Goal: Task Accomplishment & Management: Manage account settings

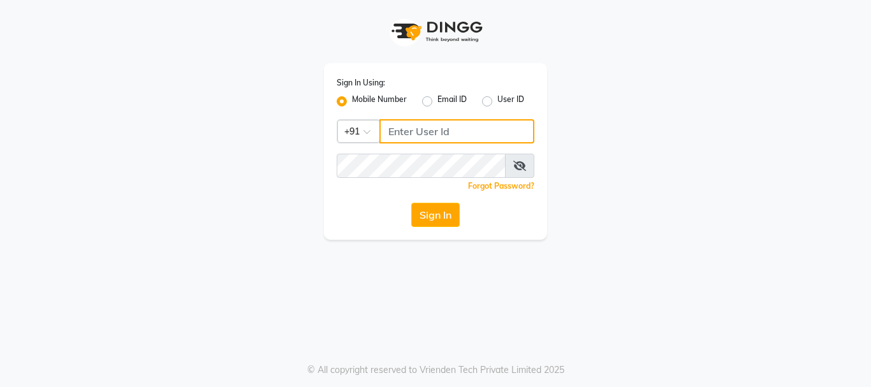
type input "7276762510"
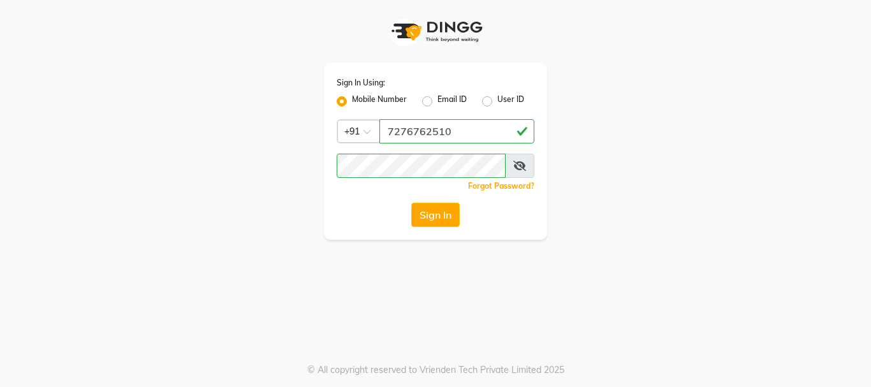
click at [614, 190] on div "Sign In Using: Mobile Number Email ID User ID Country Code × +91 7276762510 Rem…" at bounding box center [435, 120] width 726 height 240
click at [438, 216] on button "Sign In" at bounding box center [435, 215] width 48 height 24
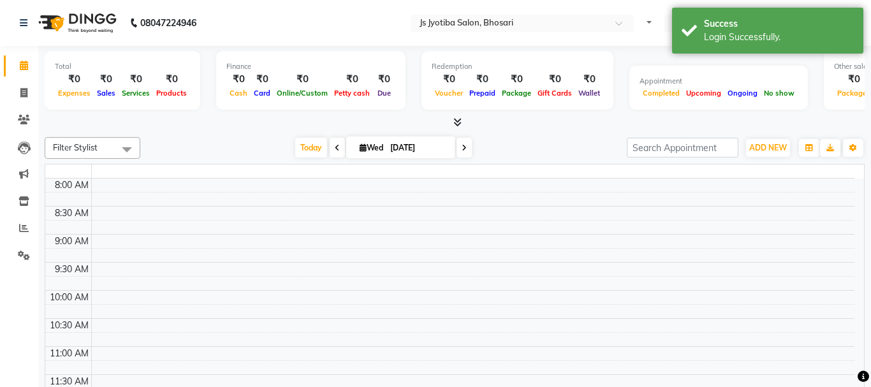
select select "en"
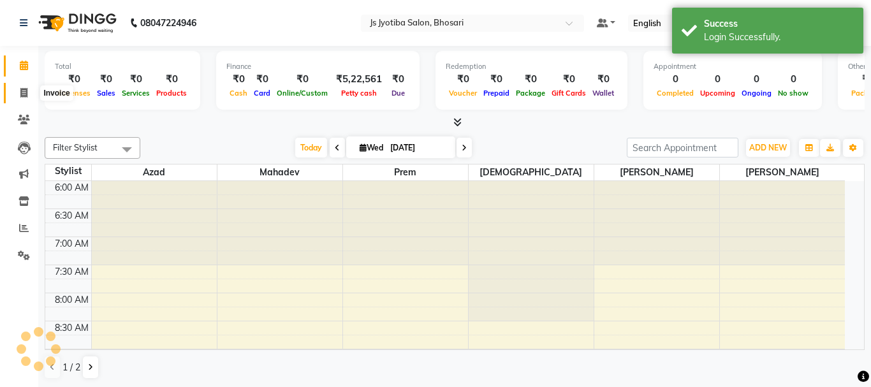
click at [22, 93] on icon at bounding box center [23, 93] width 7 height 10
select select "service"
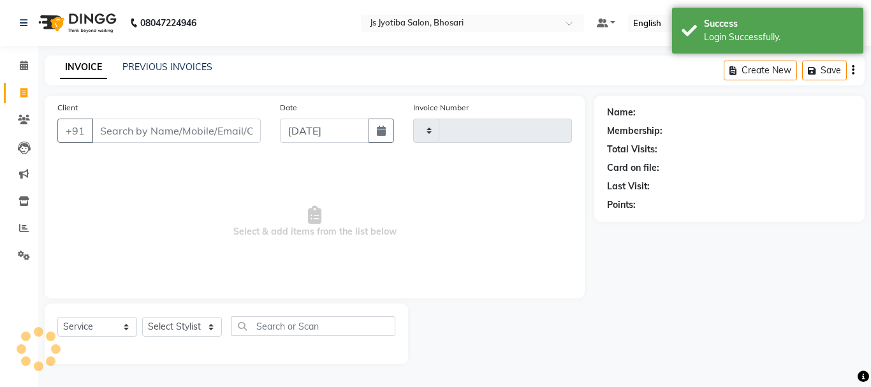
click at [160, 124] on input "Client" at bounding box center [176, 131] width 169 height 24
select select "554"
type input "0525"
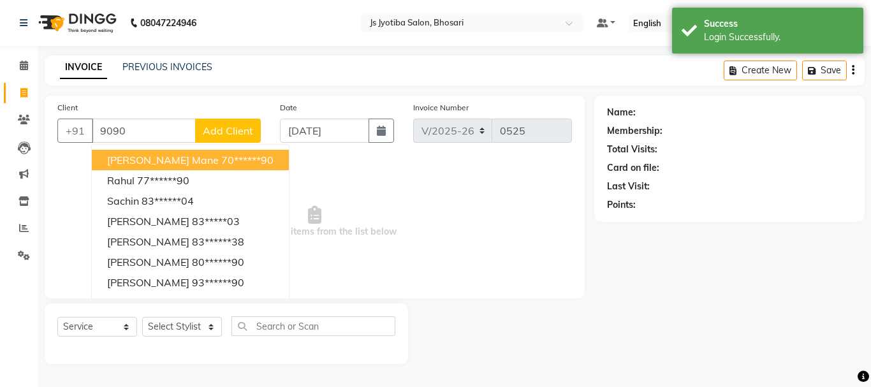
click at [173, 158] on span "shreenivas mane" at bounding box center [163, 160] width 112 height 13
type input "70******90"
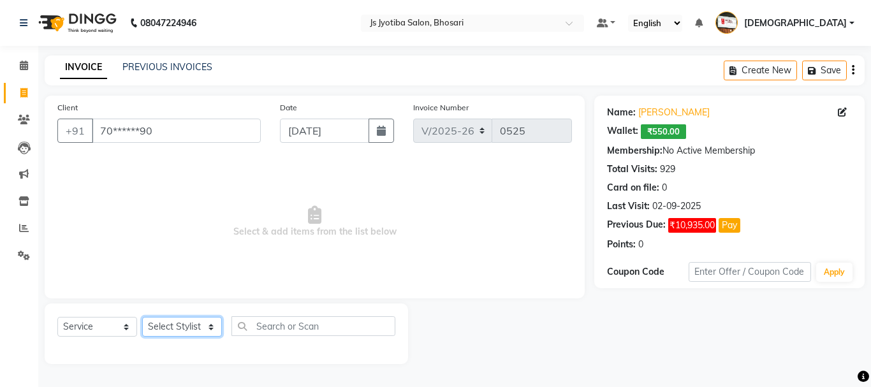
click at [165, 331] on select "Select Stylist abdul adil Anuj Azad Mahadev prem sachin hadpad Shiva Sonu S.R.K…" at bounding box center [182, 327] width 80 height 20
select select "51927"
click at [142, 317] on select "Select Stylist abdul adil Anuj Azad Mahadev prem sachin hadpad Shiva Sonu S.R.K…" at bounding box center [182, 327] width 80 height 20
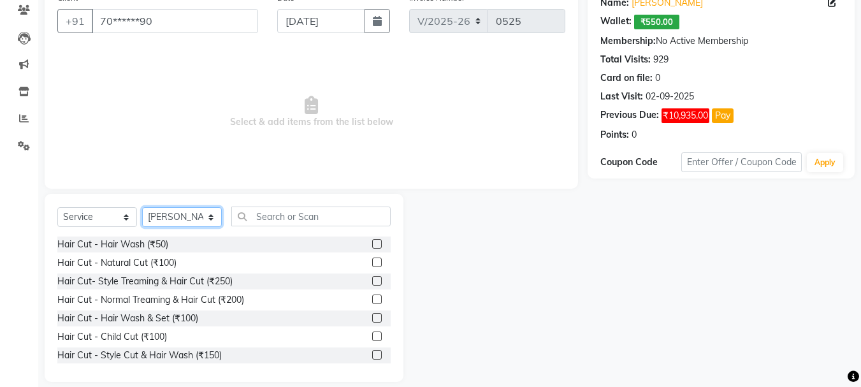
scroll to position [124, 0]
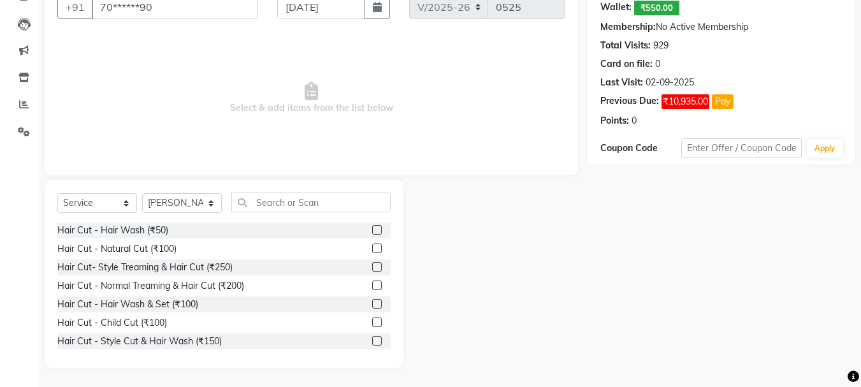
click at [372, 267] on label at bounding box center [377, 267] width 10 height 10
click at [372, 267] on input "checkbox" at bounding box center [376, 267] width 8 height 8
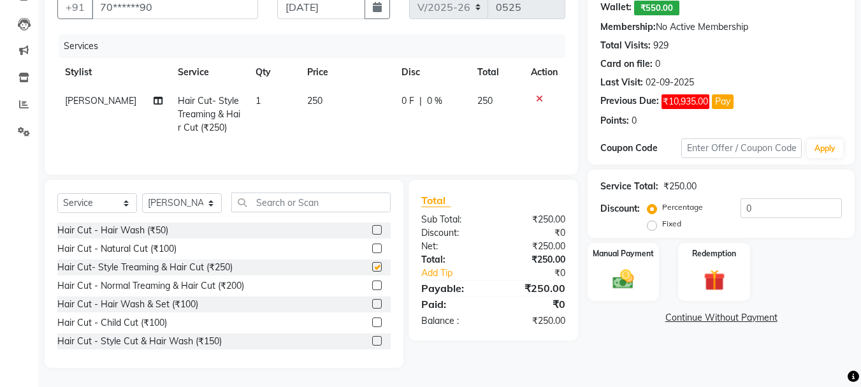
checkbox input "false"
click at [190, 204] on select "Select Stylist abdul adil Anuj Azad Mahadev prem sachin hadpad Shiva Sonu S.R.K…" at bounding box center [182, 203] width 80 height 20
select select "7183"
click at [142, 193] on select "Select Stylist abdul adil Anuj Azad Mahadev prem sachin hadpad Shiva Sonu S.R.K…" at bounding box center [182, 203] width 80 height 20
click at [372, 248] on label at bounding box center [377, 248] width 10 height 10
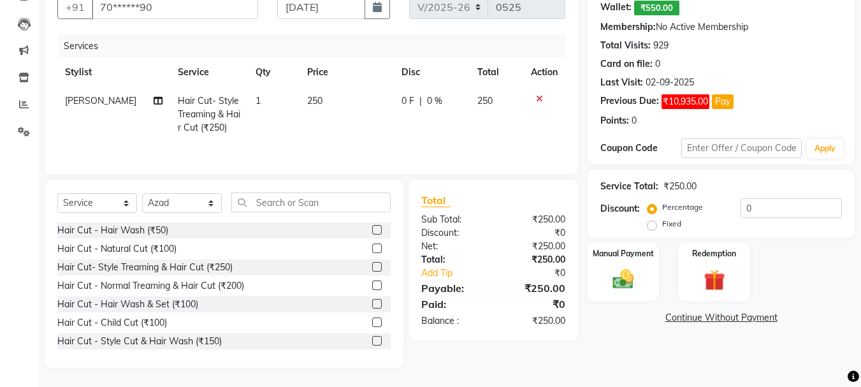
click at [372, 248] on input "checkbox" at bounding box center [376, 249] width 8 height 8
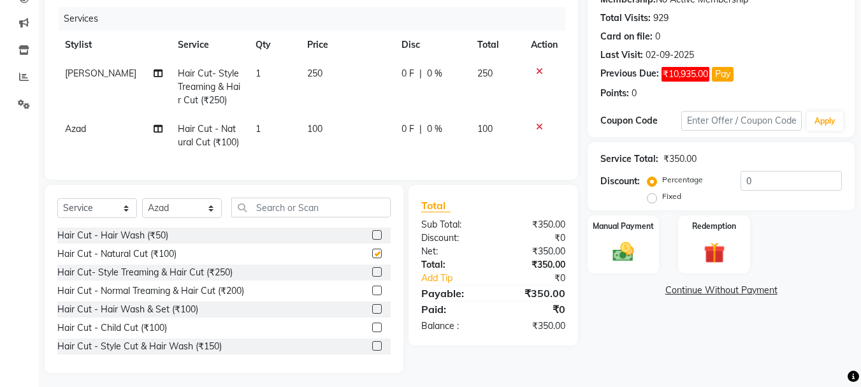
scroll to position [166, 0]
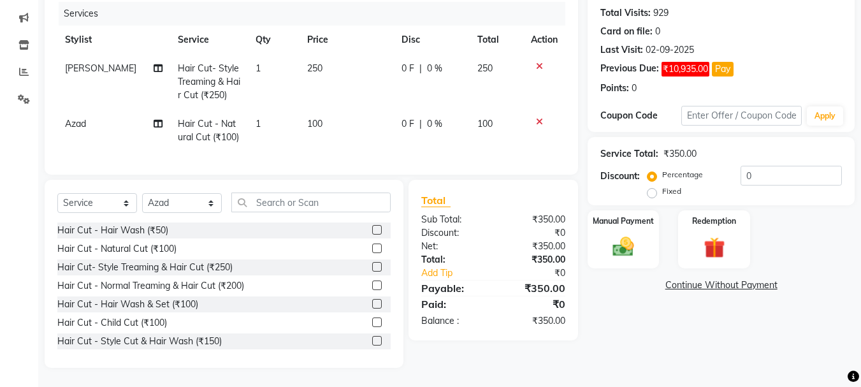
checkbox input "false"
click at [179, 203] on select "Select Stylist abdul adil Anuj Azad Mahadev prem sachin hadpad Shiva Sonu S.R.K…" at bounding box center [182, 203] width 80 height 20
select select "50757"
click at [142, 193] on select "Select Stylist abdul adil Anuj Azad Mahadev prem sachin hadpad Shiva Sonu S.R.K…" at bounding box center [182, 203] width 80 height 20
drag, startPoint x: 366, startPoint y: 249, endPoint x: 265, endPoint y: 120, distance: 163.9
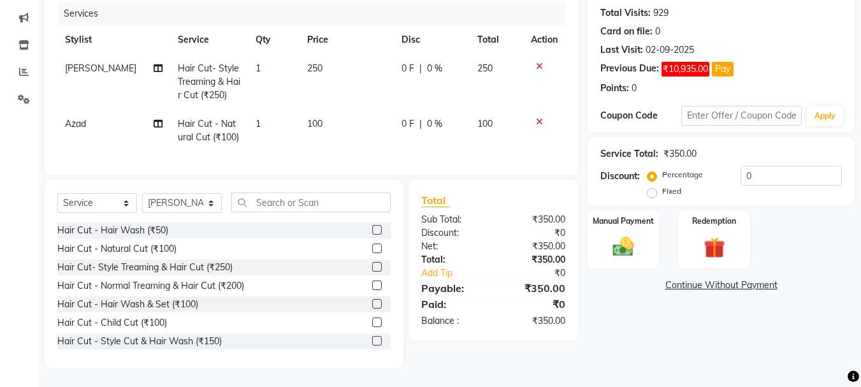
click at [372, 246] on label at bounding box center [377, 248] width 10 height 10
click at [372, 246] on input "checkbox" at bounding box center [376, 249] width 8 height 8
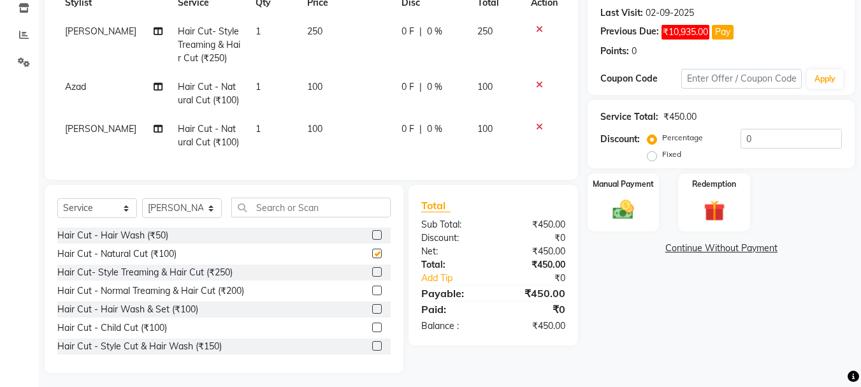
scroll to position [208, 0]
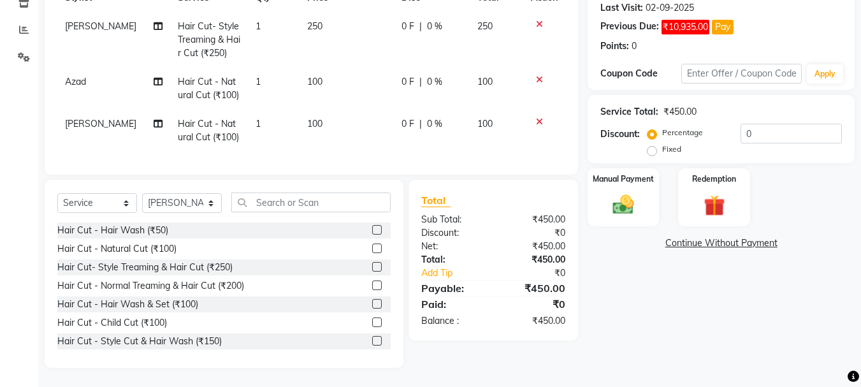
checkbox input "false"
click at [173, 198] on select "Select Stylist abdul adil Anuj Azad Mahadev prem sachin hadpad Shiva Sonu S.R.K…" at bounding box center [182, 203] width 80 height 20
select select "63717"
click at [142, 193] on select "Select Stylist abdul adil Anuj Azad Mahadev prem sachin hadpad Shiva Sonu S.R.K…" at bounding box center [182, 203] width 80 height 20
click at [372, 247] on label at bounding box center [377, 248] width 10 height 10
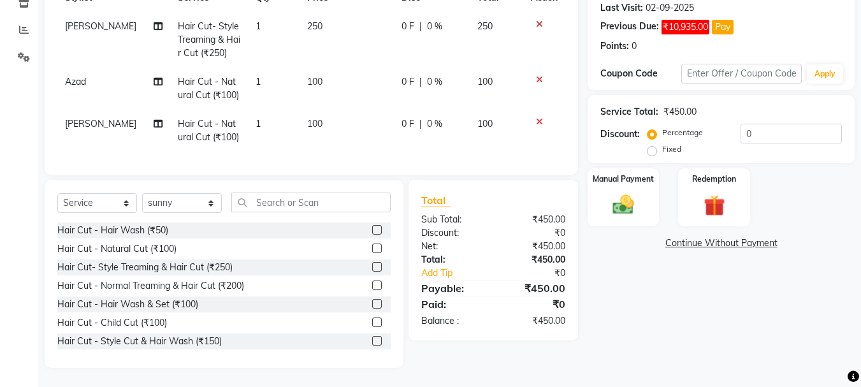
click at [372, 247] on input "checkbox" at bounding box center [376, 249] width 8 height 8
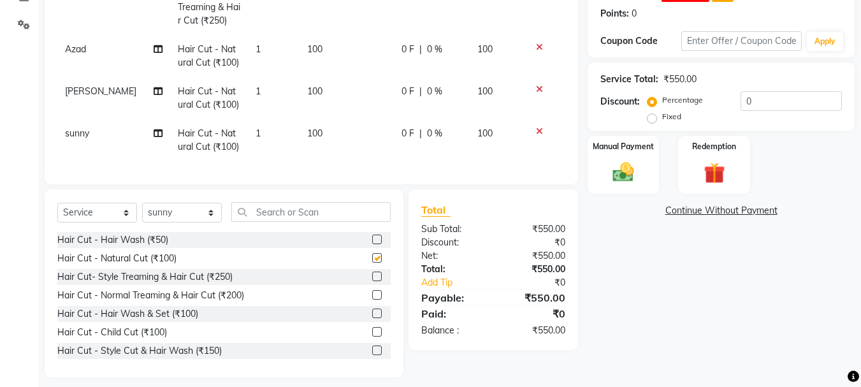
scroll to position [250, 0]
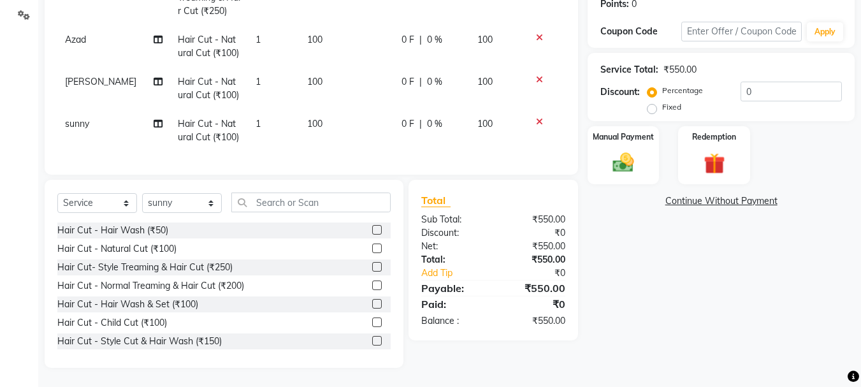
checkbox input "false"
click at [168, 207] on select "Select Stylist abdul adil Anuj Azad Mahadev prem sachin hadpad Shiva Sonu S.R.K…" at bounding box center [182, 203] width 80 height 20
select select "79569"
click at [142, 193] on select "Select Stylist abdul adil Anuj Azad Mahadev prem sachin hadpad Shiva Sonu S.R.K…" at bounding box center [182, 203] width 80 height 20
click at [372, 247] on label at bounding box center [377, 248] width 10 height 10
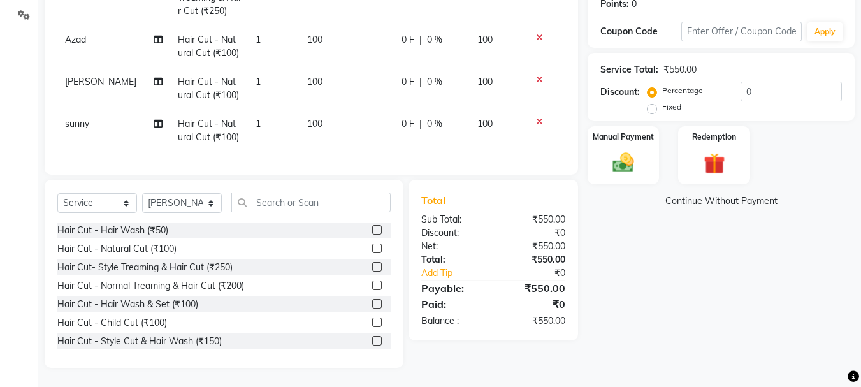
click at [372, 247] on input "checkbox" at bounding box center [376, 249] width 8 height 8
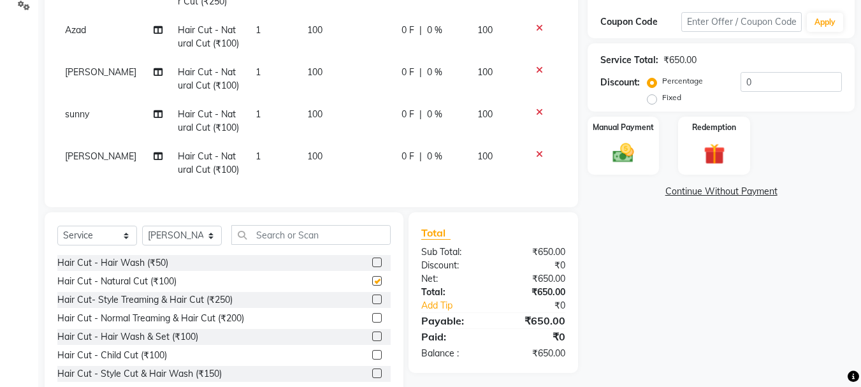
scroll to position [292, 0]
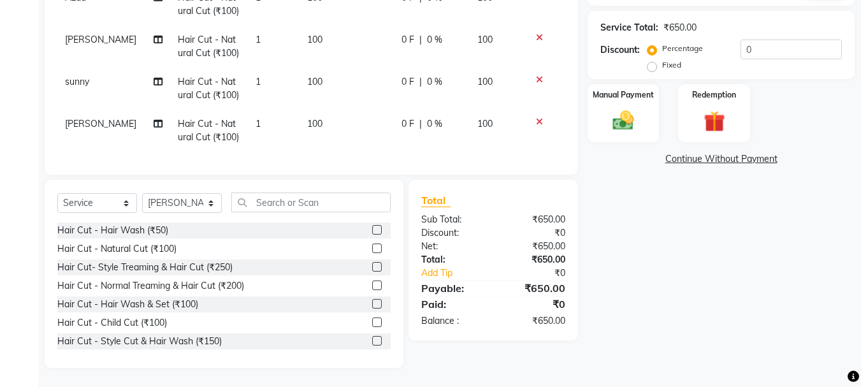
checkbox input "false"
click at [175, 208] on select "Select Stylist abdul adil Anuj Azad Mahadev prem sachin hadpad Shiva Sonu S.R.K…" at bounding box center [182, 203] width 80 height 20
click at [178, 193] on select "Select Stylist abdul adil Anuj Azad Mahadev prem sachin hadpad Shiva Sonu S.R.K…" at bounding box center [182, 203] width 80 height 20
select select "79570"
click at [142, 193] on select "Select Stylist abdul adil Anuj Azad Mahadev prem sachin hadpad Shiva Sonu S.R.K…" at bounding box center [182, 203] width 80 height 20
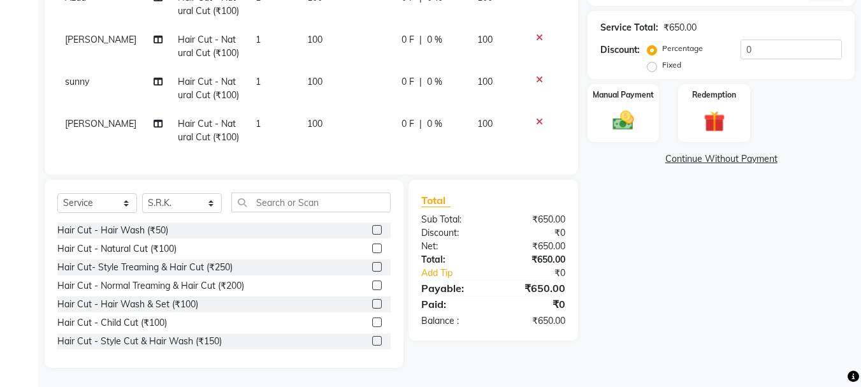
click at [372, 249] on label at bounding box center [377, 248] width 10 height 10
click at [372, 249] on input "checkbox" at bounding box center [376, 249] width 8 height 8
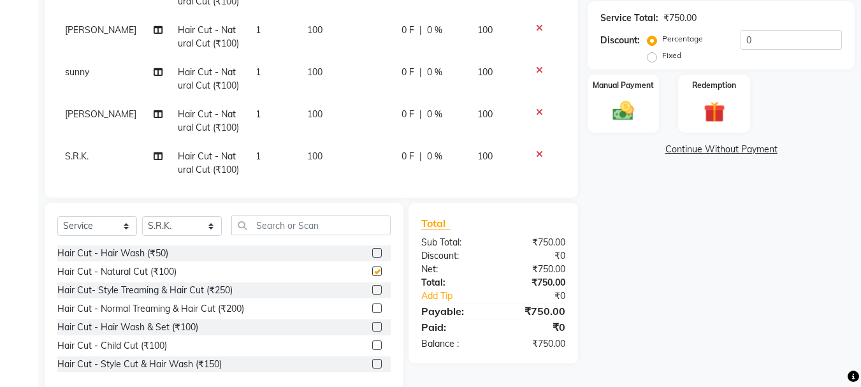
scroll to position [19, 0]
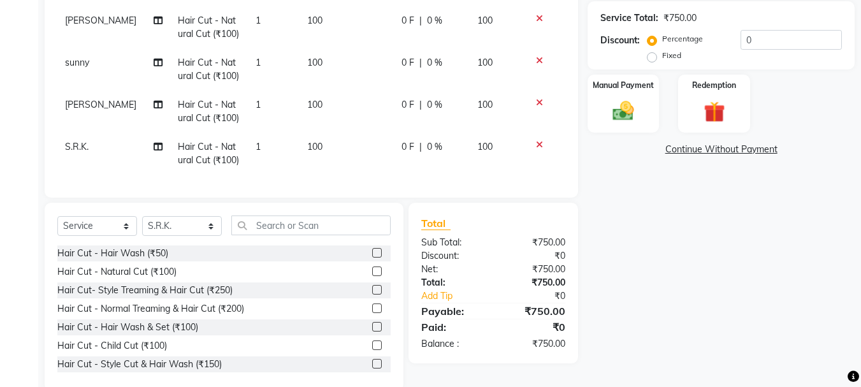
checkbox input "false"
click at [178, 219] on select "Select Stylist abdul adil Anuj Azad Mahadev prem sachin hadpad Shiva Sonu S.R.K…" at bounding box center [182, 226] width 80 height 20
click at [178, 220] on select "Select Stylist abdul adil Anuj Azad Mahadev prem sachin hadpad Shiva Sonu S.R.K…" at bounding box center [182, 226] width 80 height 20
select select "7183"
click at [142, 216] on select "Select Stylist abdul adil Anuj Azad Mahadev prem sachin hadpad Shiva Sonu S.R.K…" at bounding box center [182, 226] width 80 height 20
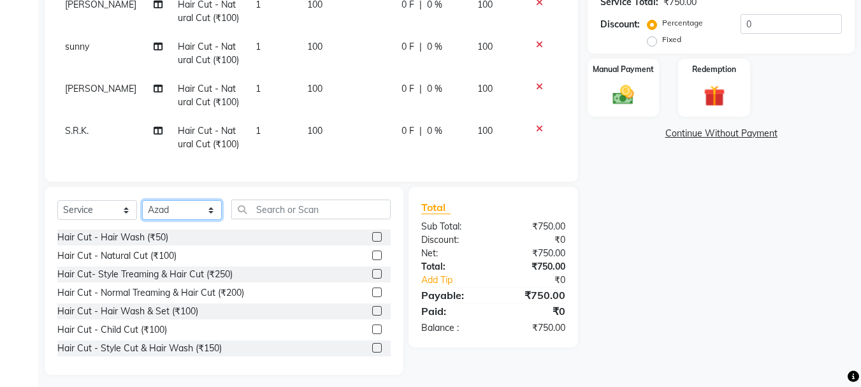
scroll to position [315, 0]
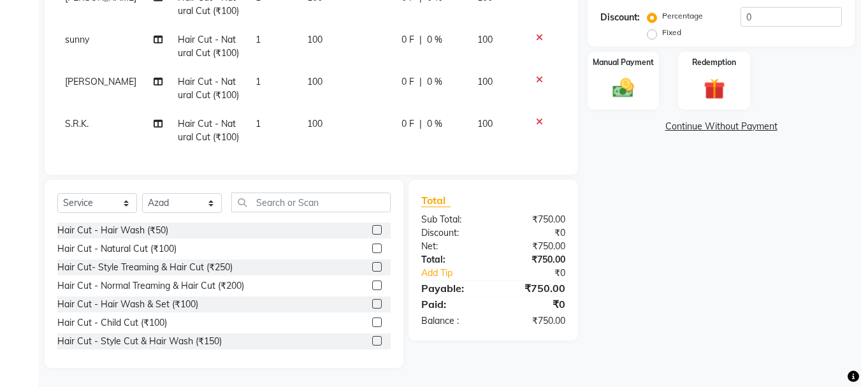
click at [372, 339] on label at bounding box center [377, 341] width 10 height 10
click at [372, 339] on input "checkbox" at bounding box center [376, 341] width 8 height 8
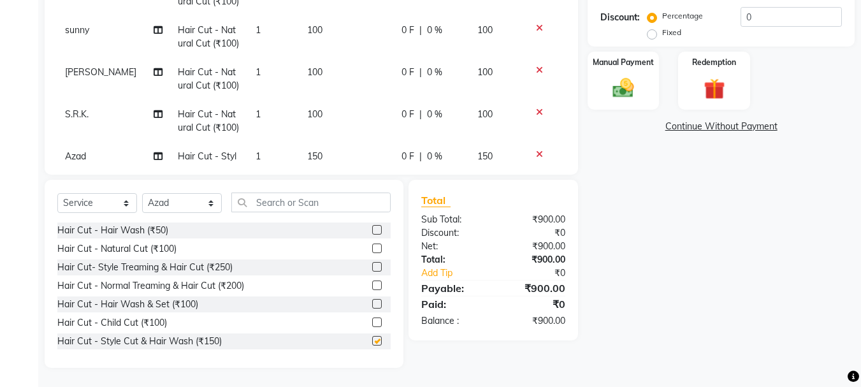
checkbox input "false"
click at [173, 199] on select "Select Stylist abdul adil Anuj Azad Mahadev prem sachin hadpad Shiva Sonu S.R.K…" at bounding box center [182, 203] width 80 height 20
select select "63717"
click at [142, 193] on select "Select Stylist abdul adil Anuj Azad Mahadev prem sachin hadpad Shiva Sonu S.R.K…" at bounding box center [182, 203] width 80 height 20
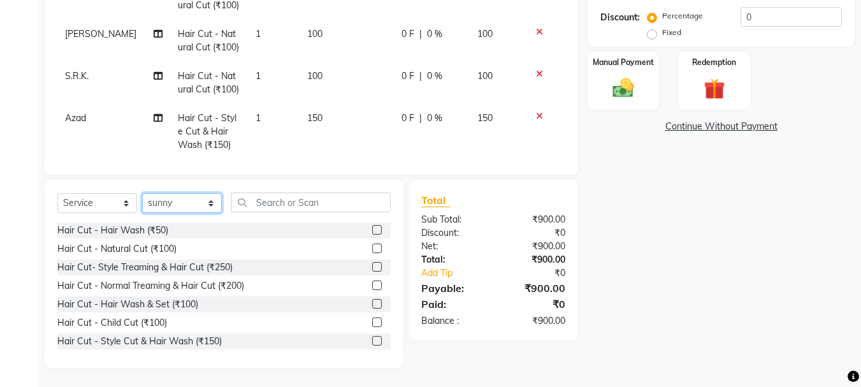
scroll to position [75, 0]
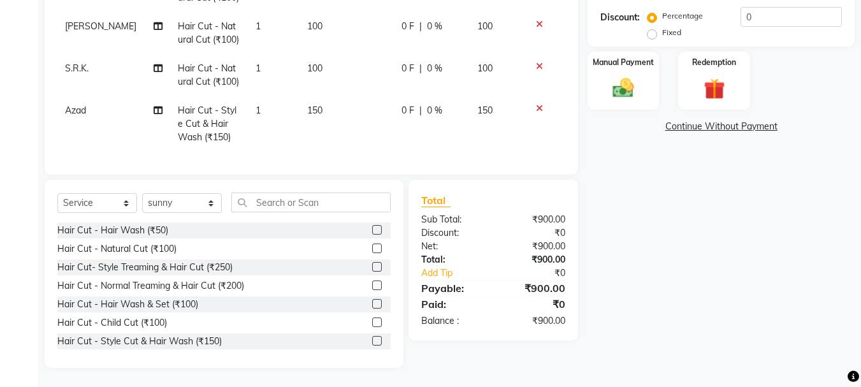
drag, startPoint x: 365, startPoint y: 265, endPoint x: 360, endPoint y: 257, distance: 9.4
click at [372, 265] on label at bounding box center [377, 267] width 10 height 10
click at [372, 265] on input "checkbox" at bounding box center [376, 267] width 8 height 8
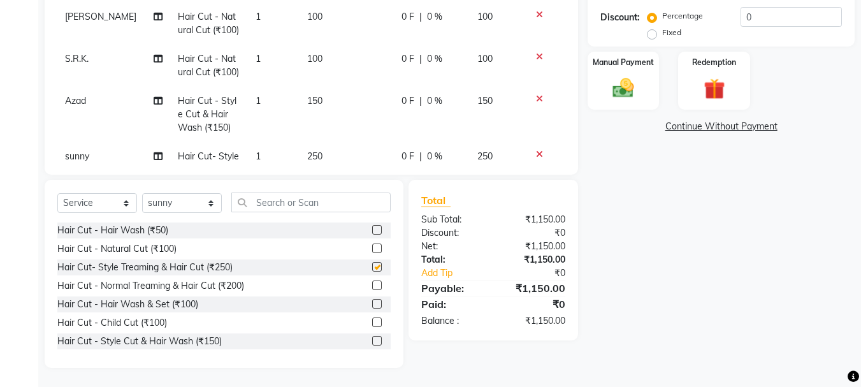
checkbox input "false"
click at [180, 203] on select "Select Stylist abdul adil Anuj Azad Mahadev prem sachin hadpad Shiva Sonu S.R.K…" at bounding box center [182, 203] width 80 height 20
select select "79569"
click at [142, 193] on select "Select Stylist abdul adil Anuj Azad Mahadev prem sachin hadpad Shiva Sonu S.R.K…" at bounding box center [182, 203] width 80 height 20
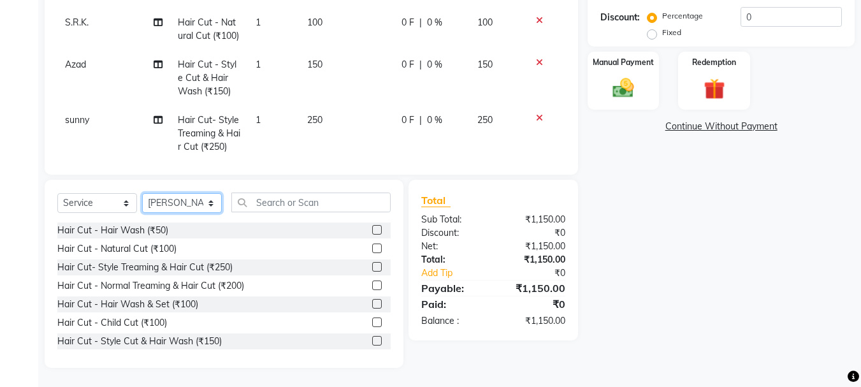
scroll to position [130, 0]
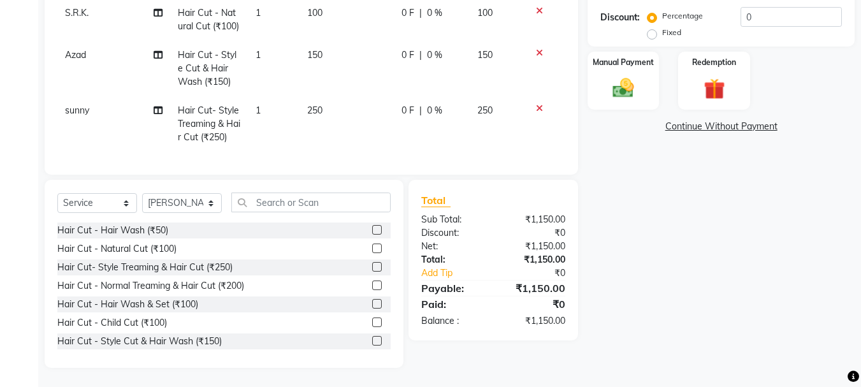
click at [372, 266] on label at bounding box center [377, 267] width 10 height 10
click at [372, 266] on input "checkbox" at bounding box center [376, 267] width 8 height 8
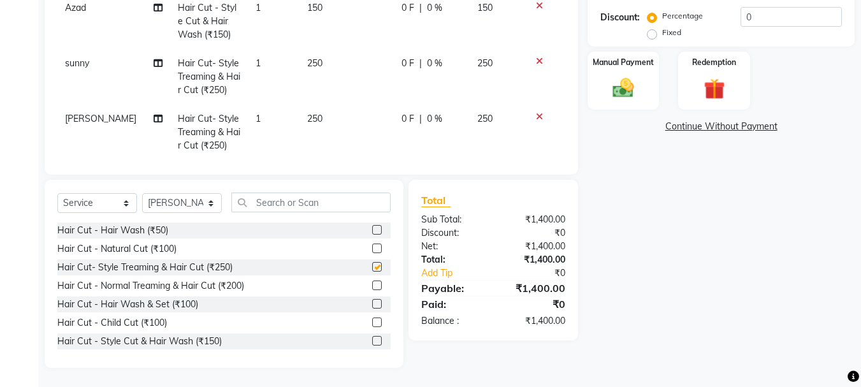
scroll to position [185, 0]
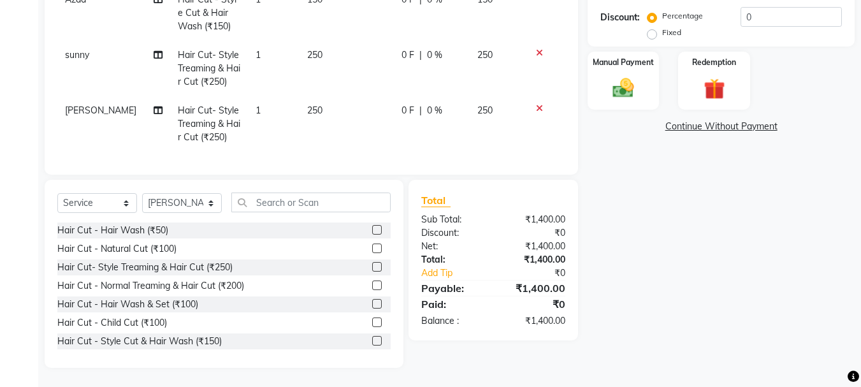
checkbox input "false"
click at [179, 200] on select "Select Stylist abdul adil Anuj Azad Mahadev prem sachin hadpad Shiva Sonu S.R.K…" at bounding box center [182, 203] width 80 height 20
click at [194, 214] on div "Select Service Product Membership Package Voucher Prepaid Gift Card Select Styl…" at bounding box center [223, 207] width 333 height 30
click at [187, 201] on select "Select Stylist abdul adil Anuj Azad Mahadev prem sachin hadpad Shiva Sonu S.R.K…" at bounding box center [182, 203] width 80 height 20
select select "7182"
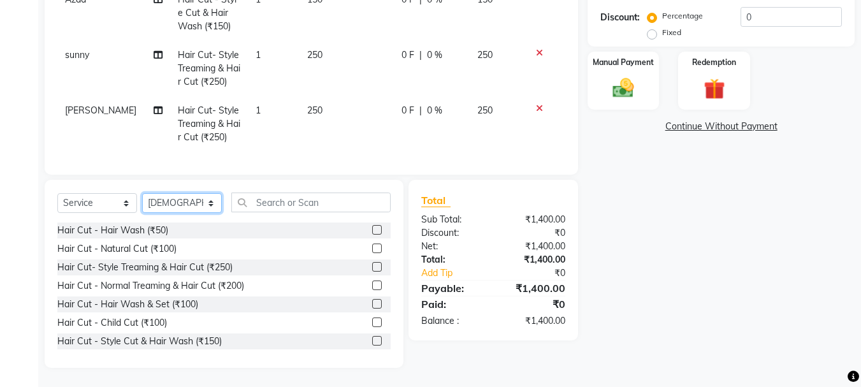
click at [142, 193] on select "Select Stylist abdul adil Anuj Azad Mahadev prem sachin hadpad Shiva Sonu S.R.K…" at bounding box center [182, 203] width 80 height 20
click at [372, 266] on label at bounding box center [377, 267] width 10 height 10
click at [372, 266] on input "checkbox" at bounding box center [376, 267] width 8 height 8
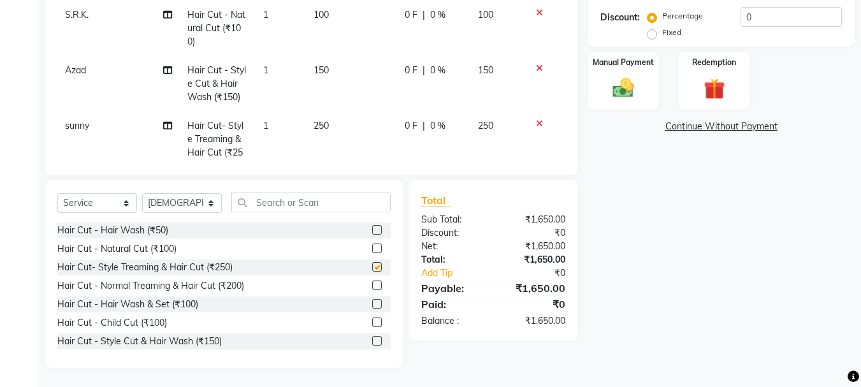
checkbox input "false"
click at [163, 203] on select "Select Stylist abdul adil Anuj Azad Mahadev prem sachin hadpad Shiva Sonu S.R.K…" at bounding box center [182, 203] width 80 height 20
click at [161, 205] on select "Select Stylist abdul adil Anuj Azad Mahadev prem sachin hadpad Shiva Sonu S.R.K…" at bounding box center [182, 203] width 80 height 20
click at [175, 198] on select "Select Stylist abdul adil Anuj Azad Mahadev prem sachin hadpad Shiva Sonu S.R.K…" at bounding box center [182, 203] width 80 height 20
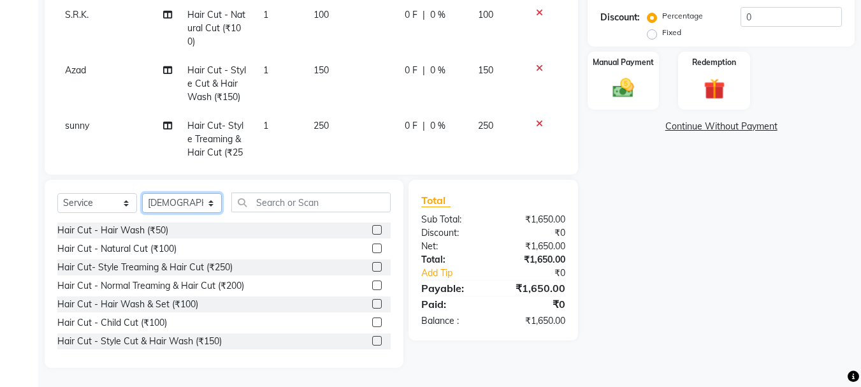
select select "50757"
click at [142, 193] on select "Select Stylist abdul adil Anuj Azad Mahadev prem sachin hadpad Shiva Sonu S.R.K…" at bounding box center [182, 203] width 80 height 20
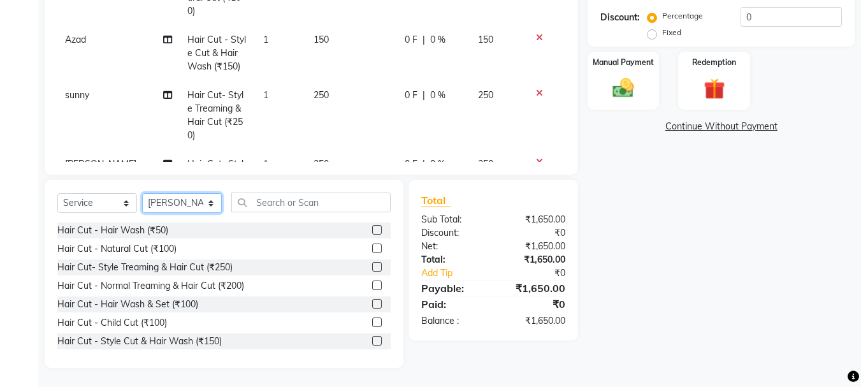
scroll to position [241, 0]
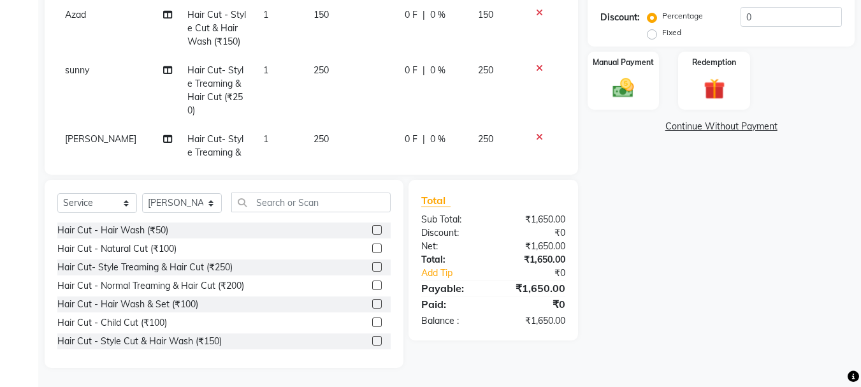
click at [372, 263] on label at bounding box center [377, 267] width 10 height 10
click at [372, 263] on input "checkbox" at bounding box center [376, 267] width 8 height 8
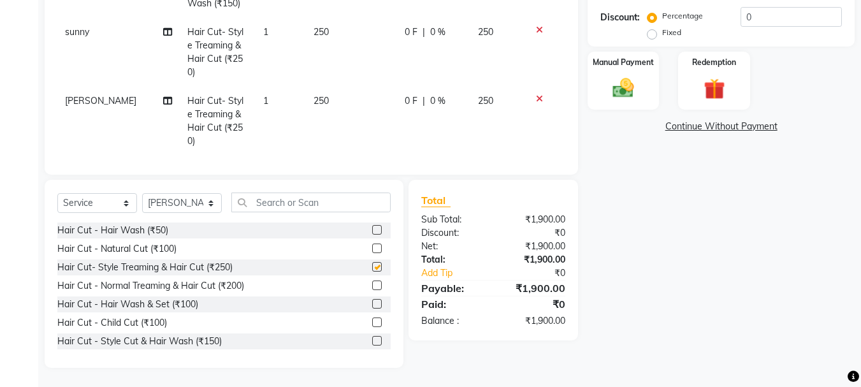
checkbox input "false"
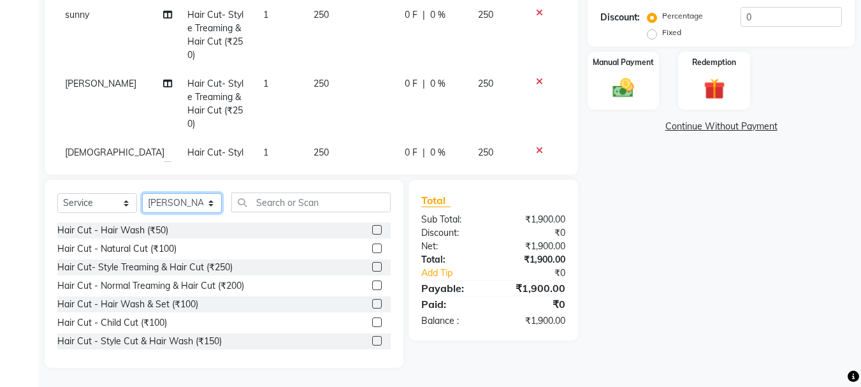
click at [189, 199] on select "Select Stylist abdul adil Anuj Azad Mahadev prem sachin hadpad Shiva Sonu S.R.K…" at bounding box center [182, 203] width 80 height 20
select select "51927"
click at [142, 193] on select "Select Stylist abdul adil Anuj Azad Mahadev prem sachin hadpad Shiva Sonu S.R.K…" at bounding box center [182, 203] width 80 height 20
click at [372, 263] on label at bounding box center [377, 267] width 10 height 10
click at [372, 263] on input "checkbox" at bounding box center [376, 267] width 8 height 8
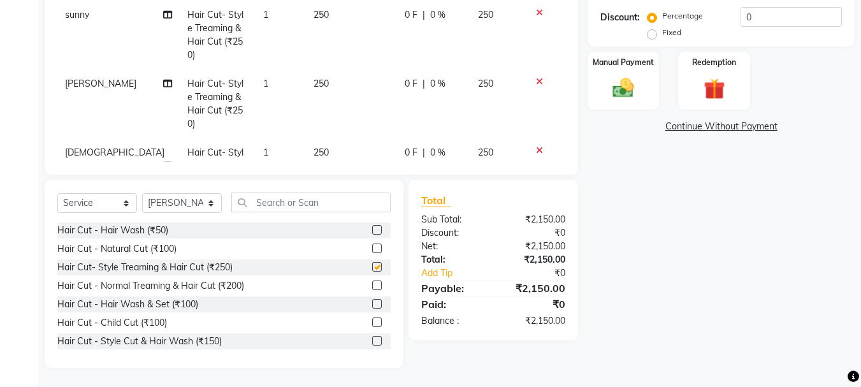
checkbox input "false"
click at [372, 249] on label at bounding box center [377, 248] width 10 height 10
click at [372, 249] on input "checkbox" at bounding box center [376, 249] width 8 height 8
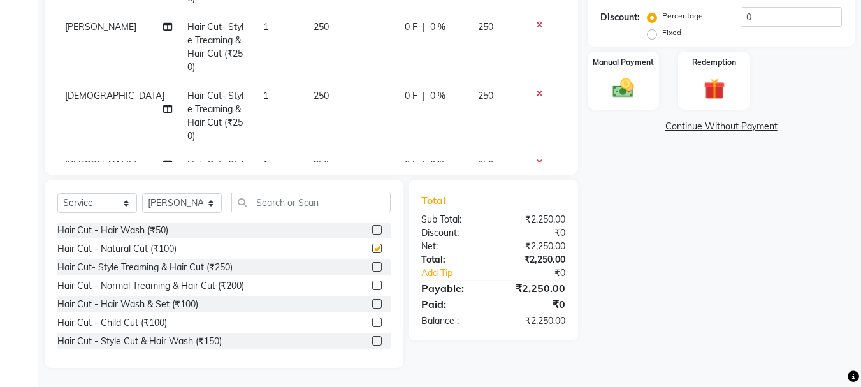
checkbox input "false"
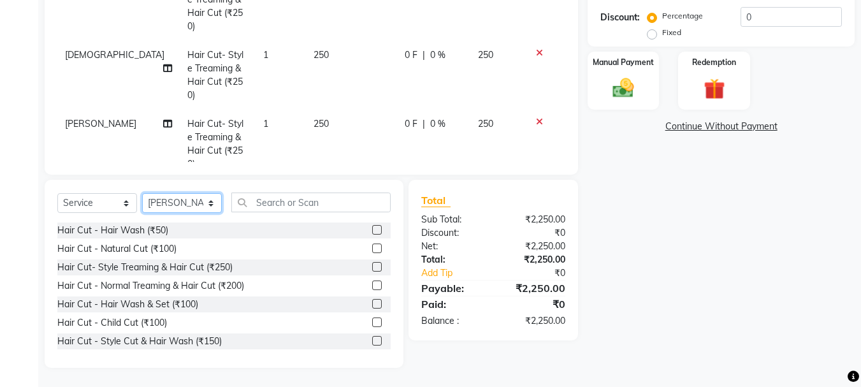
click at [197, 202] on select "Select Stylist abdul adil Anuj Azad Mahadev prem sachin hadpad Shiva Sonu S.R.K…" at bounding box center [182, 203] width 80 height 20
select select "79570"
click at [142, 193] on select "Select Stylist abdul adil Anuj Azad Mahadev prem sachin hadpad Shiva Sonu S.R.K…" at bounding box center [182, 203] width 80 height 20
click at [372, 247] on label at bounding box center [377, 248] width 10 height 10
click at [372, 247] on input "checkbox" at bounding box center [376, 249] width 8 height 8
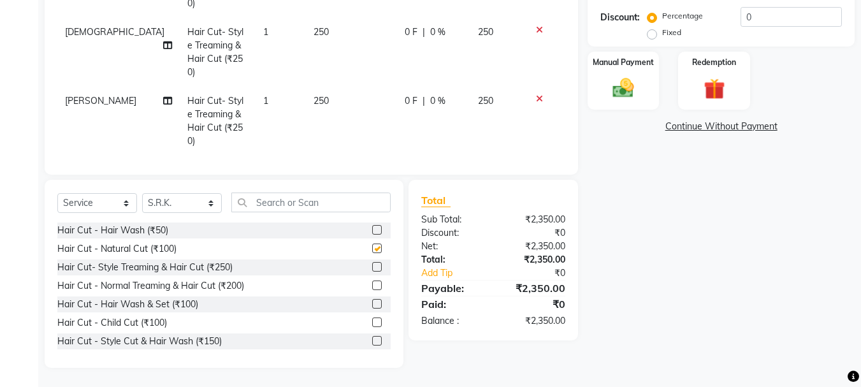
scroll to position [436, 0]
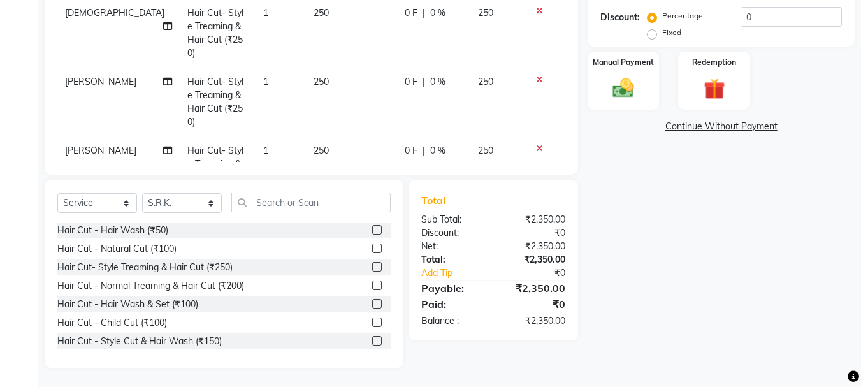
checkbox input "false"
click at [174, 205] on select "Select Stylist abdul adil Anuj Azad Mahadev prem sachin hadpad Shiva Sonu S.R.K…" at bounding box center [182, 203] width 80 height 20
click at [142, 193] on select "Select Stylist abdul adil Anuj Azad Mahadev prem sachin hadpad Shiva Sonu S.R.K…" at bounding box center [182, 203] width 80 height 20
click at [174, 213] on select "Select Stylist abdul adil Anuj Azad Mahadev prem sachin hadpad Shiva Sonu S.R.K…" at bounding box center [182, 203] width 80 height 20
drag, startPoint x: 175, startPoint y: 206, endPoint x: 177, endPoint y: 175, distance: 31.9
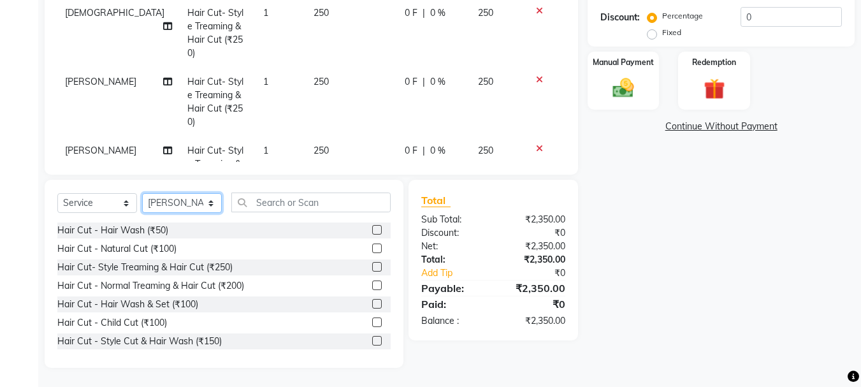
click at [177, 202] on select "Select Stylist abdul adil Anuj Azad Mahadev prem sachin hadpad Shiva Sonu S.R.K…" at bounding box center [182, 203] width 80 height 20
click at [186, 196] on select "Select Stylist abdul adil Anuj Azad Mahadev prem sachin hadpad Shiva Sonu S.R.K…" at bounding box center [182, 203] width 80 height 20
select select "51926"
click at [142, 193] on select "Select Stylist abdul adil Anuj Azad Mahadev prem sachin hadpad Shiva Sonu S.R.K…" at bounding box center [182, 203] width 80 height 20
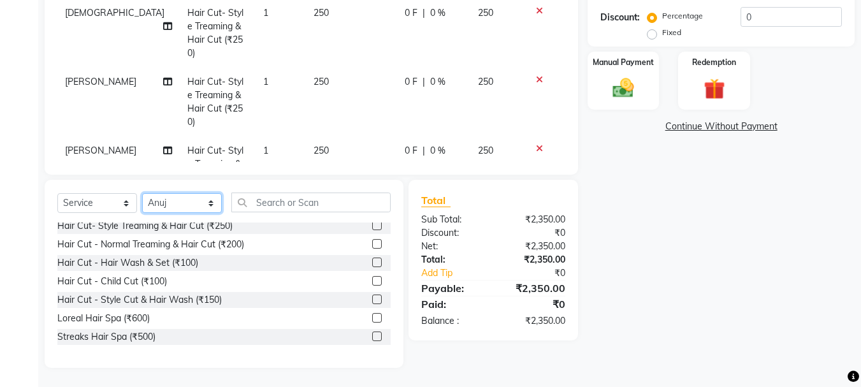
scroll to position [64, 0]
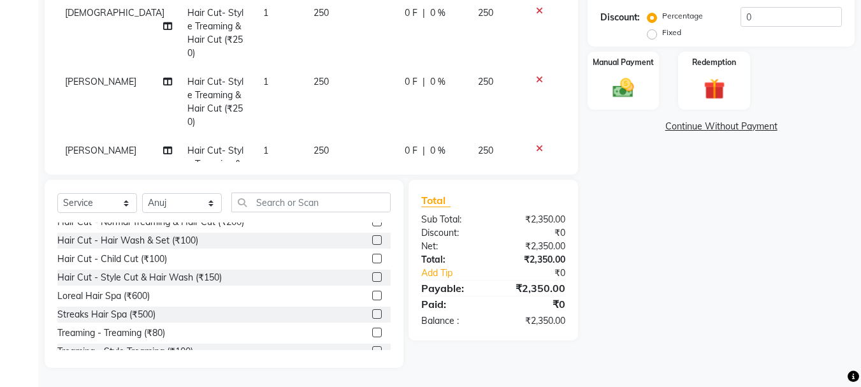
click at [372, 314] on label at bounding box center [377, 314] width 10 height 10
click at [372, 314] on input "checkbox" at bounding box center [376, 314] width 8 height 8
checkbox input "false"
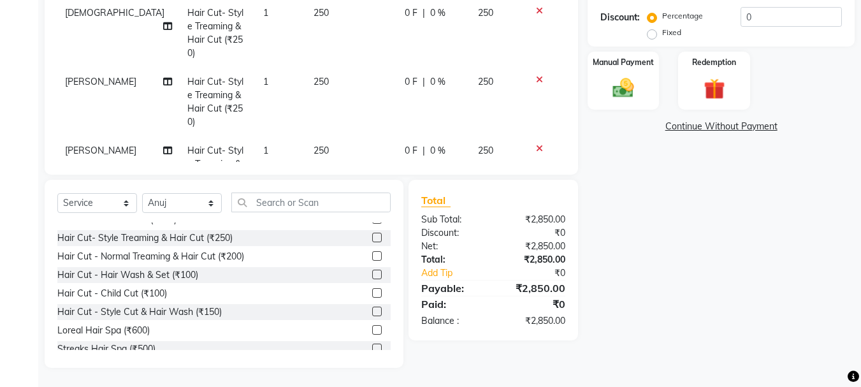
scroll to position [0, 0]
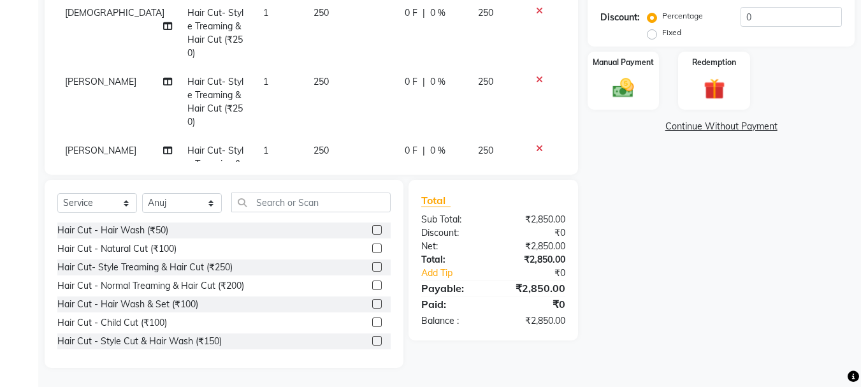
click at [372, 228] on label at bounding box center [377, 230] width 10 height 10
click at [372, 228] on input "checkbox" at bounding box center [376, 230] width 8 height 8
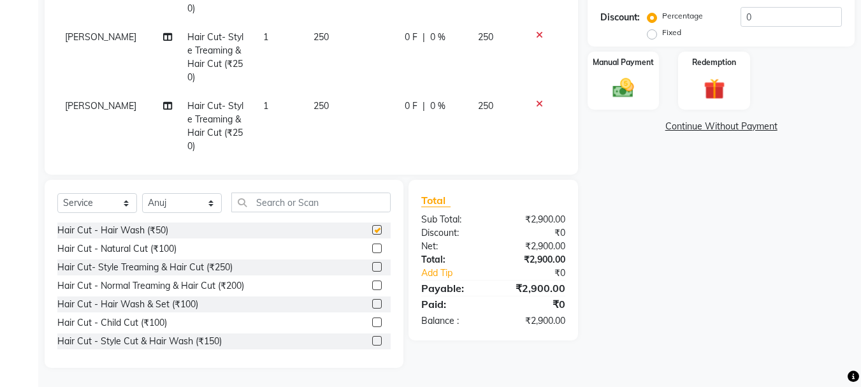
scroll to position [520, 0]
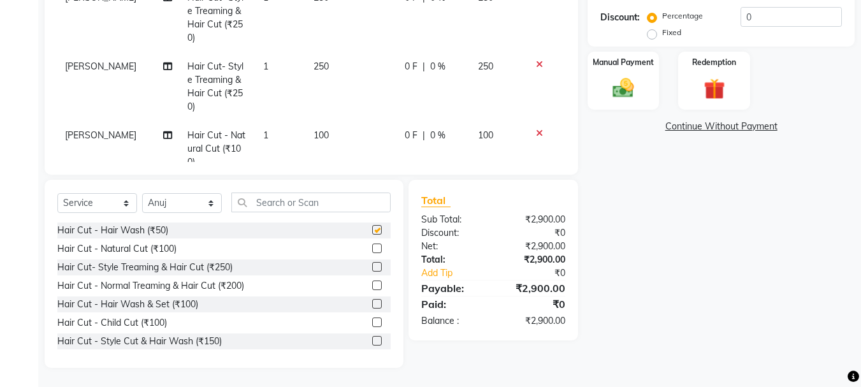
checkbox input "false"
click at [195, 205] on select "Select Stylist abdul adil Anuj Azad Mahadev prem sachin hadpad Shiva Sonu S.R.K…" at bounding box center [182, 203] width 80 height 20
select select "51927"
click at [142, 193] on select "Select Stylist abdul adil Anuj Azad Mahadev prem sachin hadpad Shiva Sonu S.R.K…" at bounding box center [182, 203] width 80 height 20
click at [372, 249] on label at bounding box center [377, 248] width 10 height 10
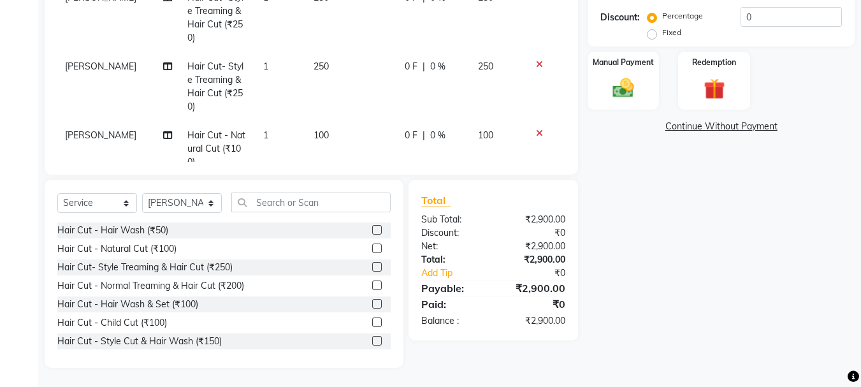
click at [372, 249] on input "checkbox" at bounding box center [376, 249] width 8 height 8
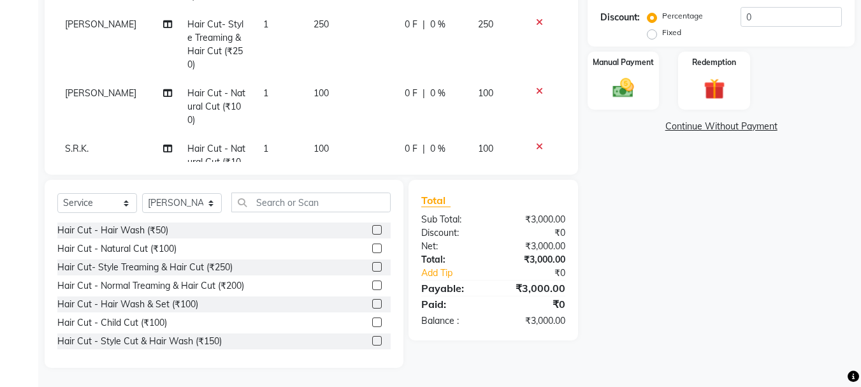
checkbox input "false"
click at [188, 205] on select "Select Stylist abdul adil Anuj Azad Mahadev prem sachin hadpad Shiva Sonu S.R.K…" at bounding box center [182, 203] width 80 height 20
select select "7183"
click at [142, 193] on select "Select Stylist abdul adil Anuj Azad Mahadev prem sachin hadpad Shiva Sonu S.R.K…" at bounding box center [182, 203] width 80 height 20
click at [372, 246] on label at bounding box center [377, 248] width 10 height 10
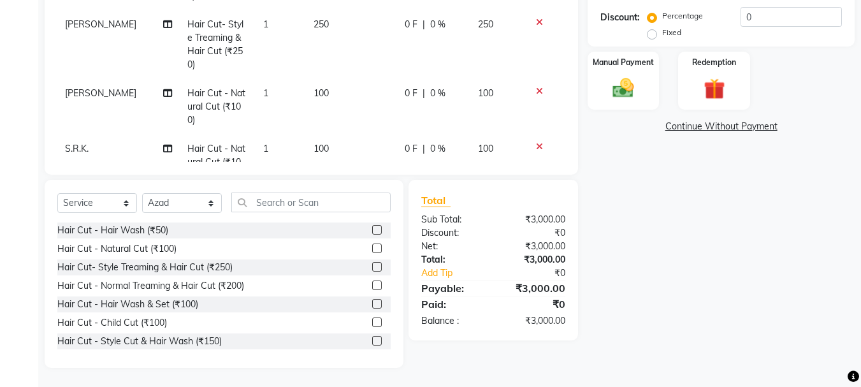
click at [372, 246] on input "checkbox" at bounding box center [376, 249] width 8 height 8
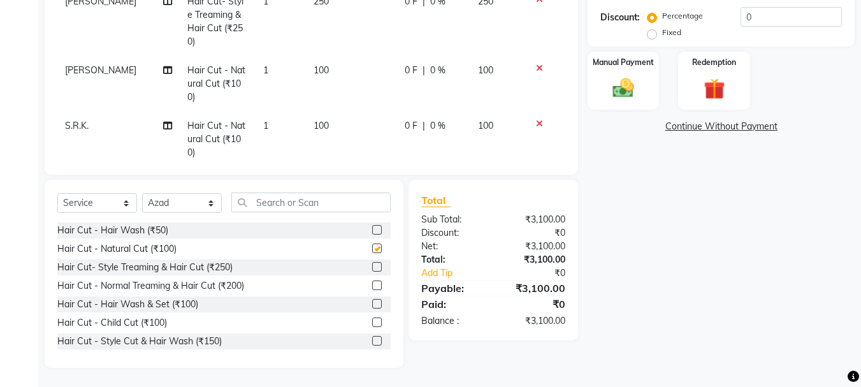
scroll to position [604, 0]
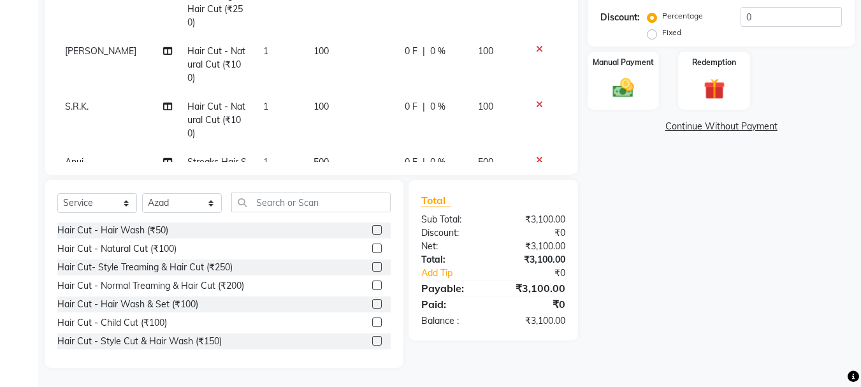
checkbox input "false"
click at [166, 199] on select "Select Stylist abdul adil Anuj Azad Mahadev prem sachin hadpad Shiva Sonu S.R.K…" at bounding box center [182, 203] width 80 height 20
click at [168, 204] on select "Select Stylist abdul adil Anuj Azad Mahadev prem sachin hadpad Shiva Sonu S.R.K…" at bounding box center [182, 203] width 80 height 20
drag, startPoint x: 366, startPoint y: 340, endPoint x: 349, endPoint y: 315, distance: 30.8
click at [372, 340] on label at bounding box center [377, 341] width 10 height 10
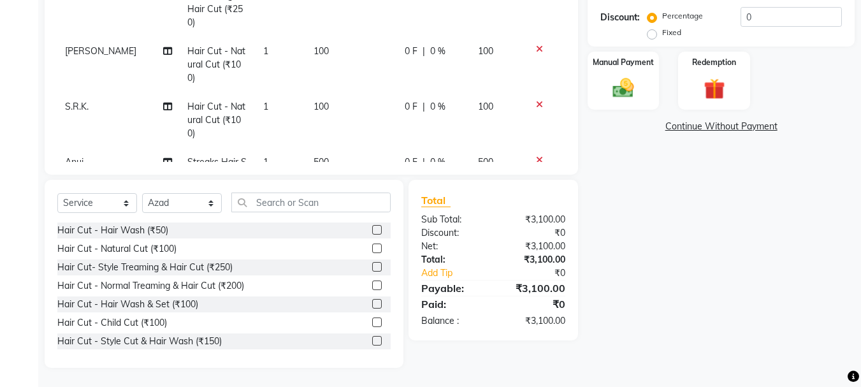
click at [372, 340] on input "checkbox" at bounding box center [376, 341] width 8 height 8
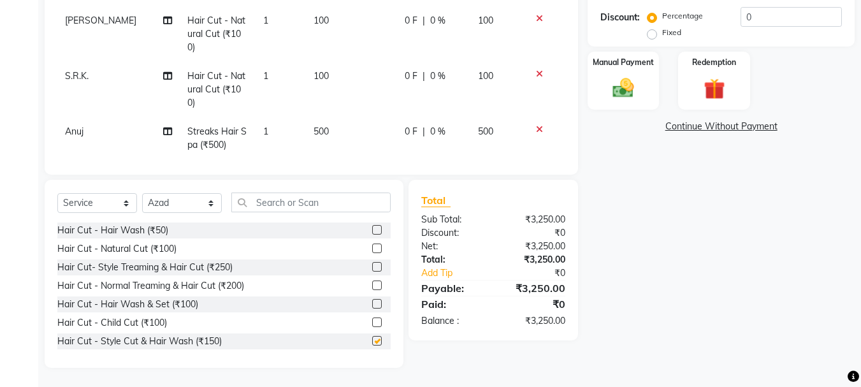
checkbox input "false"
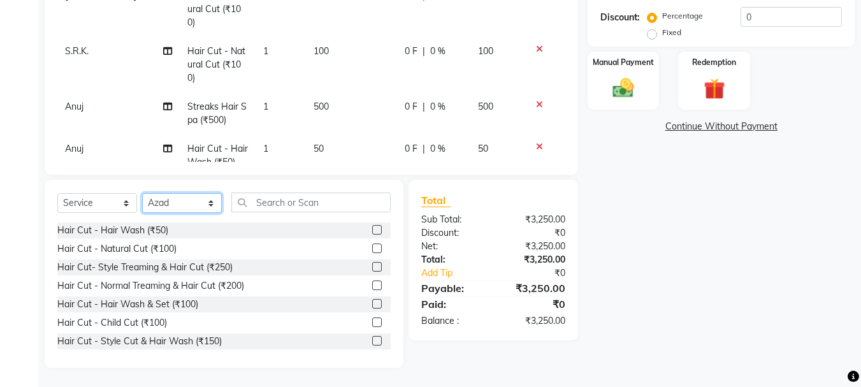
click at [165, 197] on select "Select Stylist abdul adil Anuj Azad Mahadev prem sachin hadpad Shiva Sonu S.R.K…" at bounding box center [182, 203] width 80 height 20
click at [142, 193] on select "Select Stylist abdul adil Anuj Azad Mahadev prem sachin hadpad Shiva Sonu S.R.K…" at bounding box center [182, 203] width 80 height 20
click at [187, 199] on select "Select Stylist abdul adil Anuj Azad Mahadev prem sachin hadpad Shiva Sonu S.R.K…" at bounding box center [182, 203] width 80 height 20
select select "63717"
click at [142, 193] on select "Select Stylist abdul adil Anuj Azad Mahadev prem sachin hadpad Shiva Sonu S.R.K…" at bounding box center [182, 203] width 80 height 20
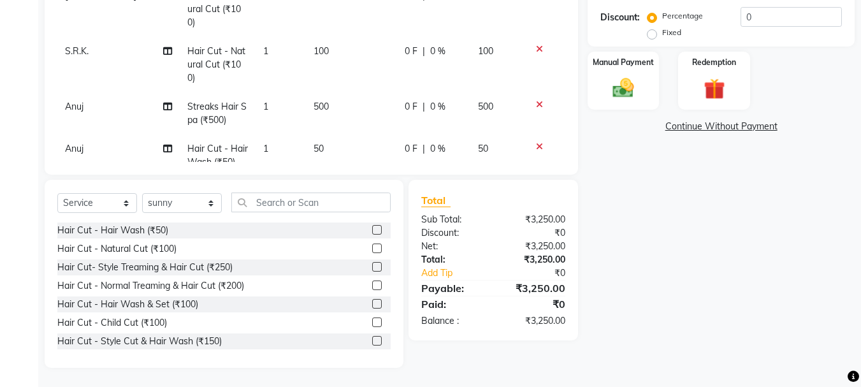
click at [372, 336] on label at bounding box center [377, 341] width 10 height 10
click at [372, 337] on input "checkbox" at bounding box center [376, 341] width 8 height 8
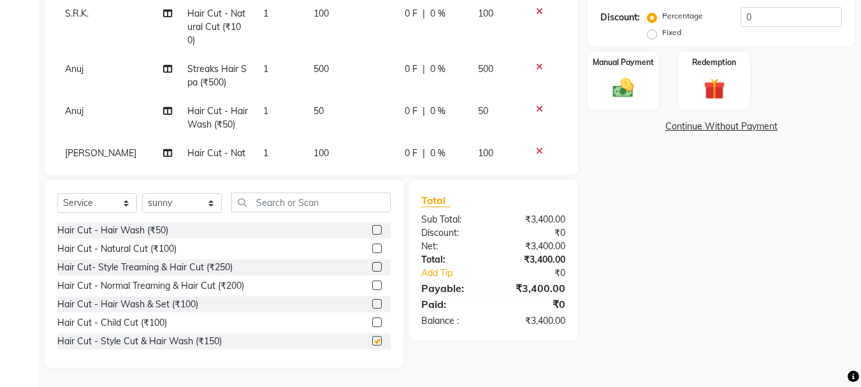
checkbox input "false"
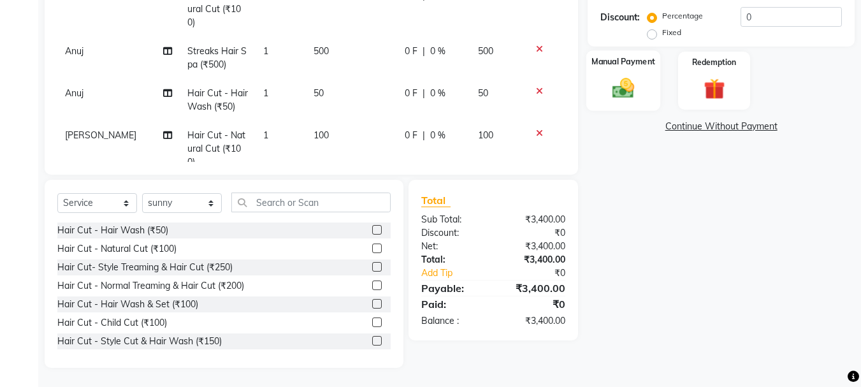
click at [622, 97] on img at bounding box center [623, 87] width 36 height 25
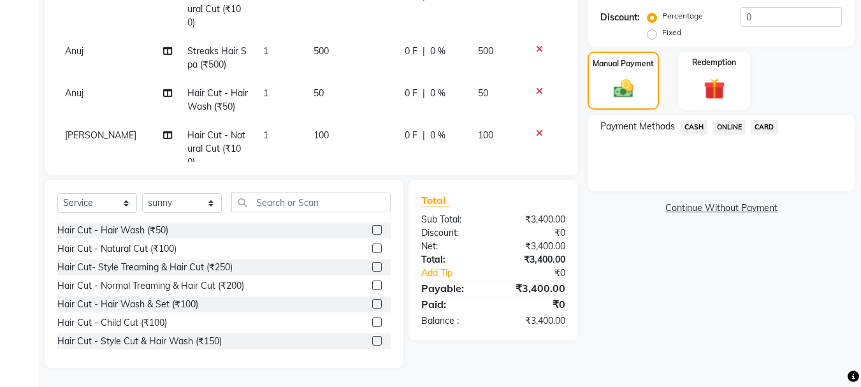
click at [690, 123] on span "CASH" at bounding box center [693, 127] width 27 height 15
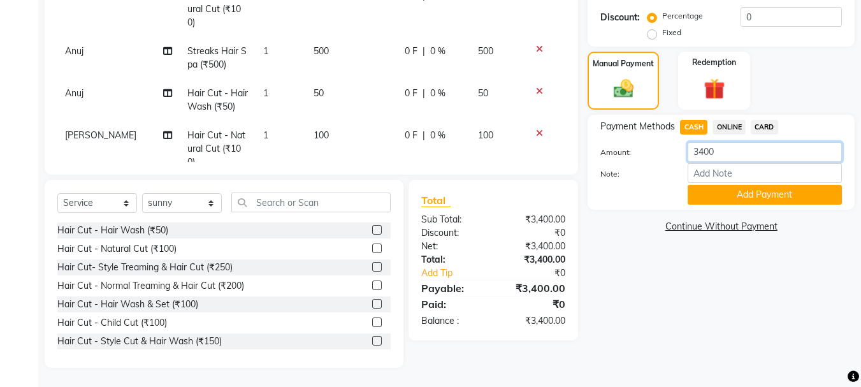
click at [760, 159] on input "3400" at bounding box center [765, 152] width 154 height 20
type input "3"
type input "350"
click at [758, 194] on button "Add Payment" at bounding box center [765, 195] width 154 height 20
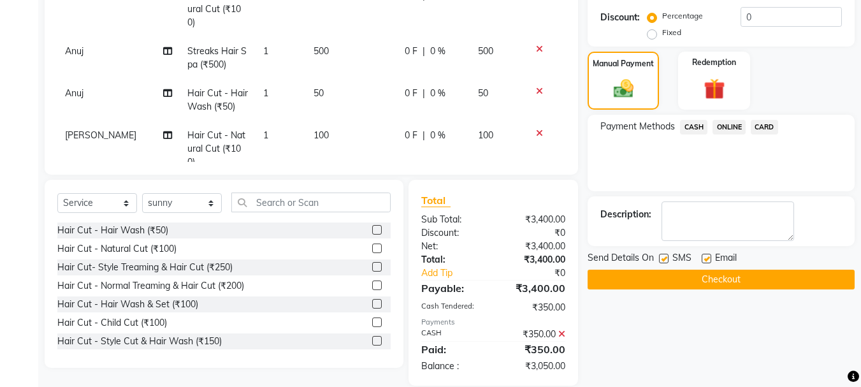
click at [725, 123] on span "ONLINE" at bounding box center [728, 127] width 33 height 15
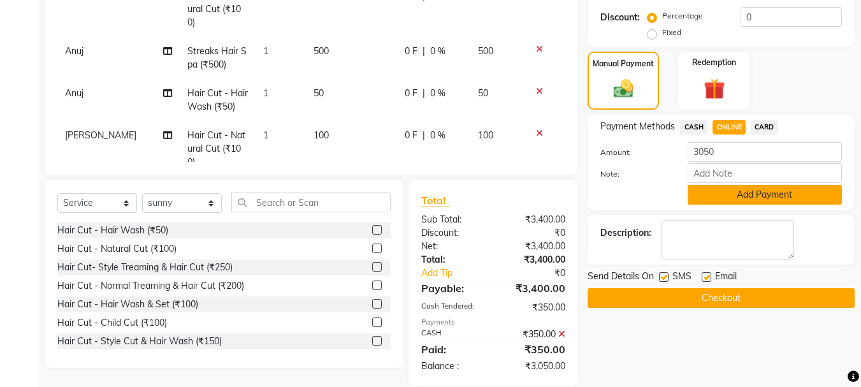
click at [727, 197] on button "Add Payment" at bounding box center [765, 195] width 154 height 20
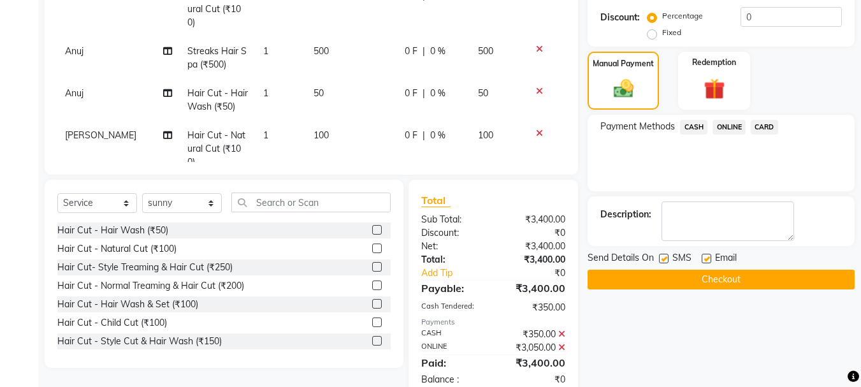
click at [694, 282] on button "Checkout" at bounding box center [721, 280] width 267 height 20
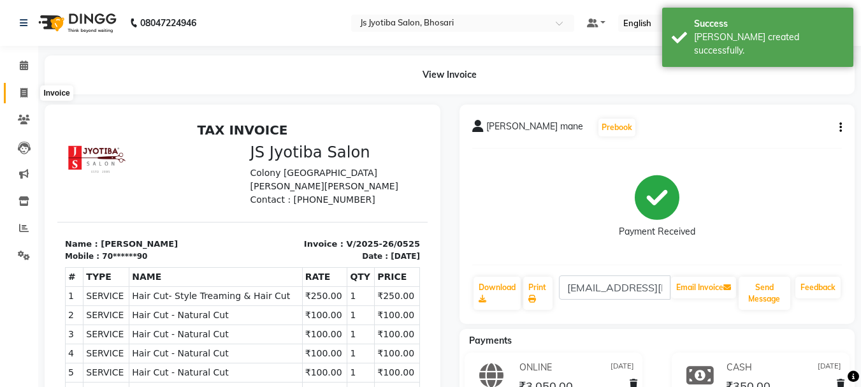
click at [21, 91] on icon at bounding box center [23, 93] width 7 height 10
select select "service"
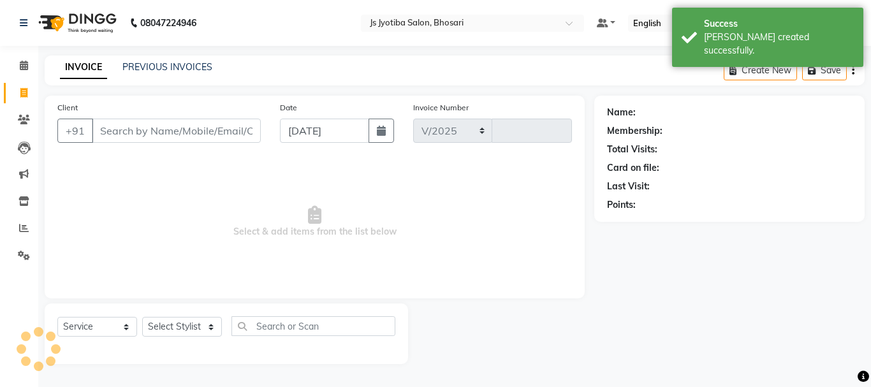
select select "554"
type input "0526"
click at [170, 130] on input "Client" at bounding box center [176, 131] width 169 height 24
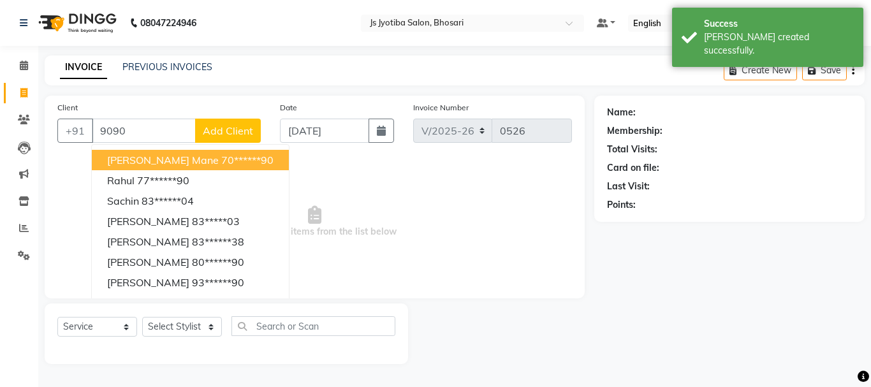
click at [182, 159] on span "shreenivas mane" at bounding box center [163, 160] width 112 height 13
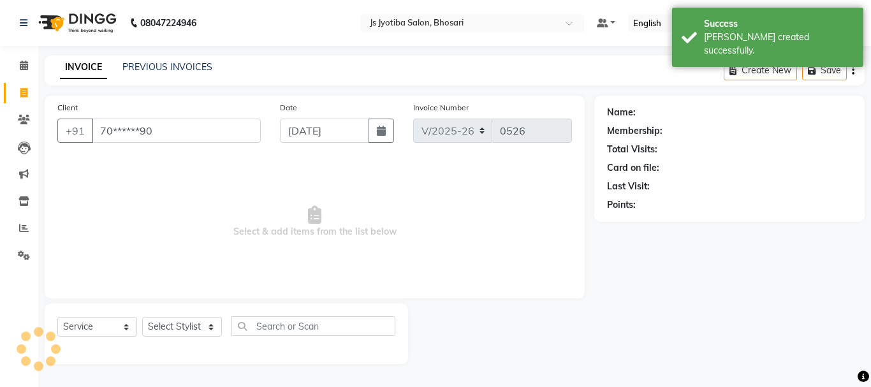
type input "70******90"
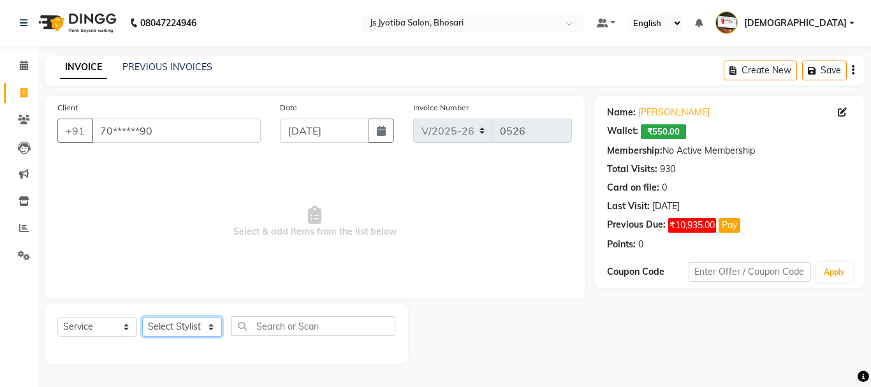
click at [180, 330] on select "Select Stylist abdul adil Anuj Azad Mahadev prem sachin hadpad Shiva Sonu S.R.K…" at bounding box center [182, 327] width 80 height 20
select select "79569"
click at [142, 317] on select "Select Stylist abdul adil Anuj Azad Mahadev prem sachin hadpad Shiva Sonu S.R.K…" at bounding box center [182, 327] width 80 height 20
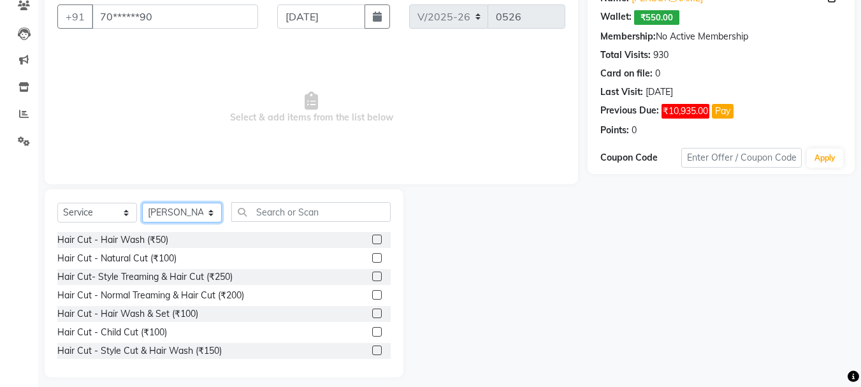
scroll to position [124, 0]
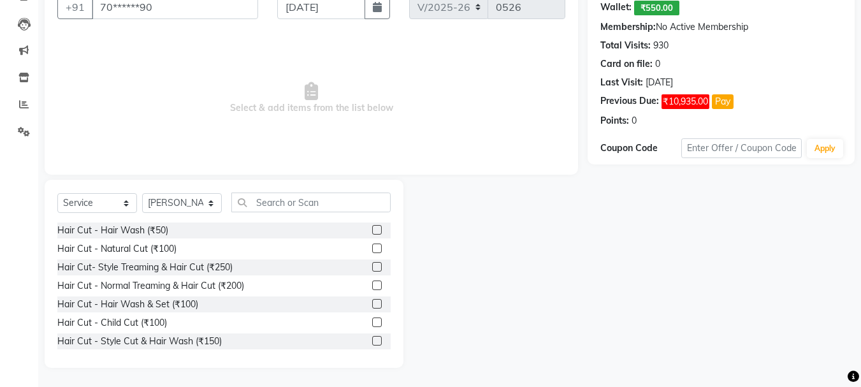
click at [362, 245] on div "Hair Cut - Natural Cut (₹100)" at bounding box center [223, 249] width 333 height 16
click at [372, 247] on label at bounding box center [377, 248] width 10 height 10
click at [372, 247] on input "checkbox" at bounding box center [376, 249] width 8 height 8
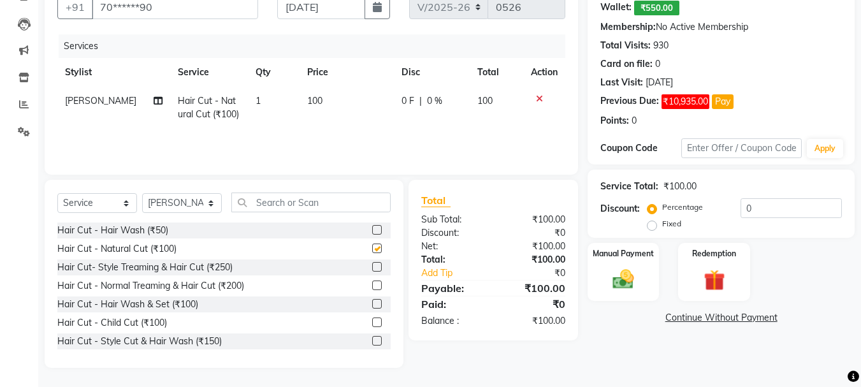
checkbox input "false"
click at [205, 203] on select "Select Stylist abdul adil Anuj Azad Mahadev prem sachin hadpad Shiva Sonu S.R.K…" at bounding box center [182, 203] width 80 height 20
select select "50757"
click at [142, 193] on select "Select Stylist abdul adil Anuj Azad Mahadev prem sachin hadpad Shiva Sonu S.R.K…" at bounding box center [182, 203] width 80 height 20
click at [372, 244] on label at bounding box center [377, 248] width 10 height 10
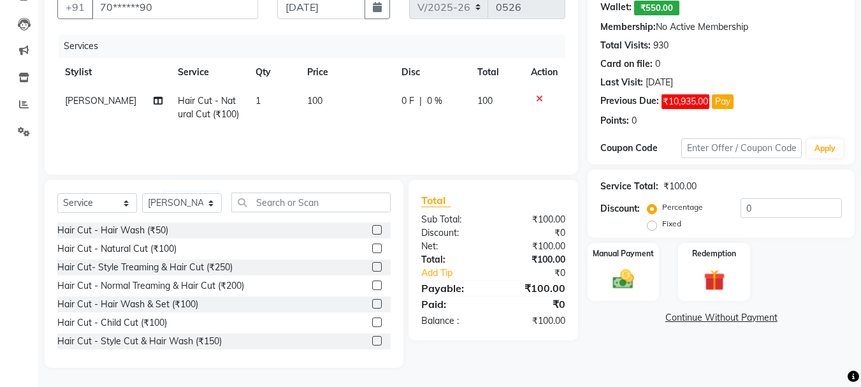
click at [372, 245] on input "checkbox" at bounding box center [376, 249] width 8 height 8
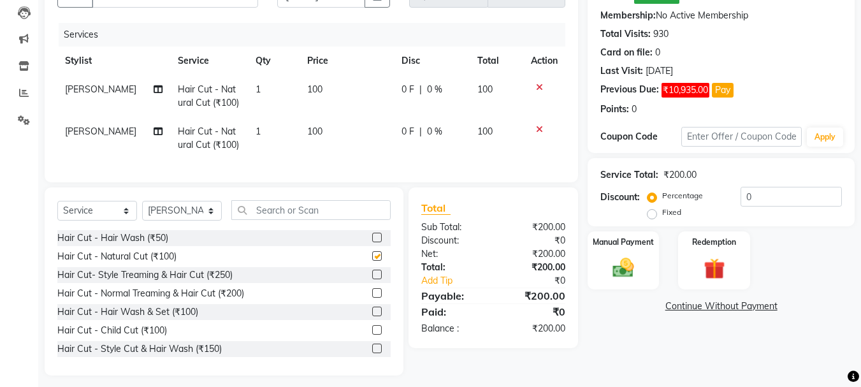
scroll to position [152, 0]
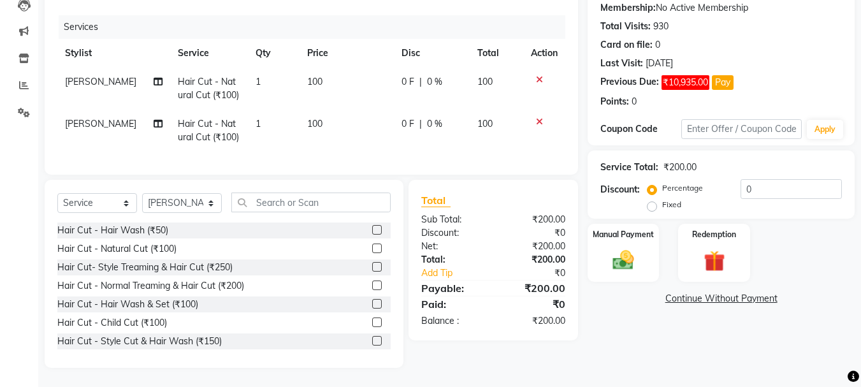
checkbox input "false"
click at [200, 205] on select "Select Stylist abdul adil Anuj Azad Mahadev prem sachin hadpad Shiva Sonu S.R.K…" at bounding box center [182, 203] width 80 height 20
select select "51926"
click at [142, 193] on select "Select Stylist abdul adil Anuj Azad Mahadev prem sachin hadpad Shiva Sonu S.R.K…" at bounding box center [182, 203] width 80 height 20
click at [372, 248] on label at bounding box center [377, 248] width 10 height 10
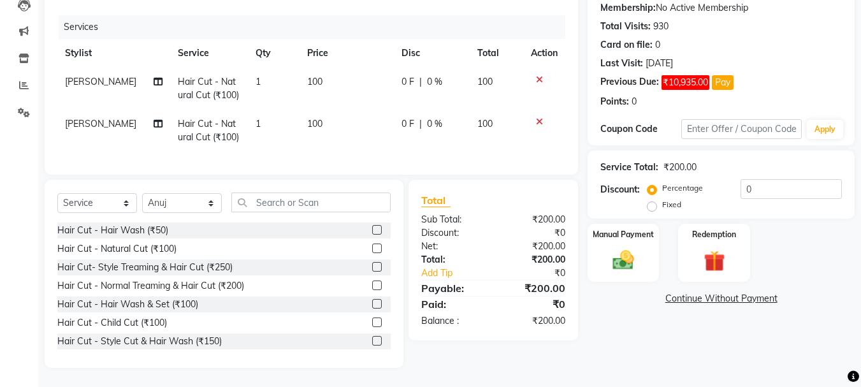
click at [372, 248] on input "checkbox" at bounding box center [376, 249] width 8 height 8
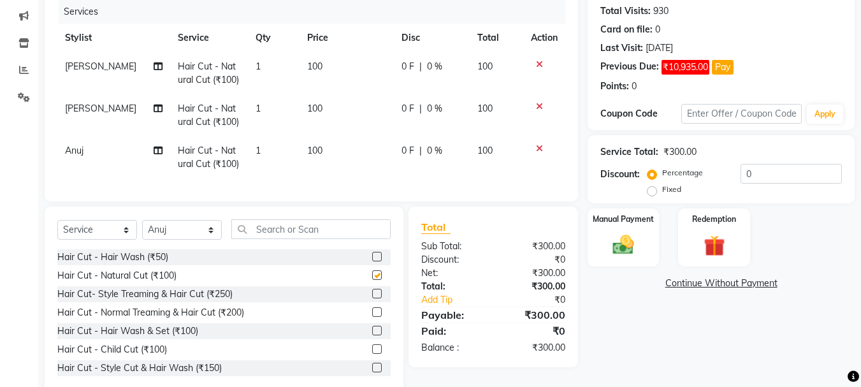
scroll to position [194, 0]
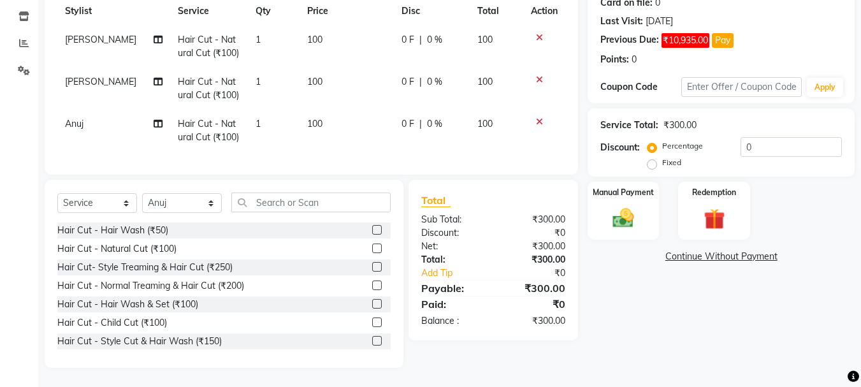
checkbox input "false"
click at [191, 198] on select "Select Stylist abdul adil Anuj Azad Mahadev prem sachin hadpad Shiva Sonu S.R.K…" at bounding box center [182, 203] width 80 height 20
select select "79570"
click at [142, 193] on select "Select Stylist abdul adil Anuj Azad Mahadev prem sachin hadpad Shiva Sonu S.R.K…" at bounding box center [182, 203] width 80 height 20
click at [372, 341] on label at bounding box center [377, 341] width 10 height 10
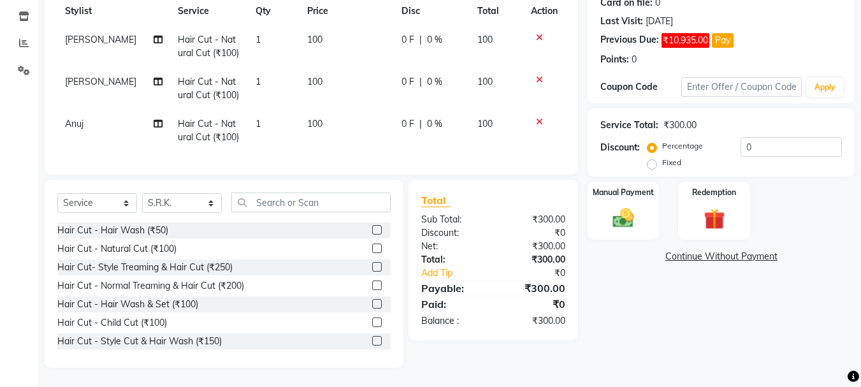
click at [372, 341] on input "checkbox" at bounding box center [376, 341] width 8 height 8
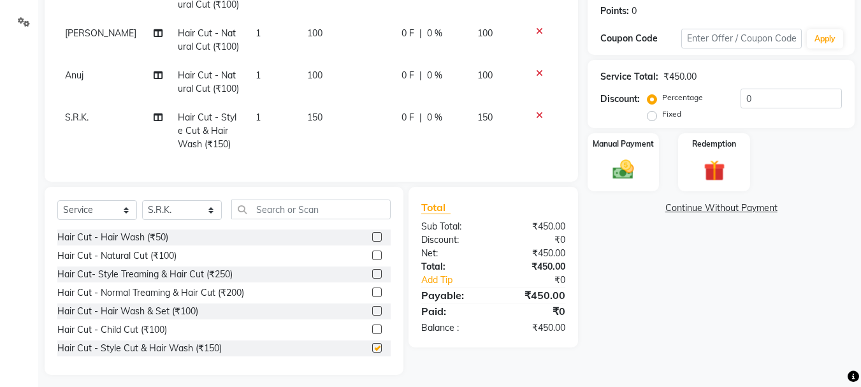
checkbox input "false"
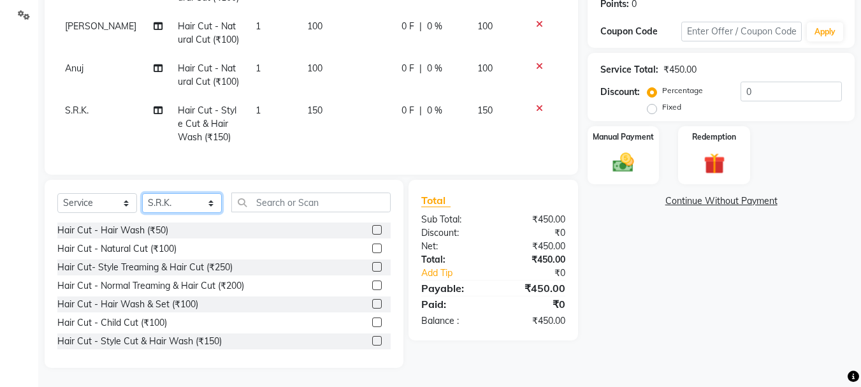
click at [167, 205] on select "Select Stylist abdul adil Anuj Azad Mahadev prem sachin hadpad Shiva Sonu S.R.K…" at bounding box center [182, 203] width 80 height 20
select select "51927"
click at [142, 193] on select "Select Stylist abdul adil Anuj Azad Mahadev prem sachin hadpad Shiva Sonu S.R.K…" at bounding box center [182, 203] width 80 height 20
click at [372, 246] on label at bounding box center [377, 248] width 10 height 10
click at [372, 246] on input "checkbox" at bounding box center [376, 249] width 8 height 8
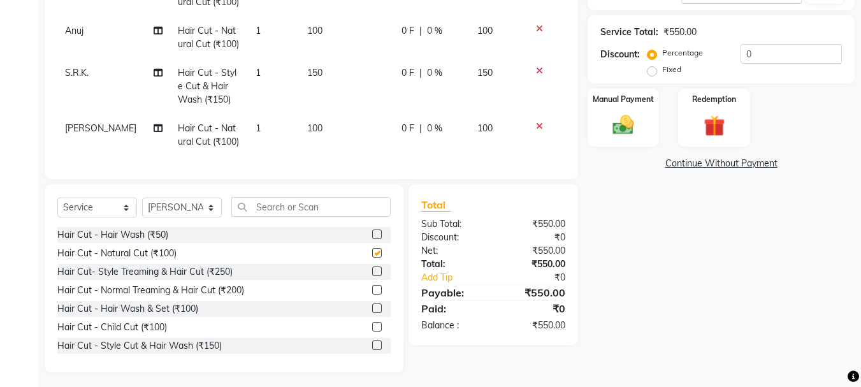
checkbox input "false"
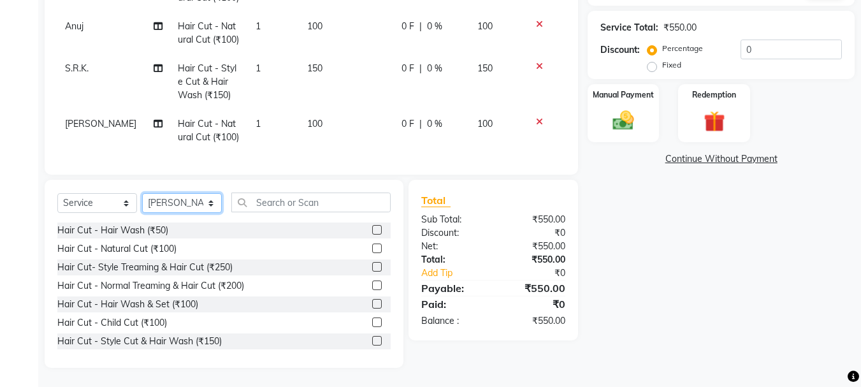
click at [173, 198] on select "Select Stylist abdul adil Anuj Azad Mahadev prem sachin hadpad Shiva Sonu S.R.K…" at bounding box center [182, 203] width 80 height 20
select select "79570"
click at [142, 193] on select "Select Stylist abdul adil Anuj Azad Mahadev prem sachin hadpad Shiva Sonu S.R.K…" at bounding box center [182, 203] width 80 height 20
click at [372, 266] on label at bounding box center [377, 267] width 10 height 10
click at [372, 266] on input "checkbox" at bounding box center [376, 267] width 8 height 8
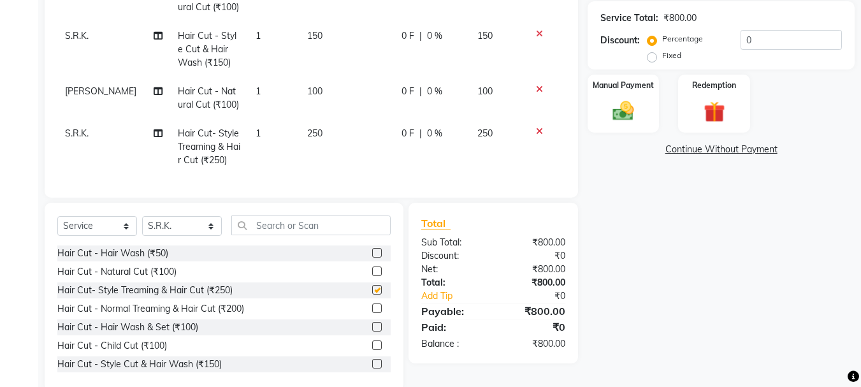
checkbox input "false"
click at [156, 222] on select "Select Stylist abdul adil Anuj Azad Mahadev prem sachin hadpad Shiva Sonu S.R.K…" at bounding box center [182, 226] width 80 height 20
click at [142, 216] on select "Select Stylist abdul adil Anuj Azad Mahadev prem sachin hadpad Shiva Sonu S.R.K…" at bounding box center [182, 226] width 80 height 20
click at [184, 235] on select "Select Stylist abdul adil Anuj Azad Mahadev prem sachin hadpad Shiva Sonu S.R.K…" at bounding box center [182, 226] width 80 height 20
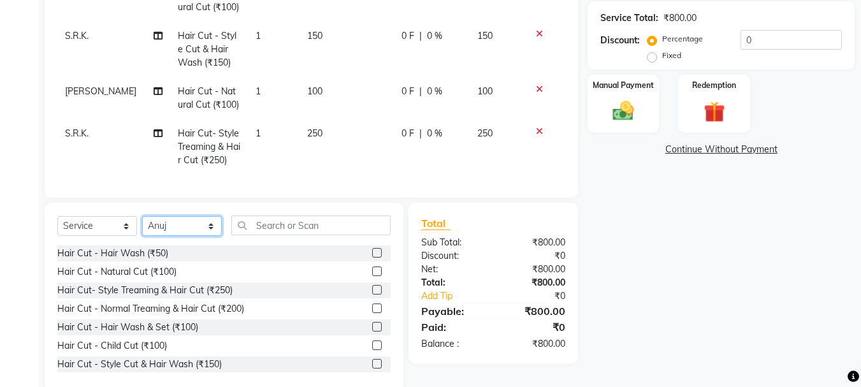
select select "7183"
click at [142, 216] on select "Select Stylist abdul adil Anuj Azad Mahadev prem sachin hadpad Shiva Sonu S.R.K…" at bounding box center [182, 226] width 80 height 20
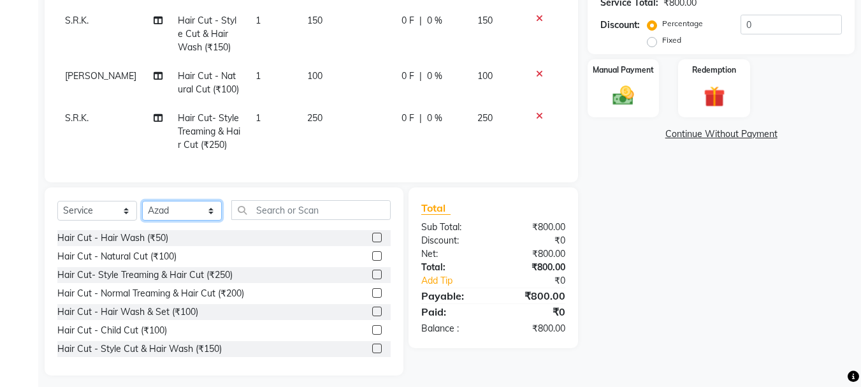
scroll to position [315, 0]
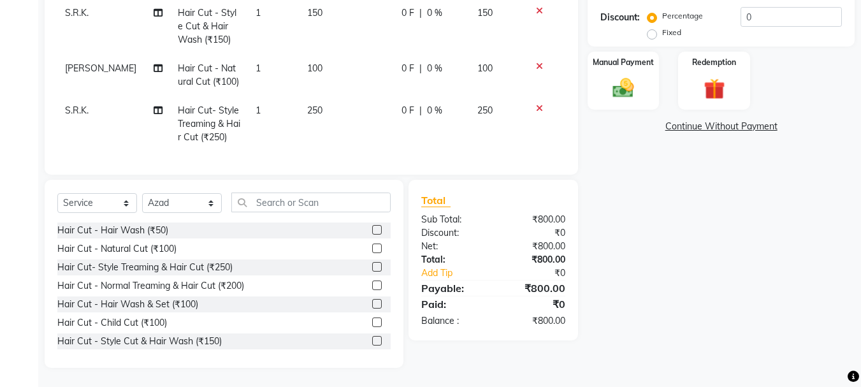
click at [372, 266] on label at bounding box center [377, 267] width 10 height 10
click at [372, 266] on input "checkbox" at bounding box center [376, 267] width 8 height 8
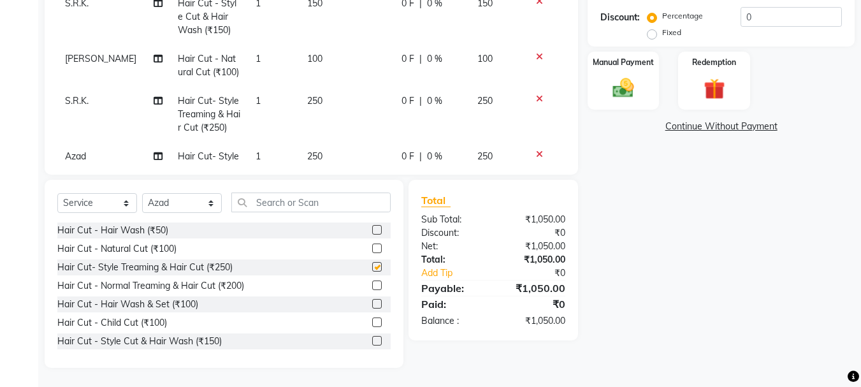
checkbox input "false"
click at [372, 285] on label at bounding box center [377, 285] width 10 height 10
click at [372, 285] on input "checkbox" at bounding box center [376, 286] width 8 height 8
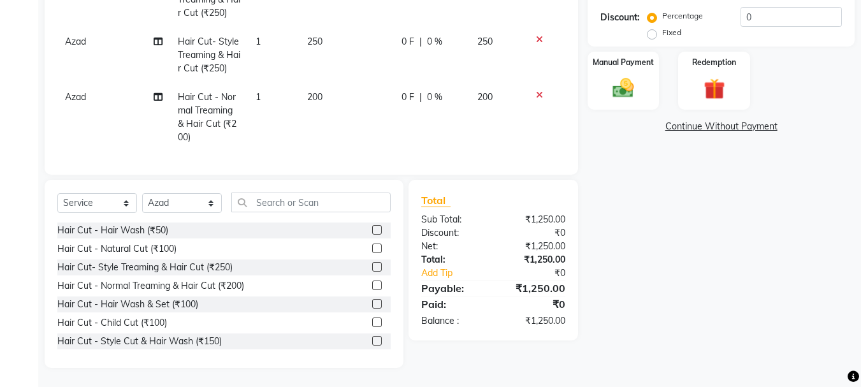
checkbox input "false"
click at [192, 206] on select "Select Stylist abdul adil Anuj Azad Mahadev prem sachin hadpad Shiva Sonu S.R.K…" at bounding box center [182, 203] width 80 height 20
select select "79570"
click at [142, 193] on select "Select Stylist abdul adil Anuj Azad Mahadev prem sachin hadpad Shiva Sonu S.R.K…" at bounding box center [182, 203] width 80 height 20
click at [372, 282] on label at bounding box center [377, 285] width 10 height 10
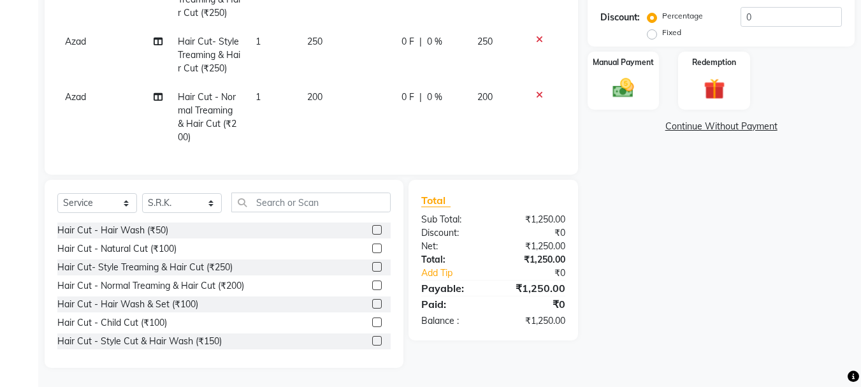
click at [372, 282] on input "checkbox" at bounding box center [376, 286] width 8 height 8
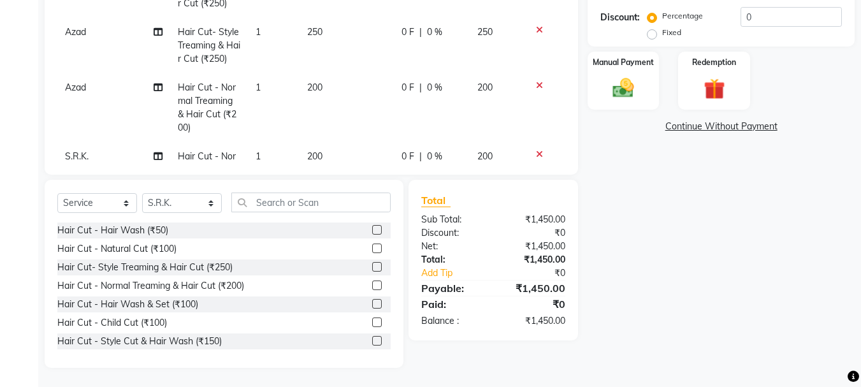
click at [372, 285] on label at bounding box center [377, 285] width 10 height 10
click at [372, 285] on input "checkbox" at bounding box center [376, 286] width 8 height 8
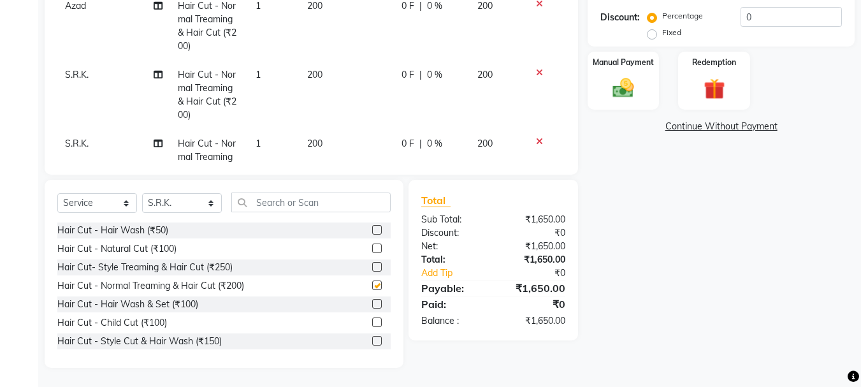
checkbox input "false"
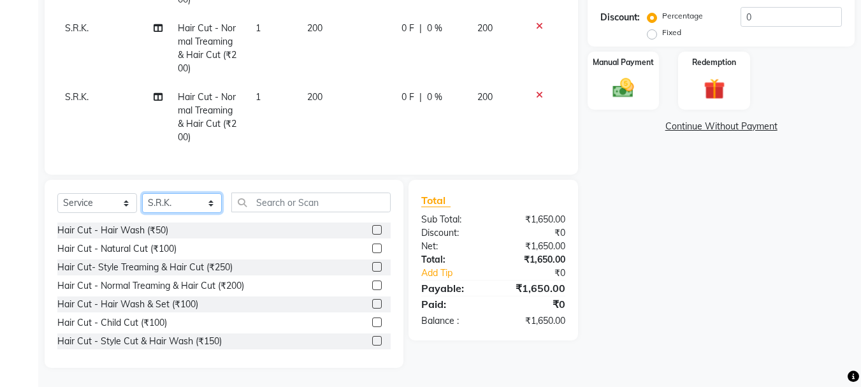
click at [175, 205] on select "Select Stylist abdul adil Anuj Azad Mahadev prem sachin hadpad Shiva Sonu S.R.K…" at bounding box center [182, 203] width 80 height 20
select select "79569"
click at [142, 193] on select "Select Stylist abdul adil Anuj Azad Mahadev prem sachin hadpad Shiva Sonu S.R.K…" at bounding box center [182, 203] width 80 height 20
click at [372, 249] on label at bounding box center [377, 248] width 10 height 10
click at [372, 249] on input "checkbox" at bounding box center [376, 249] width 8 height 8
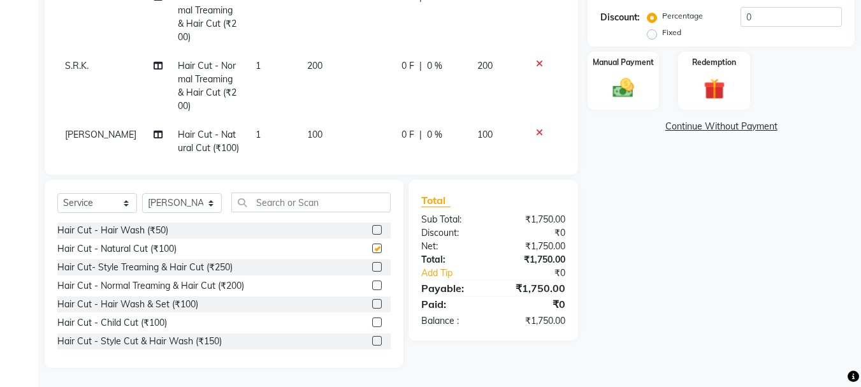
checkbox input "false"
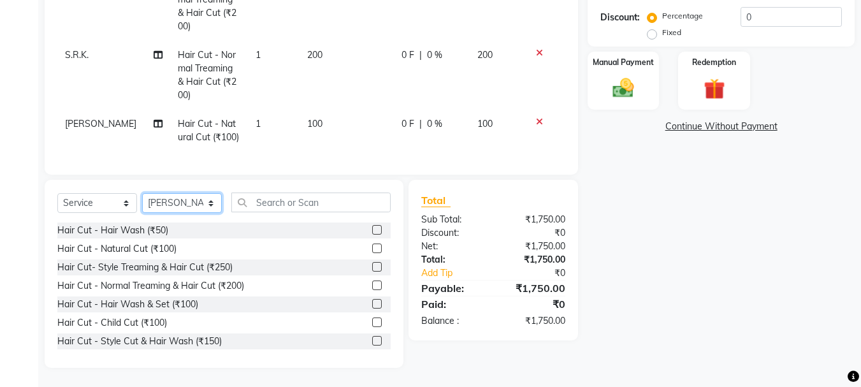
click at [182, 212] on select "Select Stylist abdul adil Anuj Azad Mahadev prem sachin hadpad Shiva Sonu S.R.K…" at bounding box center [182, 203] width 80 height 20
select select "50757"
click at [142, 193] on select "Select Stylist abdul adil Anuj Azad Mahadev prem sachin hadpad Shiva Sonu S.R.K…" at bounding box center [182, 203] width 80 height 20
click at [372, 266] on label at bounding box center [377, 267] width 10 height 10
click at [372, 266] on input "checkbox" at bounding box center [376, 267] width 8 height 8
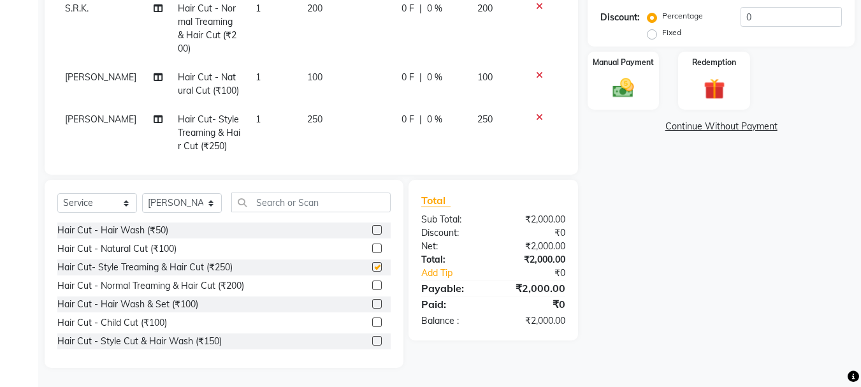
scroll to position [392, 0]
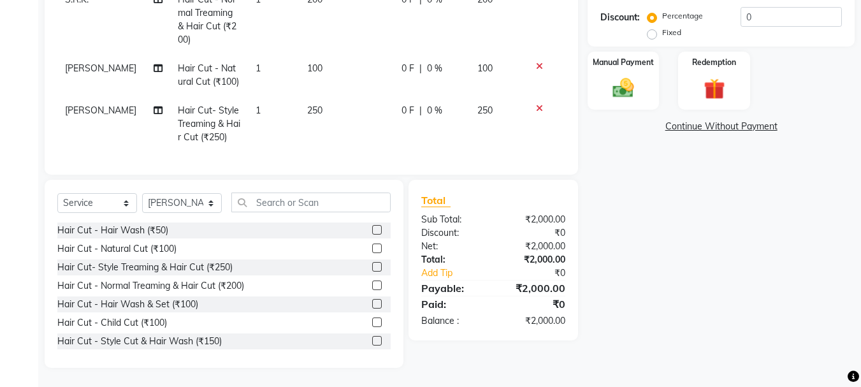
checkbox input "false"
click at [174, 205] on select "Select Stylist abdul adil Anuj Azad Mahadev prem sachin hadpad Shiva Sonu S.R.K…" at bounding box center [182, 203] width 80 height 20
select select "63717"
click at [142, 193] on select "Select Stylist abdul adil Anuj Azad Mahadev prem sachin hadpad Shiva Sonu S.R.K…" at bounding box center [182, 203] width 80 height 20
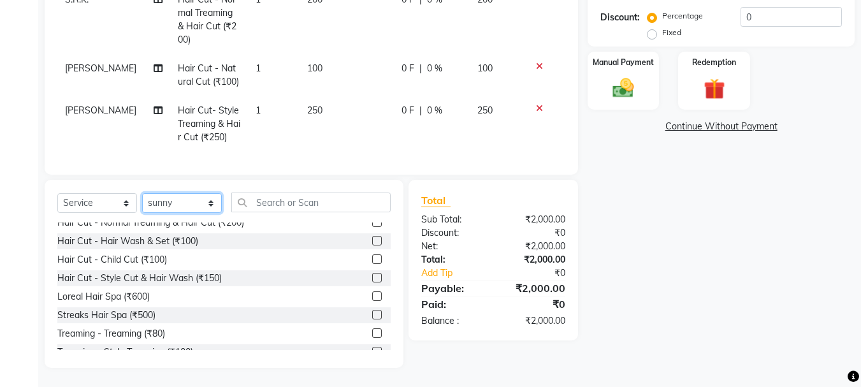
scroll to position [64, 0]
click at [372, 294] on label at bounding box center [377, 296] width 10 height 10
click at [372, 294] on input "checkbox" at bounding box center [376, 296] width 8 height 8
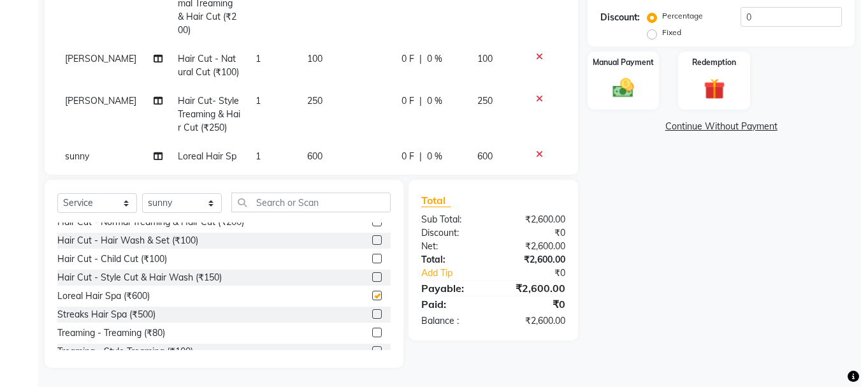
checkbox input "false"
click at [372, 259] on label at bounding box center [377, 259] width 10 height 10
click at [372, 259] on input "checkbox" at bounding box center [376, 259] width 8 height 8
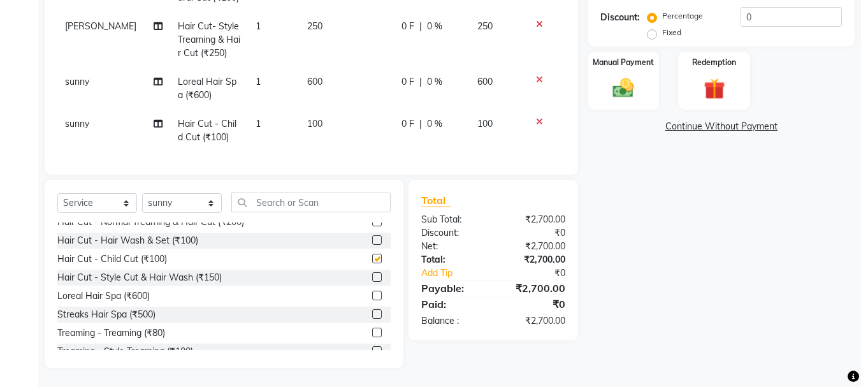
checkbox input "false"
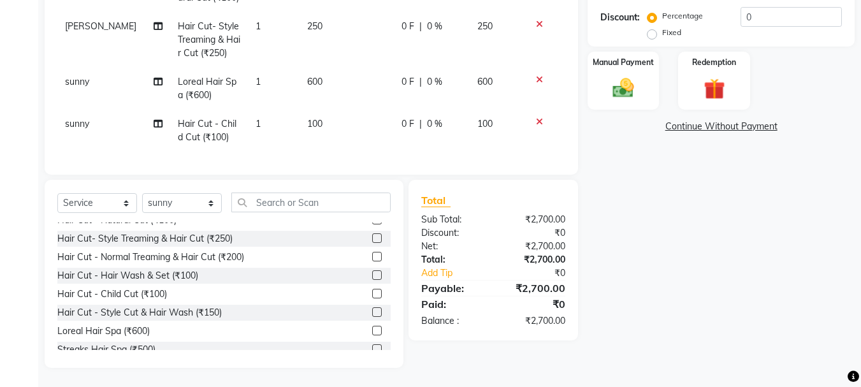
scroll to position [0, 0]
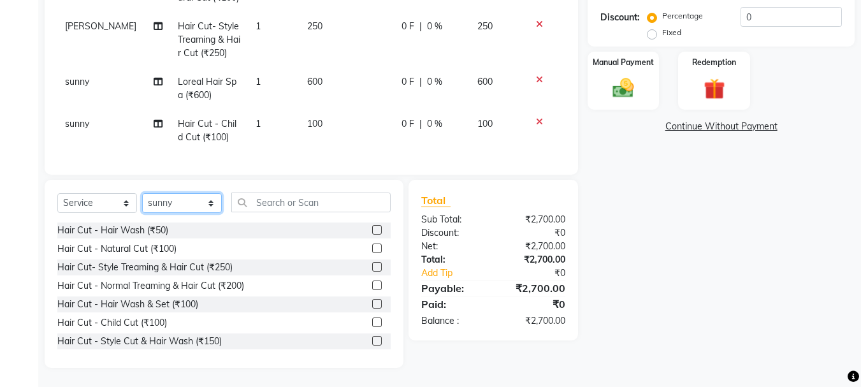
click at [191, 206] on select "Select Stylist abdul adil Anuj Azad Mahadev prem sachin hadpad Shiva Sonu S.R.K…" at bounding box center [182, 203] width 80 height 20
select select "51927"
click at [142, 193] on select "Select Stylist abdul adil Anuj Azad Mahadev prem sachin hadpad Shiva Sonu S.R.K…" at bounding box center [182, 203] width 80 height 20
click at [372, 247] on label at bounding box center [377, 248] width 10 height 10
click at [372, 247] on input "checkbox" at bounding box center [376, 249] width 8 height 8
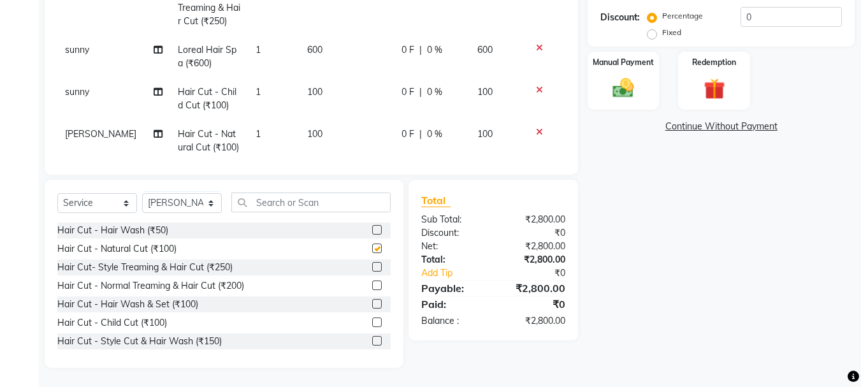
scroll to position [518, 0]
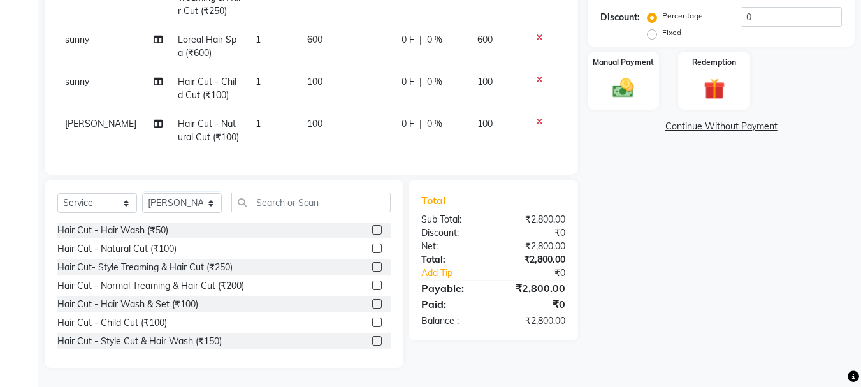
checkbox input "false"
click at [193, 206] on select "Select Stylist abdul adil Anuj Azad Mahadev prem sachin hadpad Shiva Sonu S.R.K…" at bounding box center [182, 203] width 80 height 20
click at [191, 206] on select "Select Stylist abdul adil Anuj Azad Mahadev prem sachin hadpad Shiva Sonu S.R.K…" at bounding box center [182, 203] width 80 height 20
select select "51926"
click at [142, 193] on select "Select Stylist abdul adil Anuj Azad Mahadev prem sachin hadpad Shiva Sonu S.R.K…" at bounding box center [182, 203] width 80 height 20
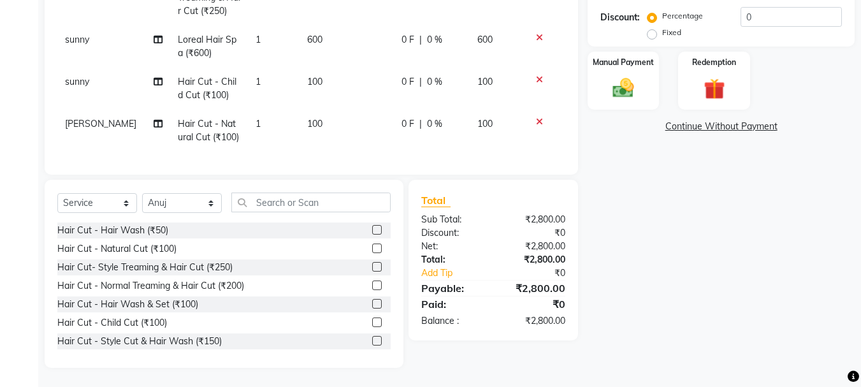
click at [372, 243] on div at bounding box center [381, 249] width 18 height 16
drag, startPoint x: 366, startPoint y: 249, endPoint x: 365, endPoint y: 241, distance: 7.8
click at [372, 249] on label at bounding box center [377, 248] width 10 height 10
click at [372, 249] on input "checkbox" at bounding box center [376, 249] width 8 height 8
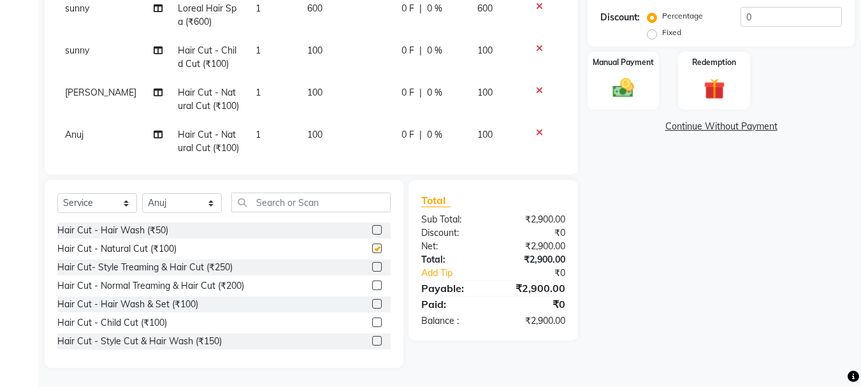
checkbox input "false"
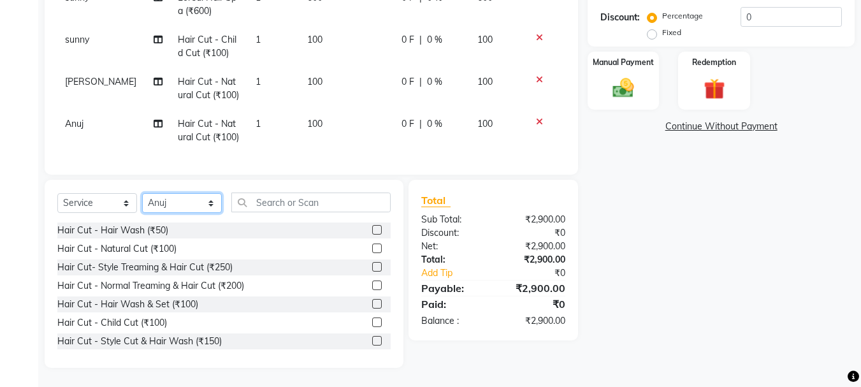
click at [176, 205] on select "Select Stylist abdul adil Anuj Azad Mahadev prem sachin hadpad Shiva Sonu S.R.K…" at bounding box center [182, 203] width 80 height 20
select select "7183"
click at [142, 193] on select "Select Stylist abdul adil Anuj Azad Mahadev prem sachin hadpad Shiva Sonu S.R.K…" at bounding box center [182, 203] width 80 height 20
click at [372, 247] on label at bounding box center [377, 248] width 10 height 10
click at [372, 247] on input "checkbox" at bounding box center [376, 249] width 8 height 8
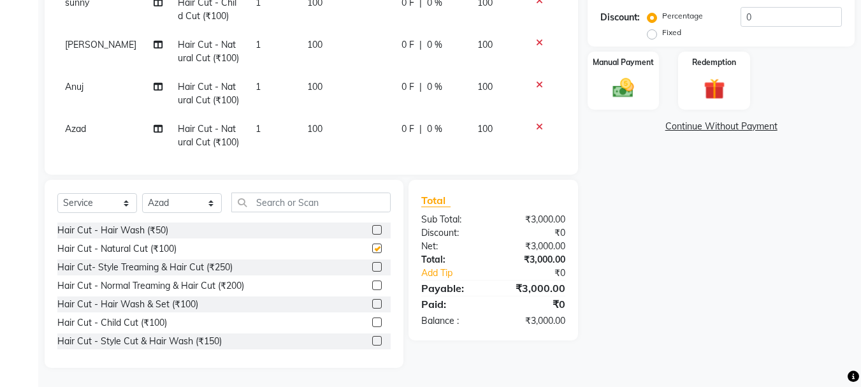
scroll to position [602, 0]
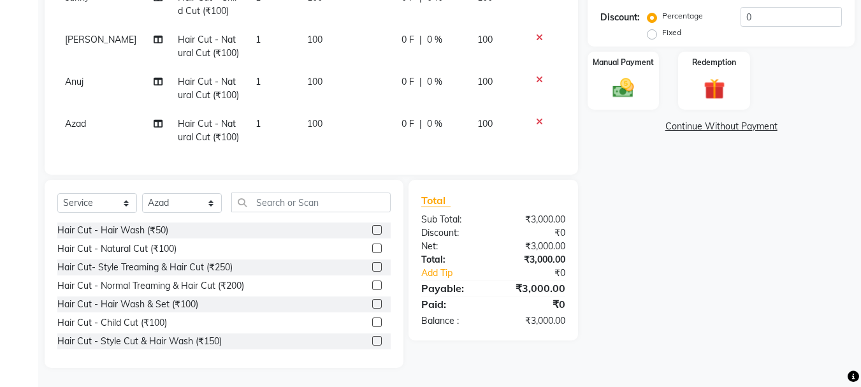
checkbox input "false"
click at [163, 198] on select "Select Stylist abdul adil Anuj Azad Mahadev prem sachin hadpad Shiva Sonu S.R.K…" at bounding box center [182, 203] width 80 height 20
select select "79570"
click at [142, 193] on select "Select Stylist abdul adil Anuj Azad Mahadev prem sachin hadpad Shiva Sonu S.R.K…" at bounding box center [182, 203] width 80 height 20
drag, startPoint x: 365, startPoint y: 266, endPoint x: 317, endPoint y: 198, distance: 83.6
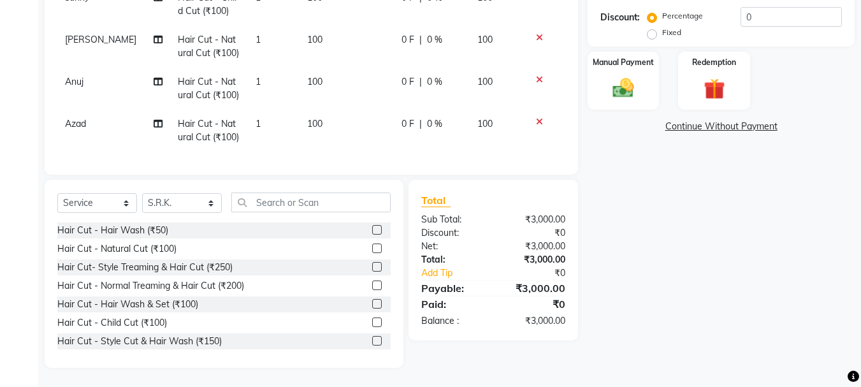
click at [372, 266] on label at bounding box center [377, 267] width 10 height 10
click at [372, 266] on input "checkbox" at bounding box center [376, 267] width 8 height 8
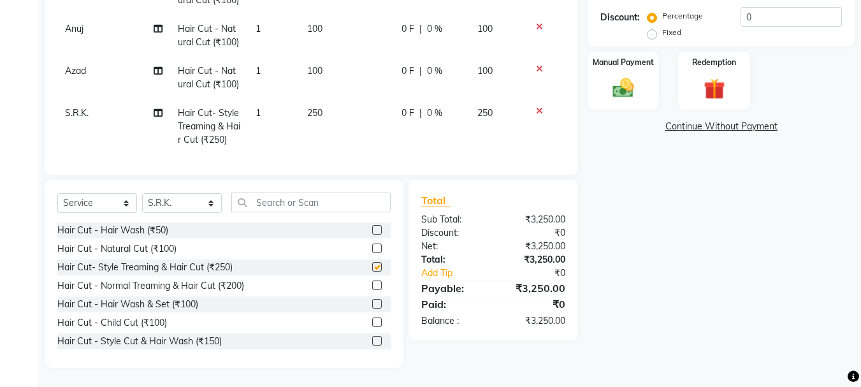
scroll to position [658, 0]
checkbox input "false"
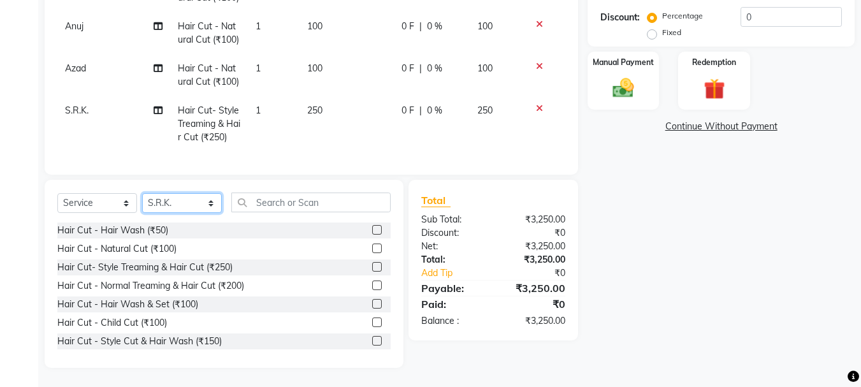
click at [182, 197] on select "Select Stylist abdul adil Anuj Azad Mahadev prem sachin hadpad Shiva Sonu S.R.K…" at bounding box center [182, 203] width 80 height 20
select select "79569"
click at [142, 193] on select "Select Stylist abdul adil Anuj Azad Mahadev prem sachin hadpad Shiva Sonu S.R.K…" at bounding box center [182, 203] width 80 height 20
click at [372, 267] on label at bounding box center [377, 267] width 10 height 10
click at [372, 267] on input "checkbox" at bounding box center [376, 267] width 8 height 8
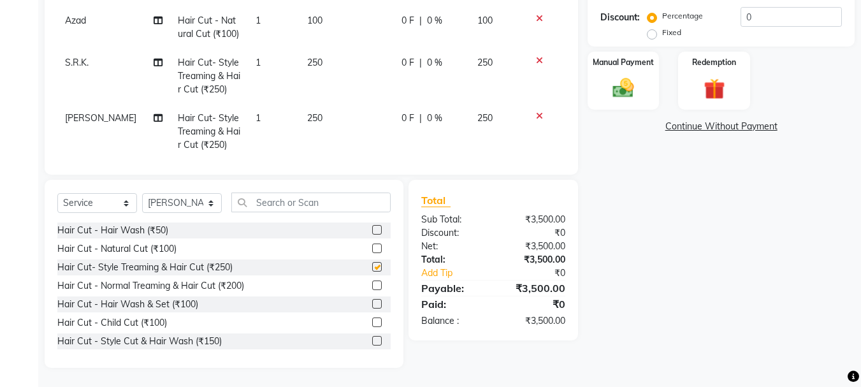
scroll to position [713, 0]
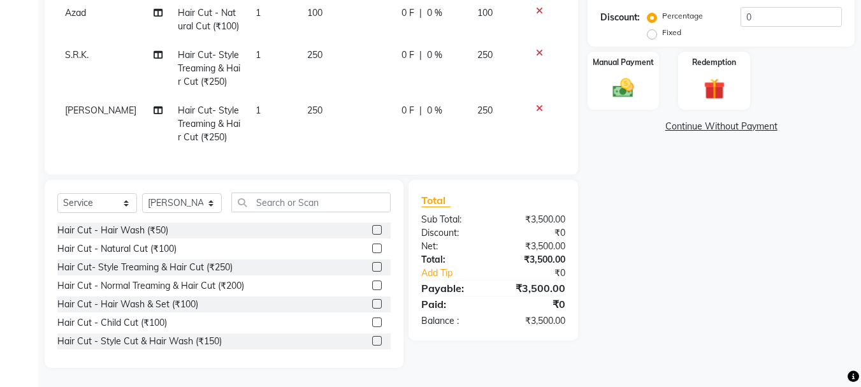
checkbox input "false"
click at [179, 212] on select "Select Stylist abdul adil Anuj Azad Mahadev prem sachin hadpad Shiva Sonu S.R.K…" at bounding box center [182, 203] width 80 height 20
select select "51927"
click at [142, 193] on select "Select Stylist abdul adil Anuj Azad Mahadev prem sachin hadpad Shiva Sonu S.R.K…" at bounding box center [182, 203] width 80 height 20
click at [372, 265] on label at bounding box center [377, 267] width 10 height 10
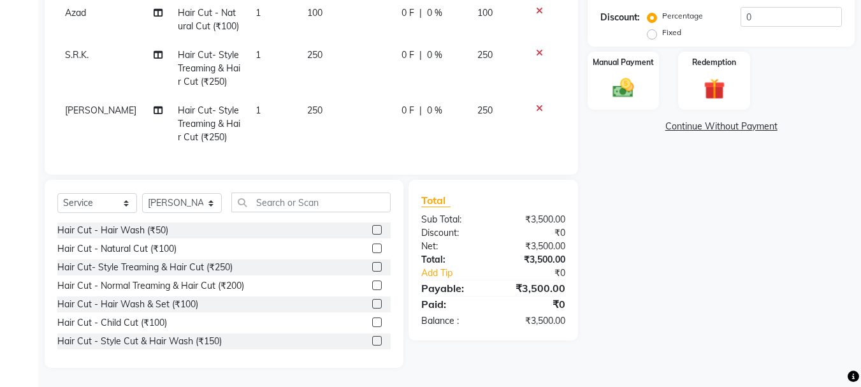
click at [372, 265] on input "checkbox" at bounding box center [376, 267] width 8 height 8
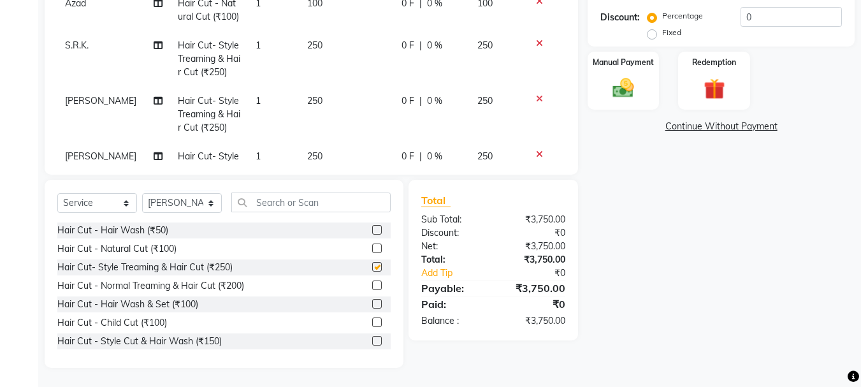
scroll to position [769, 0]
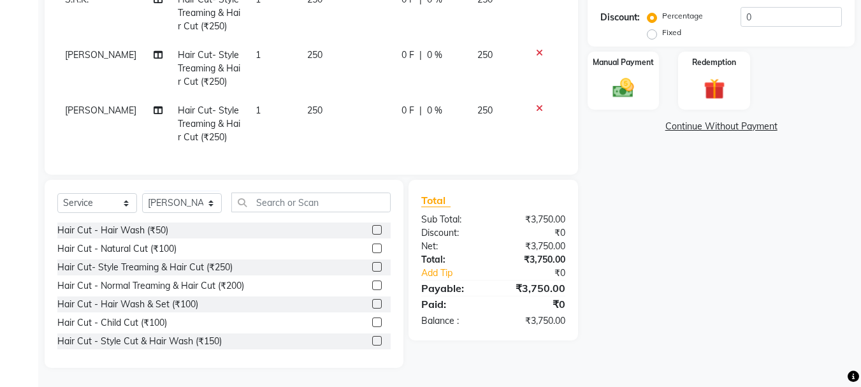
checkbox input "false"
click at [185, 207] on select "Select Stylist abdul adil Anuj Azad Mahadev prem sachin hadpad Shiva Sonu S.R.K…" at bounding box center [182, 203] width 80 height 20
select select "79569"
click at [142, 193] on select "Select Stylist abdul adil Anuj Azad Mahadev prem sachin hadpad Shiva Sonu S.R.K…" at bounding box center [182, 203] width 80 height 20
click at [372, 266] on label at bounding box center [377, 267] width 10 height 10
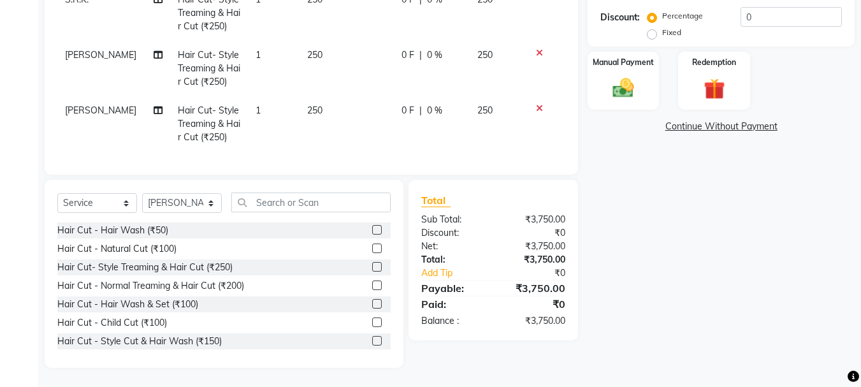
click at [372, 266] on input "checkbox" at bounding box center [376, 267] width 8 height 8
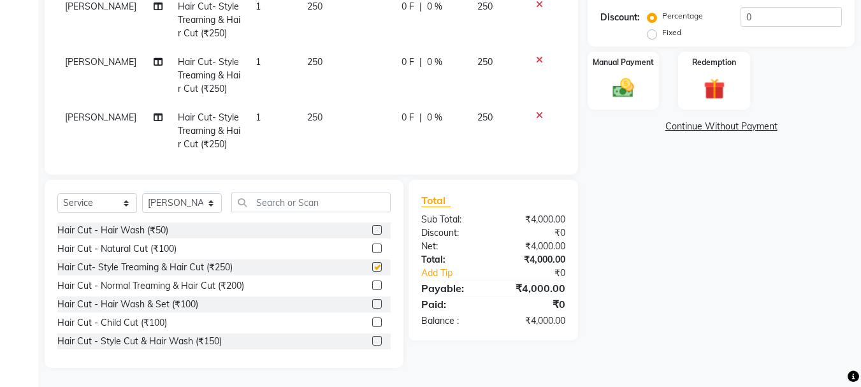
scroll to position [824, 0]
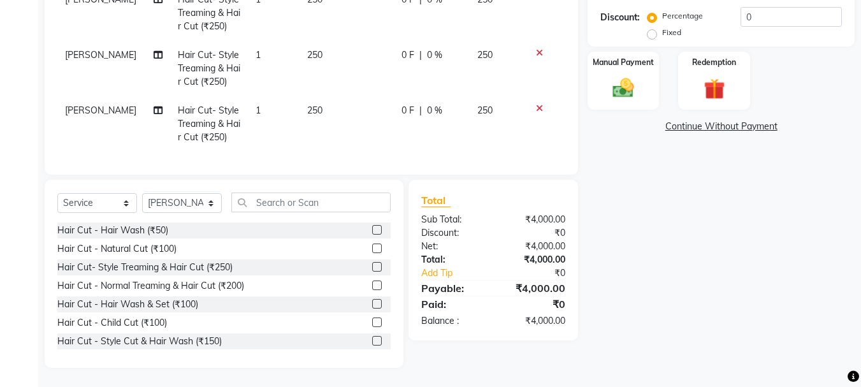
checkbox input "false"
click at [195, 194] on select "Select Stylist abdul adil Anuj Azad Mahadev prem sachin hadpad Shiva Sonu S.R.K…" at bounding box center [182, 203] width 80 height 20
select select "50757"
click at [142, 193] on select "Select Stylist abdul adil Anuj Azad Mahadev prem sachin hadpad Shiva Sonu S.R.K…" at bounding box center [182, 203] width 80 height 20
click at [372, 336] on label at bounding box center [377, 341] width 10 height 10
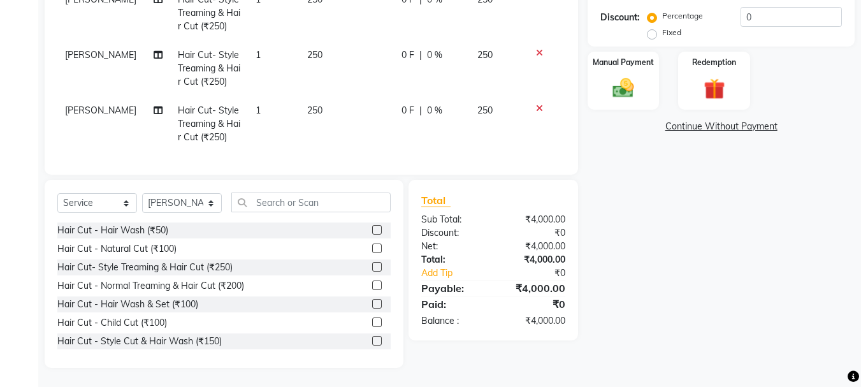
click at [372, 337] on input "checkbox" at bounding box center [376, 341] width 8 height 8
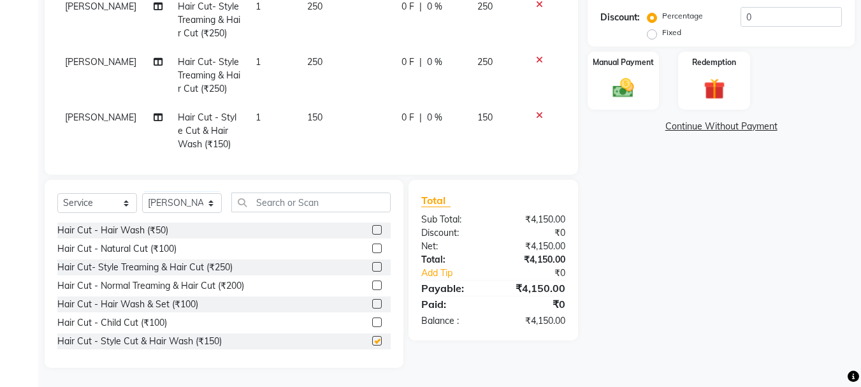
checkbox input "false"
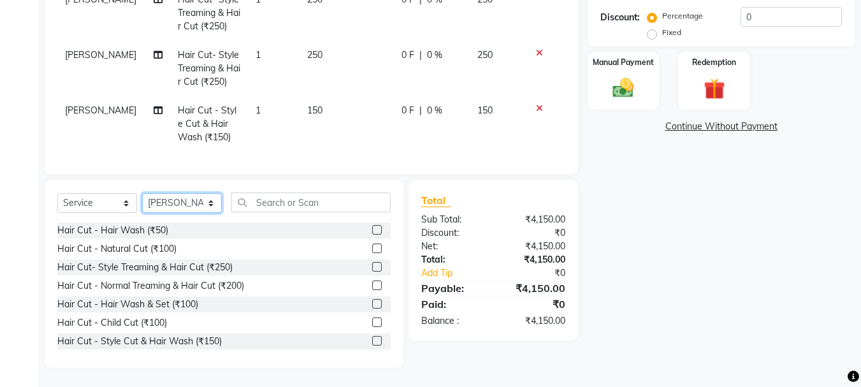
click at [174, 198] on select "Select Stylist abdul adil Anuj Azad Mahadev prem sachin hadpad Shiva Sonu S.R.K…" at bounding box center [182, 203] width 80 height 20
select select "51926"
click at [142, 193] on select "Select Stylist abdul adil Anuj Azad Mahadev prem sachin hadpad Shiva Sonu S.R.K…" at bounding box center [182, 203] width 80 height 20
click at [372, 340] on label at bounding box center [377, 341] width 10 height 10
click at [372, 340] on input "checkbox" at bounding box center [376, 341] width 8 height 8
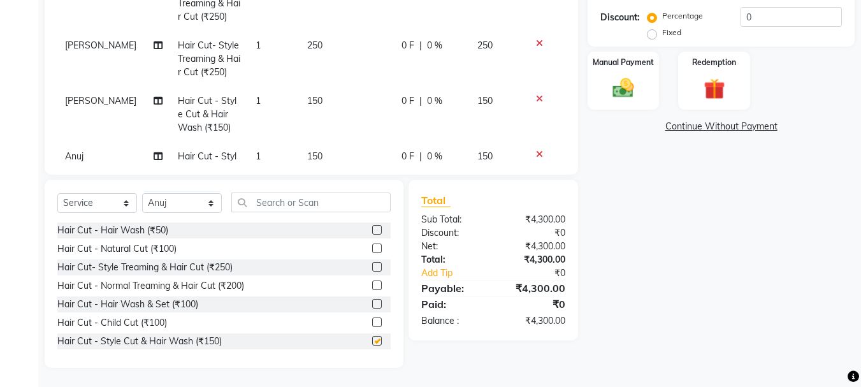
scroll to position [935, 0]
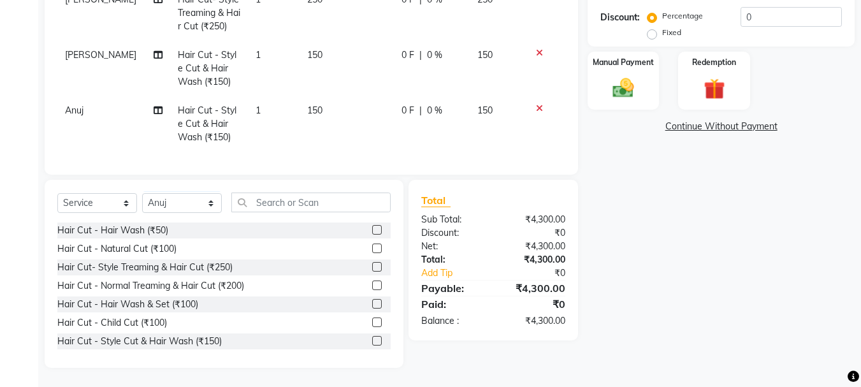
checkbox input "false"
click at [199, 198] on select "Select Stylist abdul adil Anuj Azad Mahadev prem sachin hadpad Shiva Sonu S.R.K…" at bounding box center [182, 203] width 80 height 20
select select "7182"
click at [142, 193] on select "Select Stylist abdul adil Anuj Azad Mahadev prem sachin hadpad Shiva Sonu S.R.K…" at bounding box center [182, 203] width 80 height 20
click at [372, 243] on div at bounding box center [381, 249] width 18 height 16
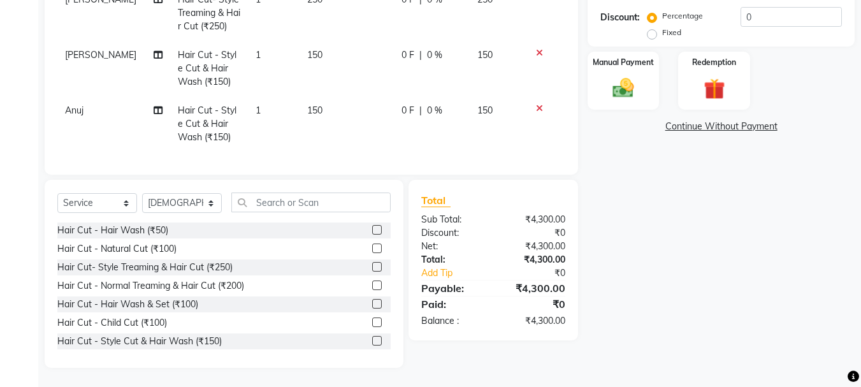
click at [372, 250] on label at bounding box center [377, 248] width 10 height 10
click at [372, 250] on input "checkbox" at bounding box center [376, 249] width 8 height 8
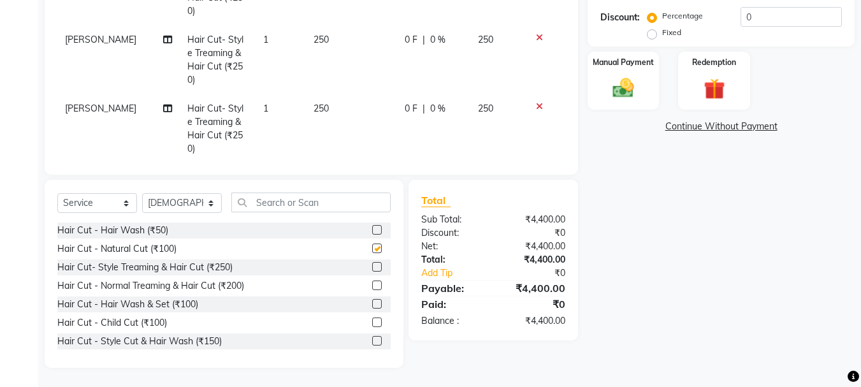
scroll to position [977, 0]
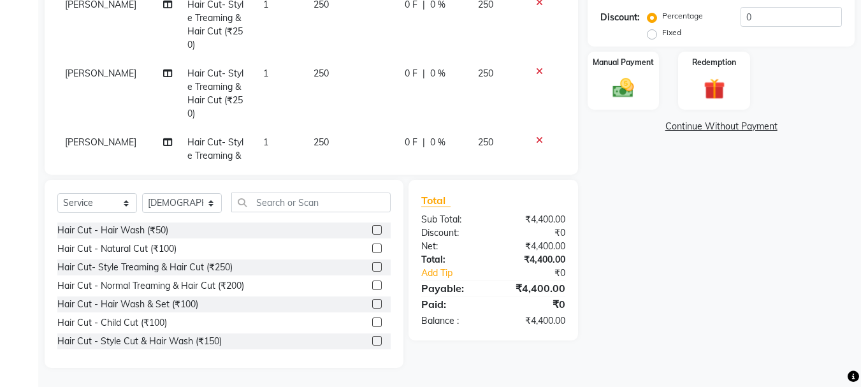
checkbox input "false"
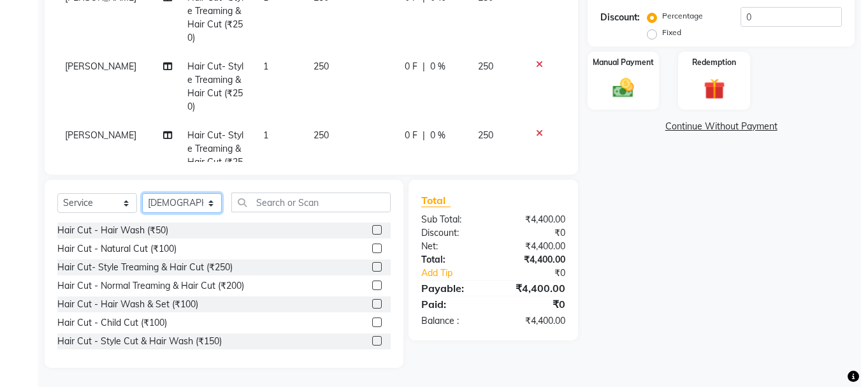
click at [174, 201] on select "Select Stylist abdul adil Anuj Azad Mahadev prem sachin hadpad Shiva Sonu S.R.K…" at bounding box center [182, 203] width 80 height 20
click at [175, 202] on select "Select Stylist abdul adil Anuj Azad Mahadev prem sachin hadpad Shiva Sonu S.R.K…" at bounding box center [182, 203] width 80 height 20
click at [142, 193] on select "Select Stylist abdul adil Anuj Azad Mahadev prem sachin hadpad Shiva Sonu S.R.K…" at bounding box center [182, 203] width 80 height 20
drag, startPoint x: 188, startPoint y: 203, endPoint x: 188, endPoint y: 193, distance: 9.6
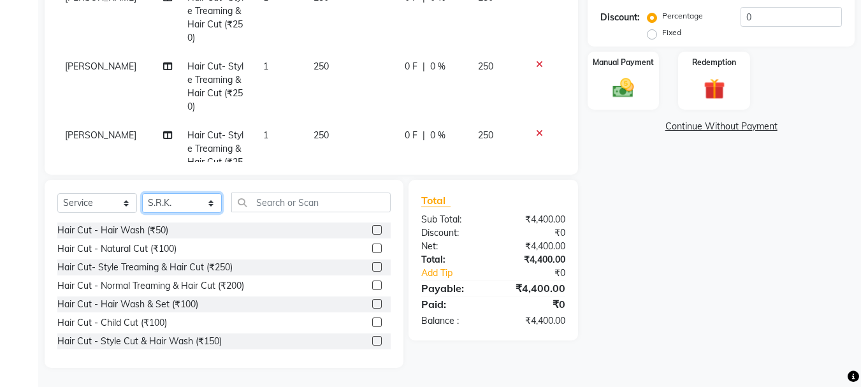
click at [188, 202] on select "Select Stylist abdul adil Anuj Azad Mahadev prem sachin hadpad Shiva Sonu S.R.K…" at bounding box center [182, 203] width 80 height 20
select select "63717"
click at [142, 193] on select "Select Stylist abdul adil Anuj Azad Mahadev prem sachin hadpad Shiva Sonu S.R.K…" at bounding box center [182, 203] width 80 height 20
drag, startPoint x: 365, startPoint y: 265, endPoint x: 353, endPoint y: 247, distance: 21.2
click at [372, 264] on label at bounding box center [377, 267] width 10 height 10
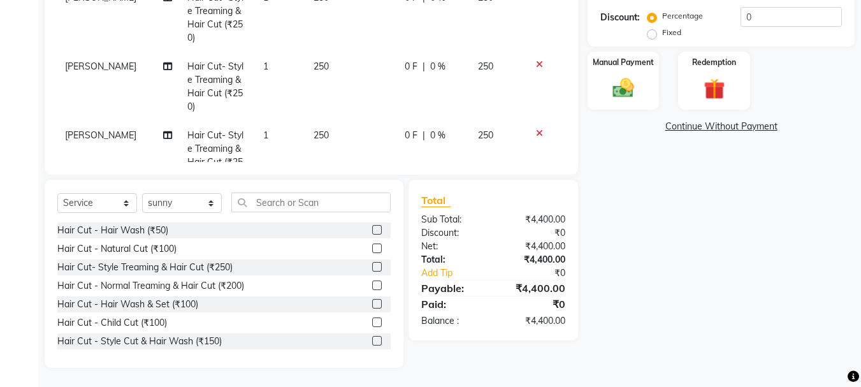
click at [372, 264] on input "checkbox" at bounding box center [376, 267] width 8 height 8
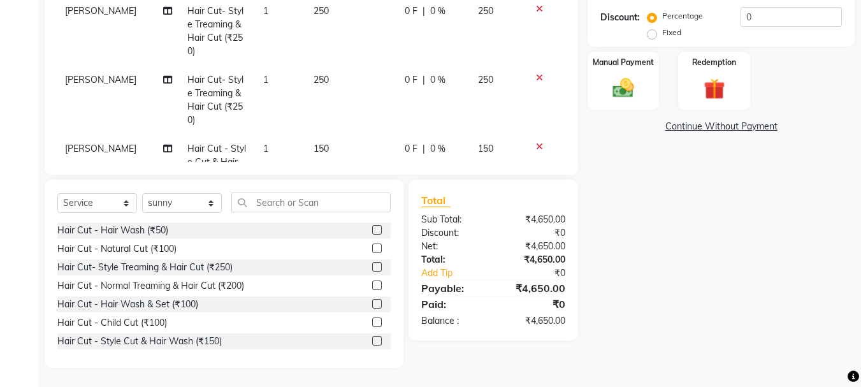
checkbox input "false"
click at [176, 208] on select "Select Stylist abdul adil Anuj Azad Mahadev prem sachin hadpad Shiva Sonu S.R.K…" at bounding box center [182, 203] width 80 height 20
select select "7183"
click at [142, 193] on select "Select Stylist abdul adil Anuj Azad Mahadev prem sachin hadpad Shiva Sonu S.R.K…" at bounding box center [182, 203] width 80 height 20
click at [372, 262] on label at bounding box center [377, 267] width 10 height 10
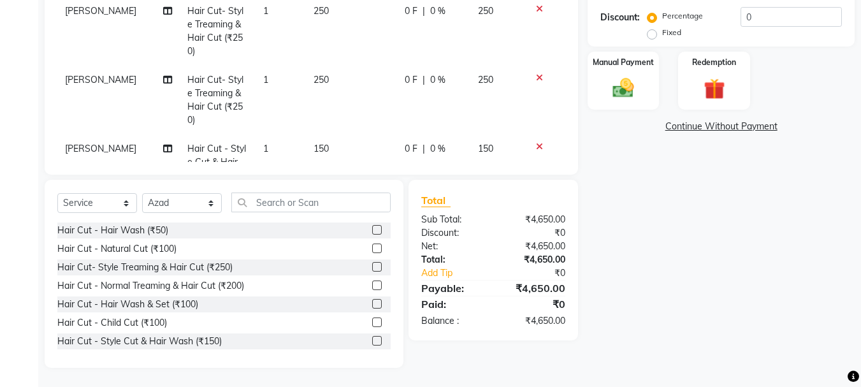
click at [372, 263] on input "checkbox" at bounding box center [376, 267] width 8 height 8
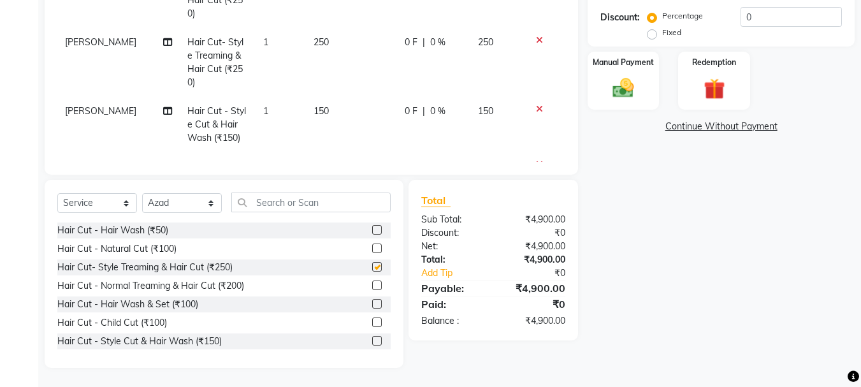
checkbox input "false"
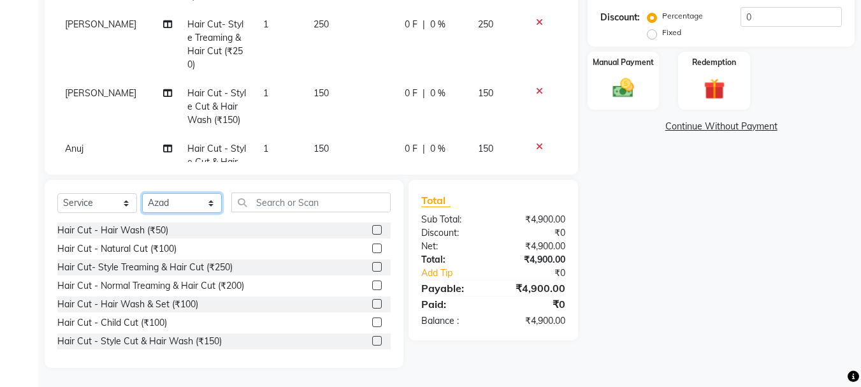
click at [170, 204] on select "Select Stylist abdul adil Anuj Azad Mahadev prem sachin hadpad Shiva Sonu S.R.K…" at bounding box center [182, 203] width 80 height 20
select select "79570"
click at [142, 193] on select "Select Stylist abdul adil Anuj Azad Mahadev prem sachin hadpad Shiva Sonu S.R.K…" at bounding box center [182, 203] width 80 height 20
drag, startPoint x: 366, startPoint y: 342, endPoint x: 352, endPoint y: 228, distance: 115.6
click at [372, 341] on label at bounding box center [377, 341] width 10 height 10
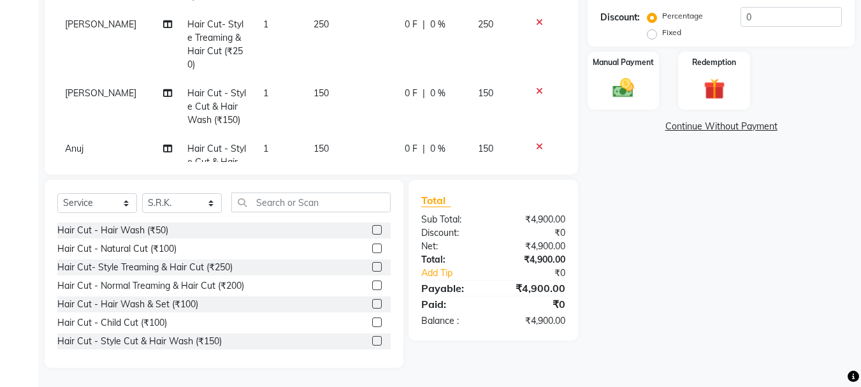
click at [372, 341] on input "checkbox" at bounding box center [376, 341] width 8 height 8
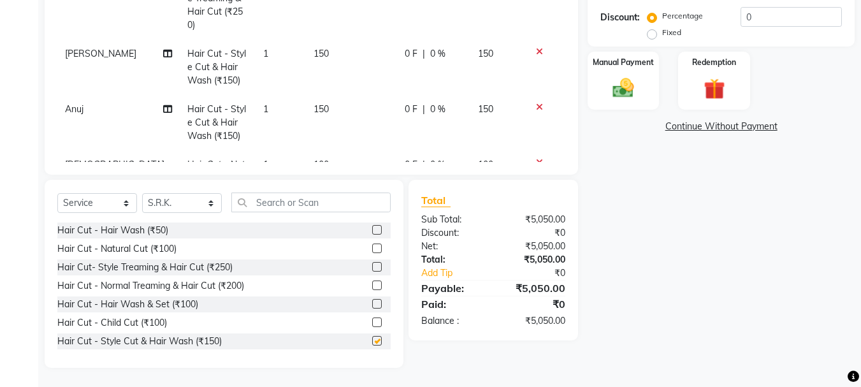
scroll to position [1143, 0]
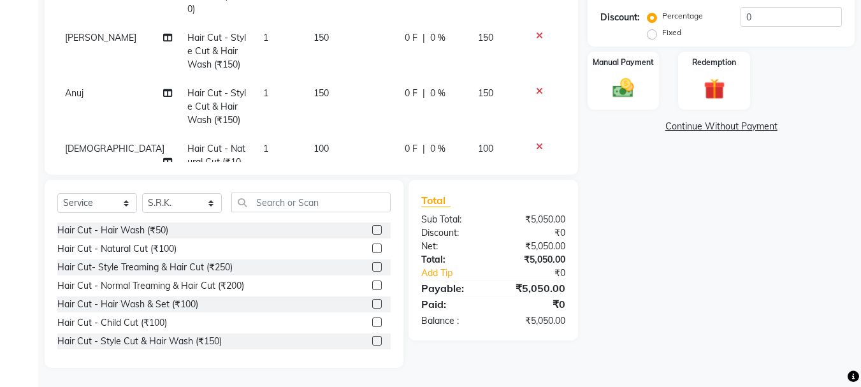
checkbox input "false"
click at [619, 99] on img at bounding box center [623, 87] width 36 height 25
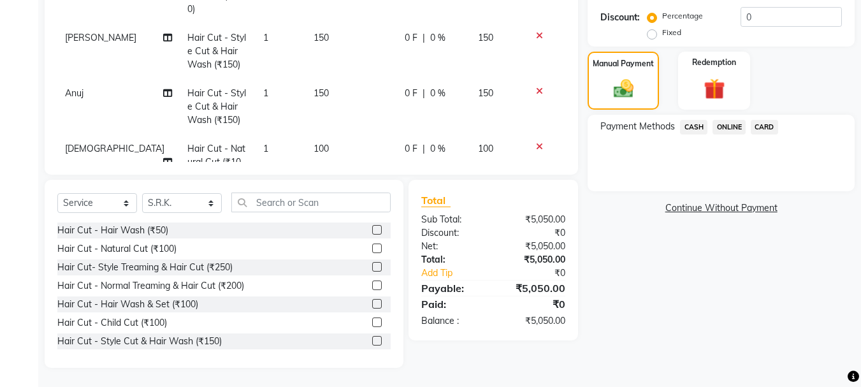
drag, startPoint x: 684, startPoint y: 128, endPoint x: 756, endPoint y: 147, distance: 73.9
click at [698, 136] on div "CASH" at bounding box center [691, 128] width 33 height 17
click at [693, 129] on span "CASH" at bounding box center [693, 127] width 27 height 15
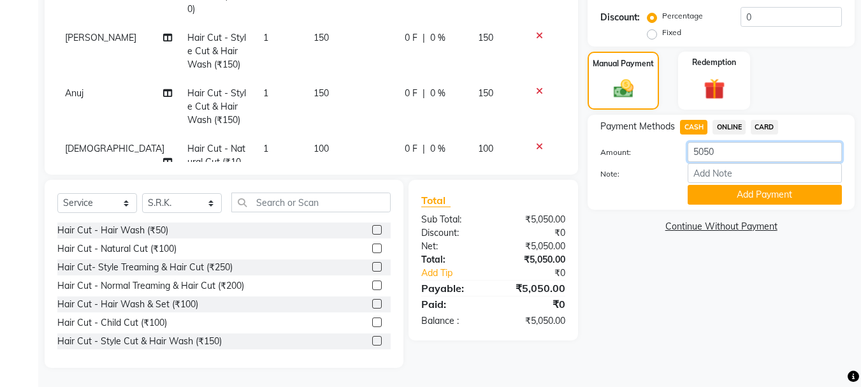
click at [806, 157] on input "5050" at bounding box center [765, 152] width 154 height 20
type input "5"
type input "1000"
drag, startPoint x: 791, startPoint y: 199, endPoint x: 756, endPoint y: 162, distance: 51.0
click at [787, 198] on button "Add Payment" at bounding box center [765, 195] width 154 height 20
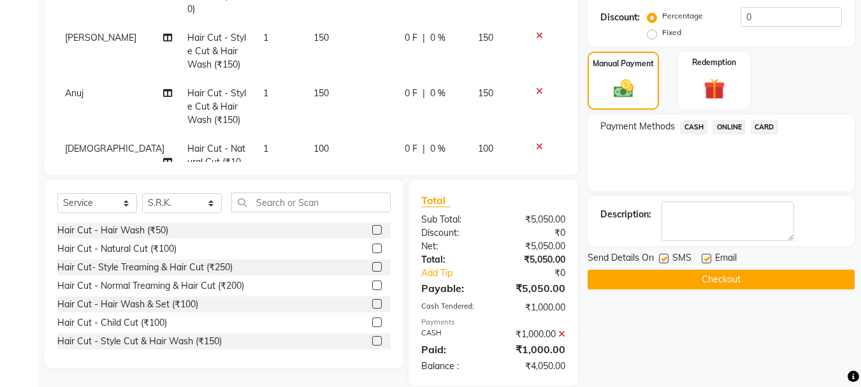
click at [729, 126] on span "ONLINE" at bounding box center [728, 127] width 33 height 15
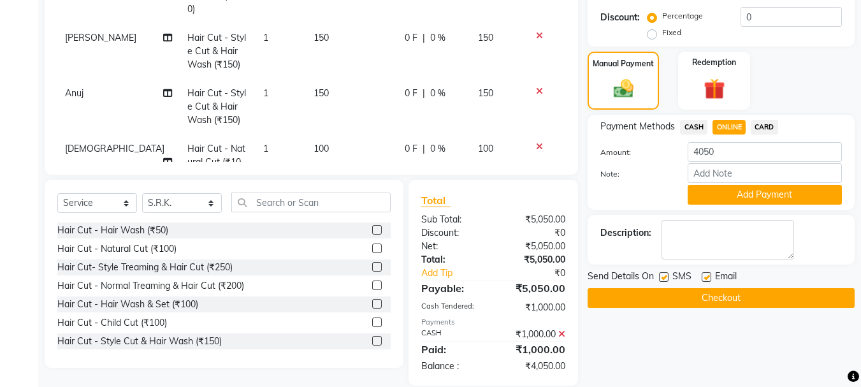
click at [758, 201] on button "Add Payment" at bounding box center [765, 195] width 154 height 20
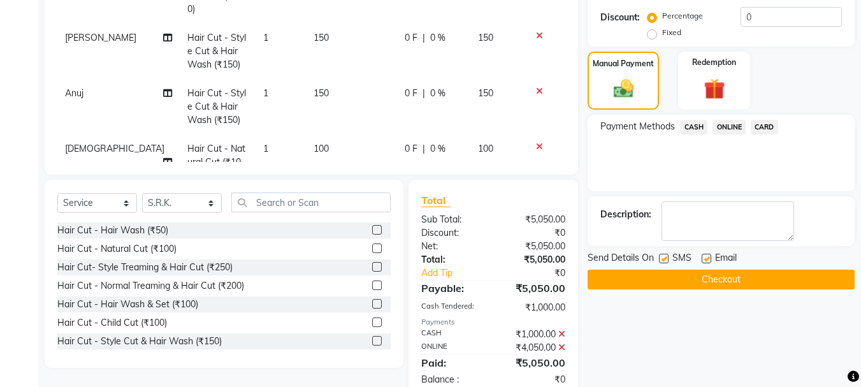
click at [724, 273] on button "Checkout" at bounding box center [721, 280] width 267 height 20
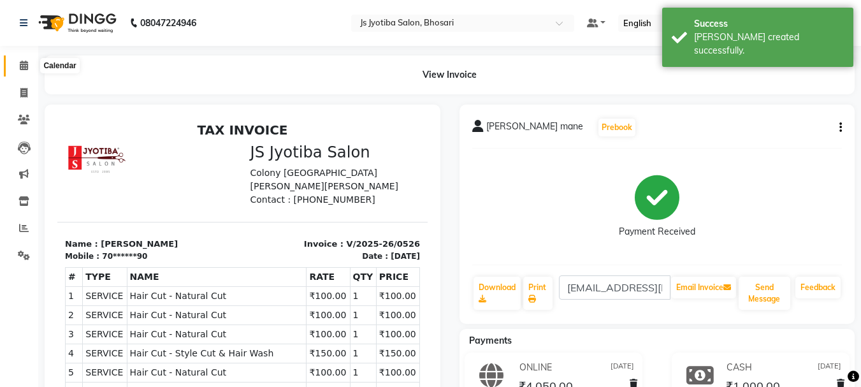
click at [20, 68] on icon at bounding box center [24, 66] width 8 height 10
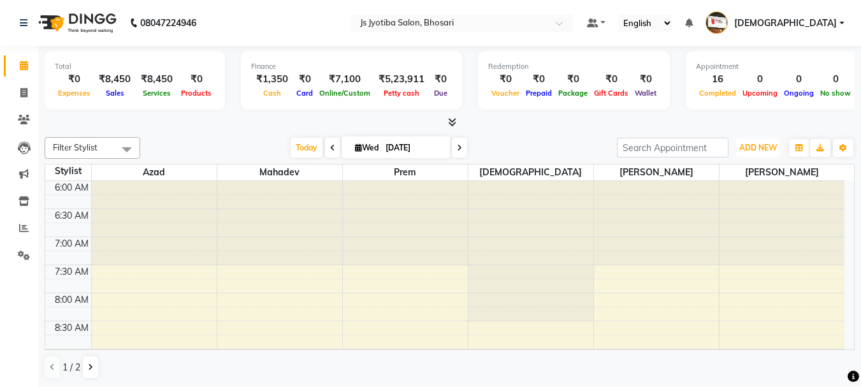
drag, startPoint x: 760, startPoint y: 150, endPoint x: 758, endPoint y: 159, distance: 9.3
click at [760, 150] on span "ADD NEW" at bounding box center [758, 148] width 38 height 10
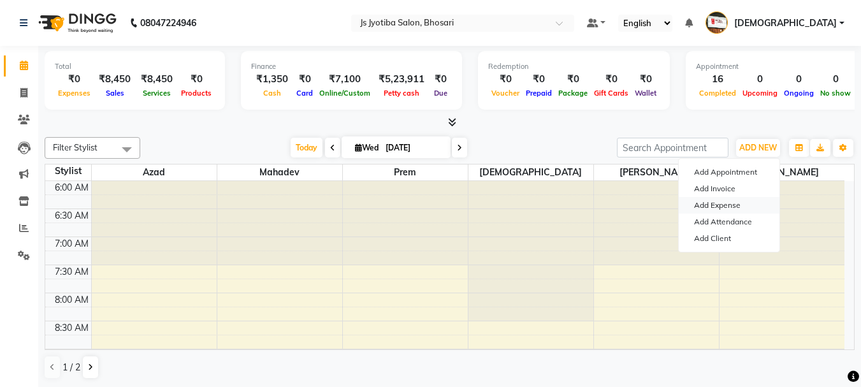
click at [725, 204] on link "Add Expense" at bounding box center [729, 205] width 101 height 17
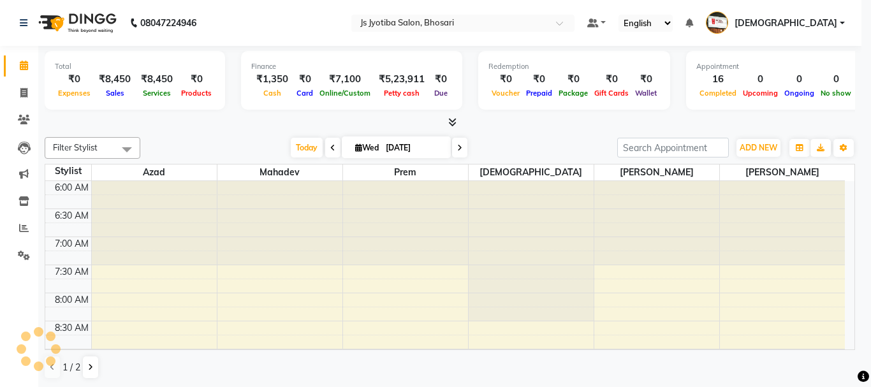
select select "1"
select select "1711"
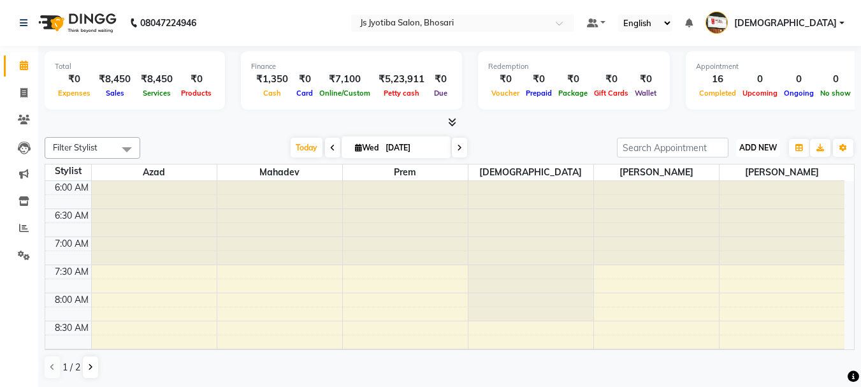
drag, startPoint x: 739, startPoint y: 147, endPoint x: 741, endPoint y: 164, distance: 16.7
click at [739, 150] on span "ADD NEW" at bounding box center [758, 148] width 38 height 10
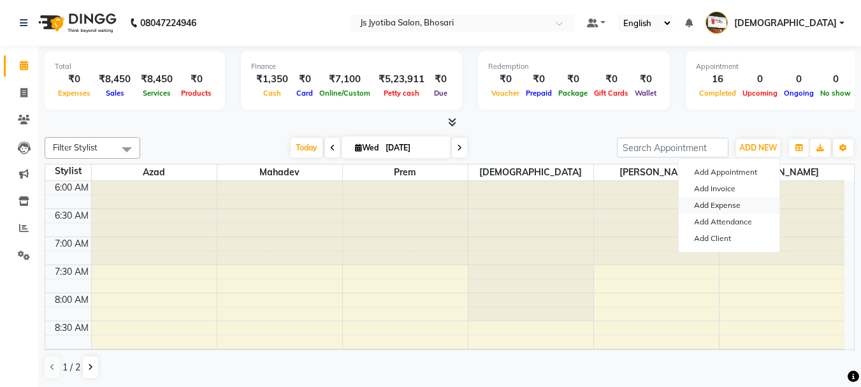
click at [730, 202] on link "Add Expense" at bounding box center [729, 205] width 101 height 17
select select "1"
select select "1711"
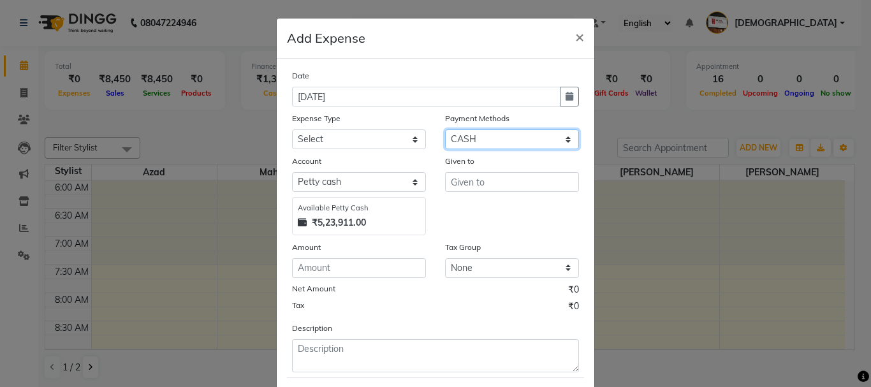
click at [525, 144] on select "Select CASH ONLINE CARD" at bounding box center [512, 139] width 134 height 20
click at [445, 129] on select "Select CASH ONLINE CARD" at bounding box center [512, 139] width 134 height 20
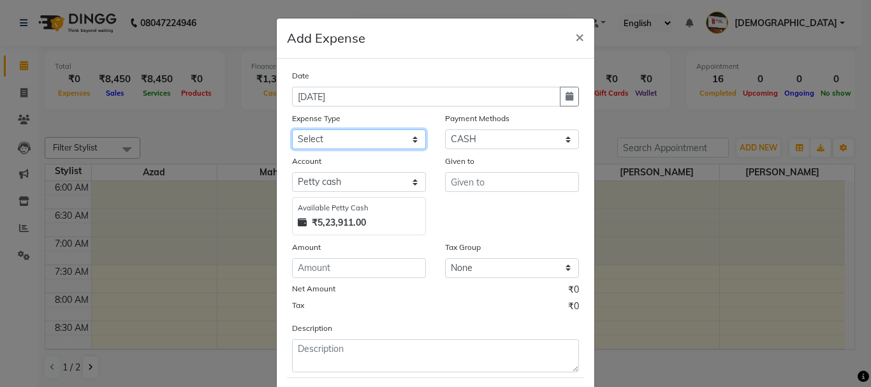
drag, startPoint x: 365, startPoint y: 145, endPoint x: 369, endPoint y: 156, distance: 12.1
click at [369, 156] on div "Date 03-09-2025 Expense Type Select Advance salary Advance salary ajaj Bank cha…" at bounding box center [435, 220] width 287 height 303
select select "21933"
click at [292, 129] on select "Select Advance salary Advance salary ajaj Bank charges Car maintenance Cash tra…" at bounding box center [359, 139] width 134 height 20
drag, startPoint x: 383, startPoint y: 194, endPoint x: 376, endPoint y: 217, distance: 24.6
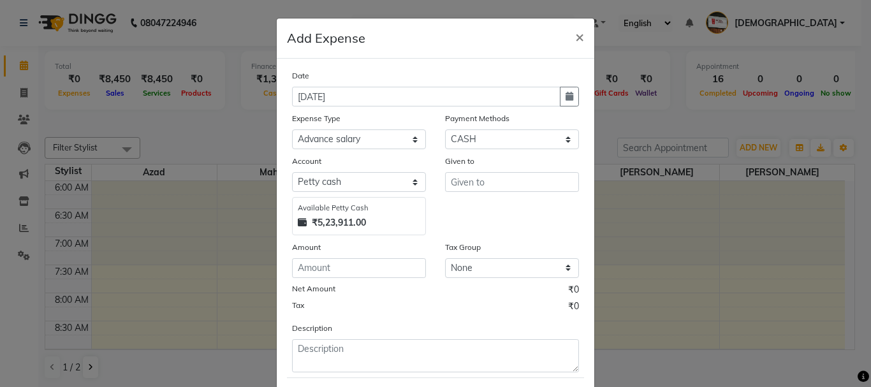
click at [382, 198] on div "Account Select Default account Petty cash Available Petty Cash ₹5,23,911.00" at bounding box center [358, 194] width 153 height 81
drag, startPoint x: 380, startPoint y: 175, endPoint x: 378, endPoint y: 193, distance: 18.0
click at [378, 193] on div "Account Select Default account Petty cash Available Petty Cash ₹5,23,911.00" at bounding box center [358, 194] width 153 height 81
select select "492"
click at [292, 172] on select "Select Default account Petty cash" at bounding box center [359, 182] width 134 height 20
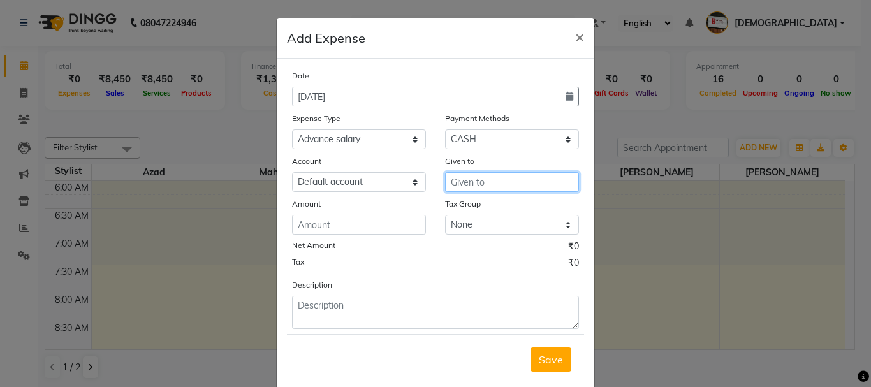
click at [509, 189] on input "text" at bounding box center [512, 182] width 134 height 20
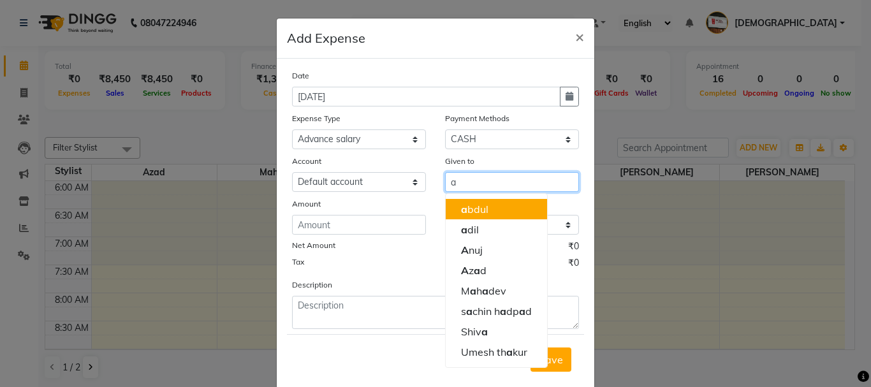
click at [500, 217] on button "a bdul" at bounding box center [495, 209] width 101 height 20
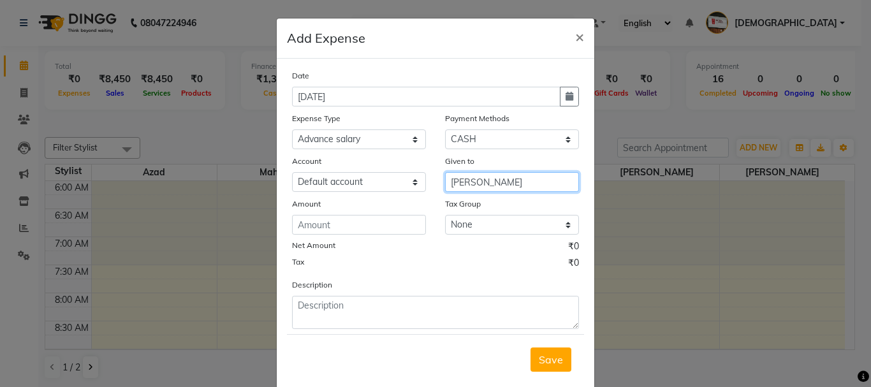
type input "[PERSON_NAME]"
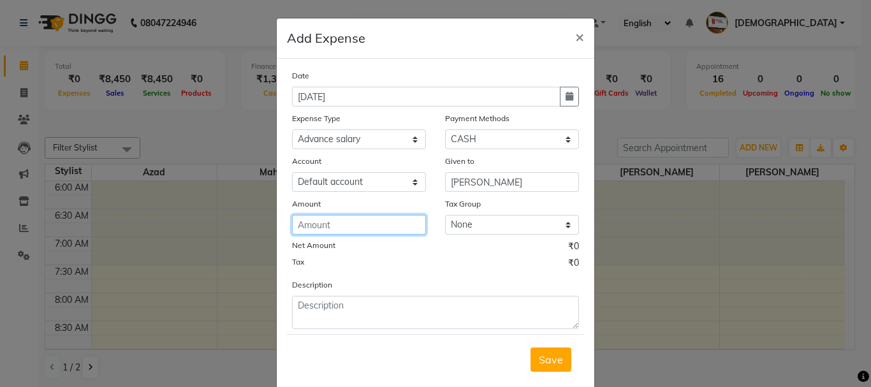
click at [365, 232] on input "number" at bounding box center [359, 225] width 134 height 20
type input "150"
click at [550, 361] on span "Save" at bounding box center [550, 359] width 24 height 13
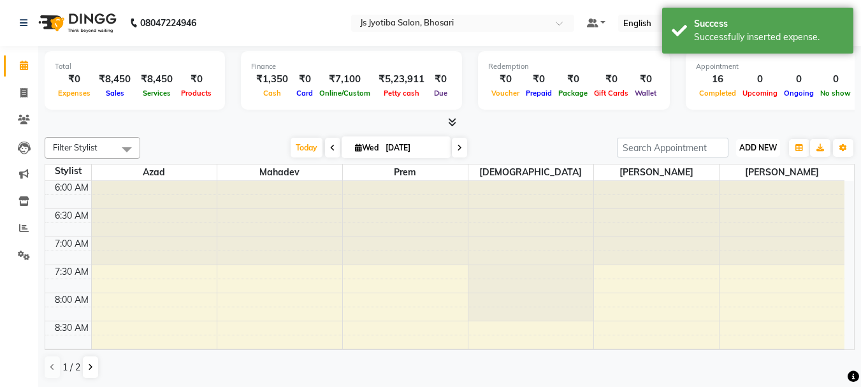
click at [756, 144] on span "ADD NEW" at bounding box center [758, 148] width 38 height 10
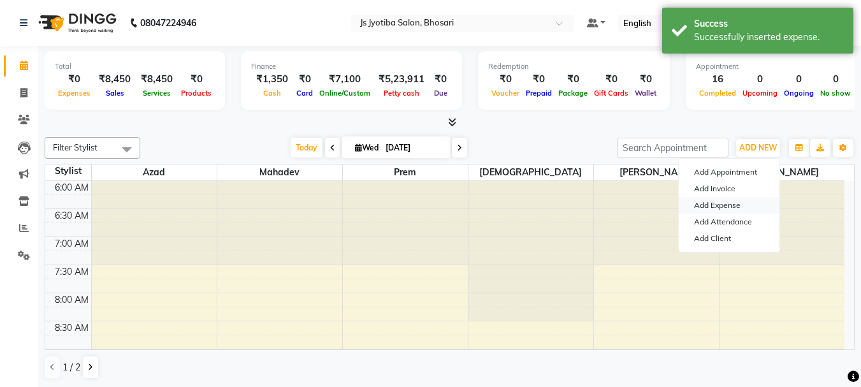
click at [732, 205] on link "Add Expense" at bounding box center [729, 205] width 101 height 17
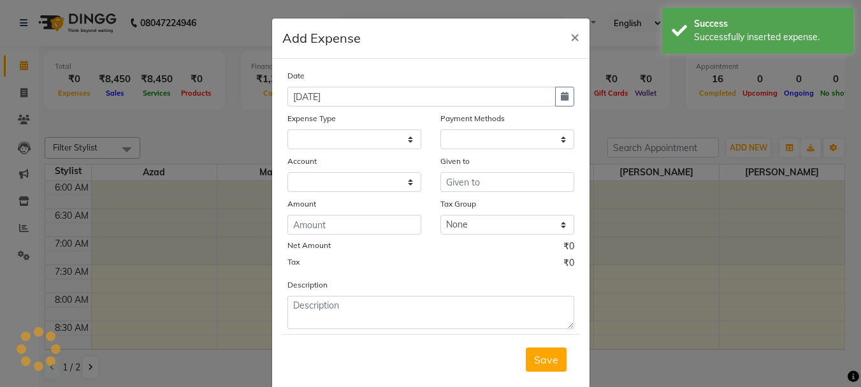
select select
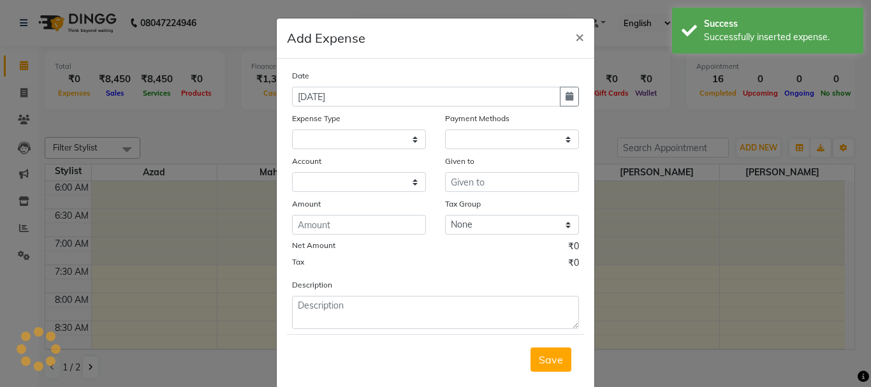
select select "1"
select select "1711"
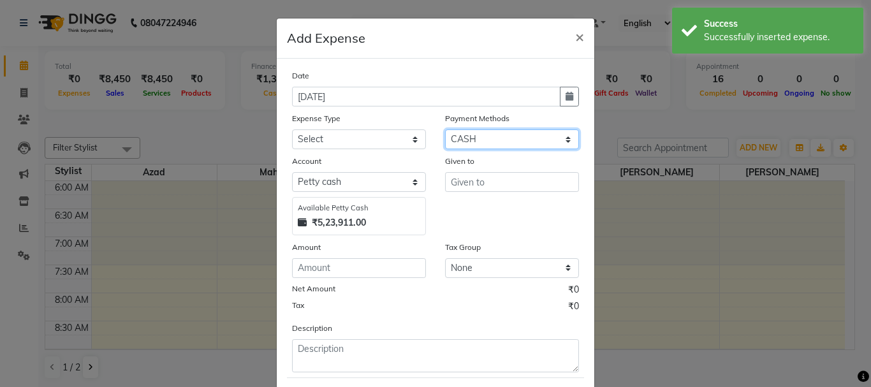
drag, startPoint x: 488, startPoint y: 140, endPoint x: 488, endPoint y: 148, distance: 8.3
click at [488, 142] on select "Select CASH ONLINE CARD" at bounding box center [512, 139] width 134 height 20
click at [445, 129] on select "Select CASH ONLINE CARD" at bounding box center [512, 139] width 134 height 20
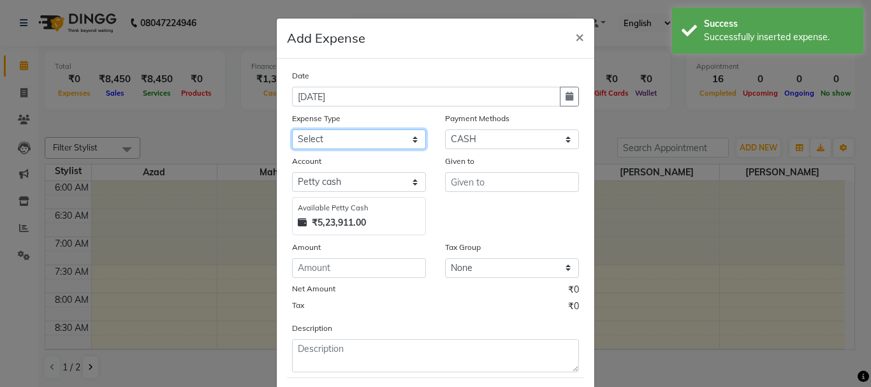
drag, startPoint x: 373, startPoint y: 140, endPoint x: 372, endPoint y: 148, distance: 8.3
click at [372, 140] on select "Select Advance salary Advance salary ajaj Bank charges Car maintenance Cash tra…" at bounding box center [359, 139] width 134 height 20
select select "21933"
click at [292, 129] on select "Select Advance salary Advance salary ajaj Bank charges Car maintenance Cash tra…" at bounding box center [359, 139] width 134 height 20
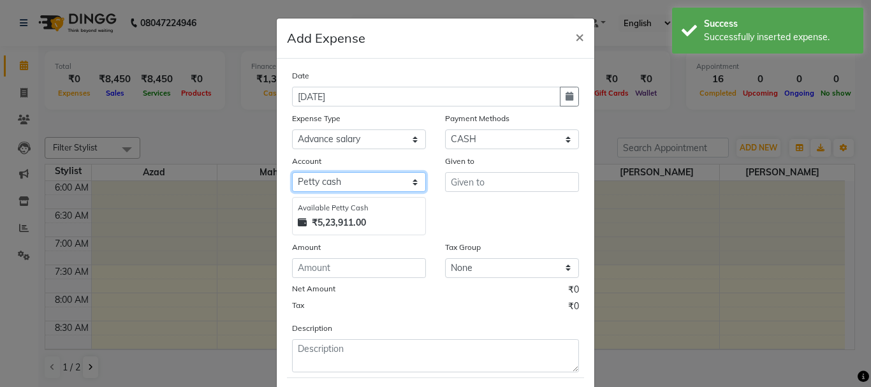
click at [375, 177] on select "Select Default account Petty cash" at bounding box center [359, 182] width 134 height 20
select select "492"
click at [292, 172] on select "Select Default account Petty cash" at bounding box center [359, 182] width 134 height 20
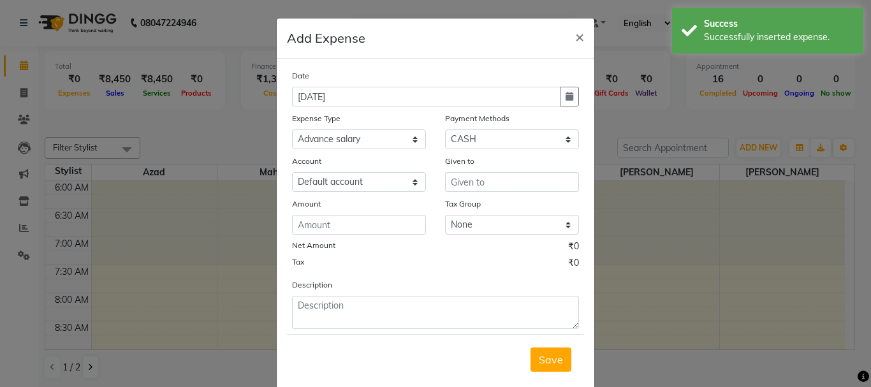
click at [535, 200] on div "Tax Group" at bounding box center [512, 206] width 134 height 18
click at [530, 183] on input "text" at bounding box center [512, 182] width 134 height 20
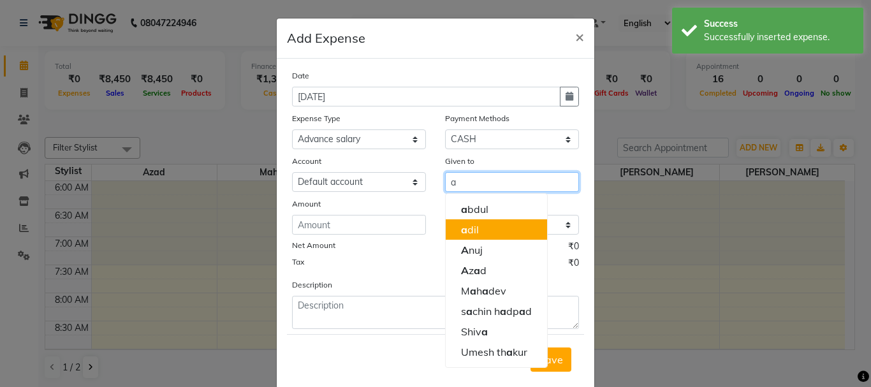
click at [515, 231] on button "a dil" at bounding box center [495, 229] width 101 height 20
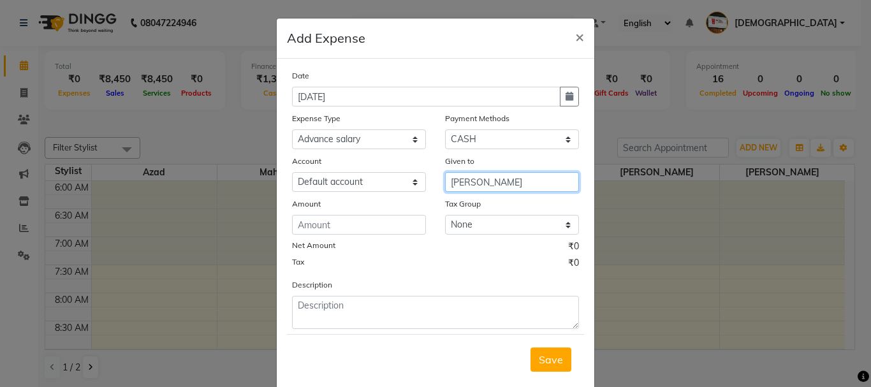
click at [525, 180] on input "[PERSON_NAME]" at bounding box center [512, 182] width 134 height 20
type input "a"
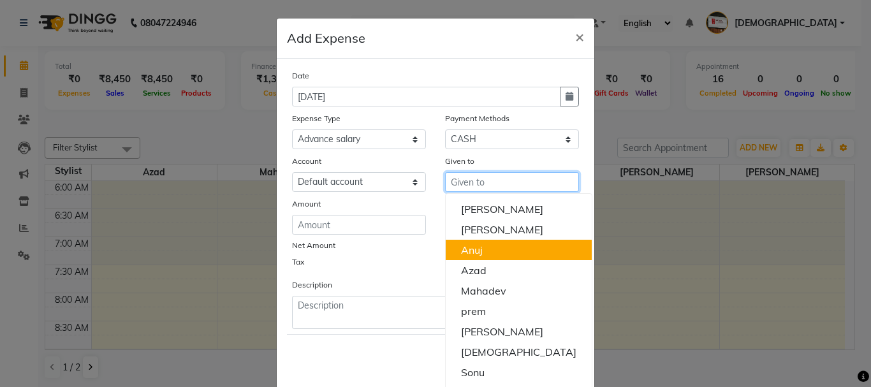
click at [493, 252] on button "Anuj" at bounding box center [518, 250] width 146 height 20
type input "Anuj"
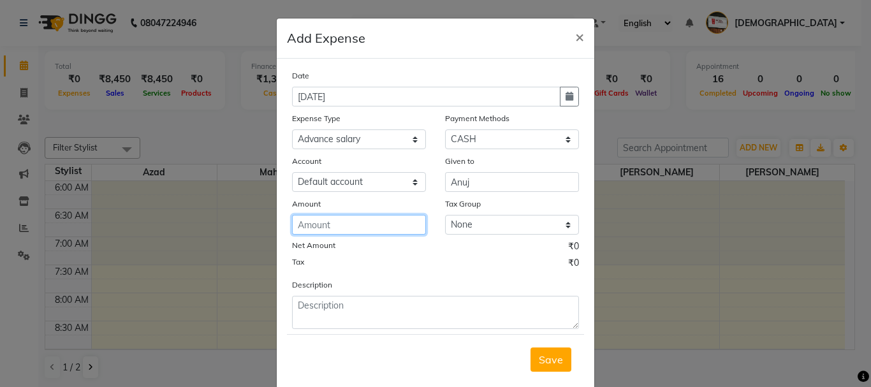
click at [368, 220] on input "number" at bounding box center [359, 225] width 134 height 20
type input "150"
click at [544, 359] on span "Save" at bounding box center [550, 359] width 24 height 13
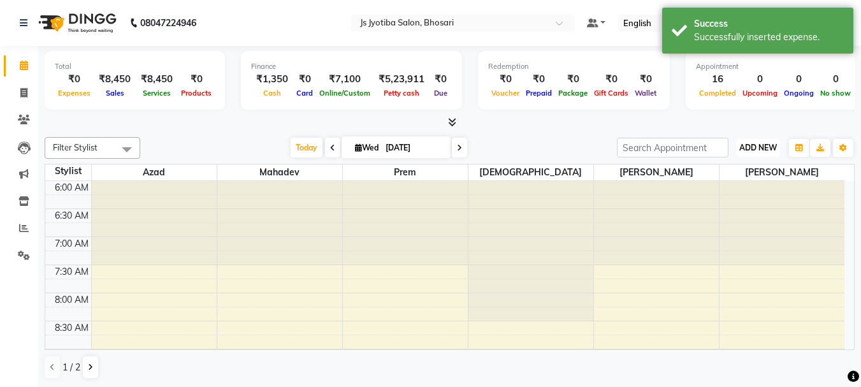
click at [757, 149] on span "ADD NEW" at bounding box center [758, 148] width 38 height 10
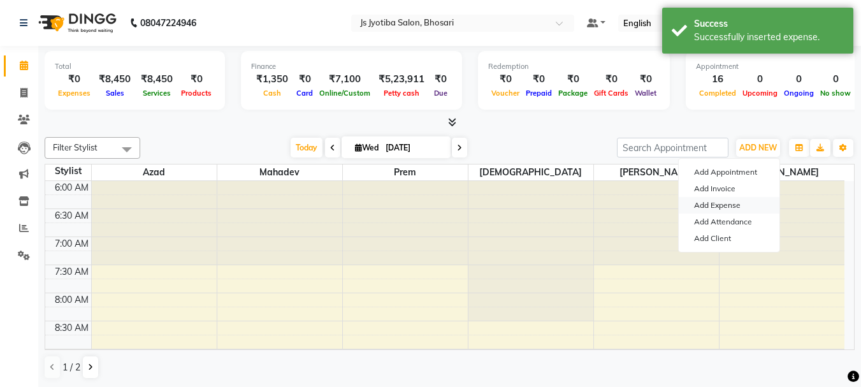
click at [727, 210] on link "Add Expense" at bounding box center [729, 205] width 101 height 17
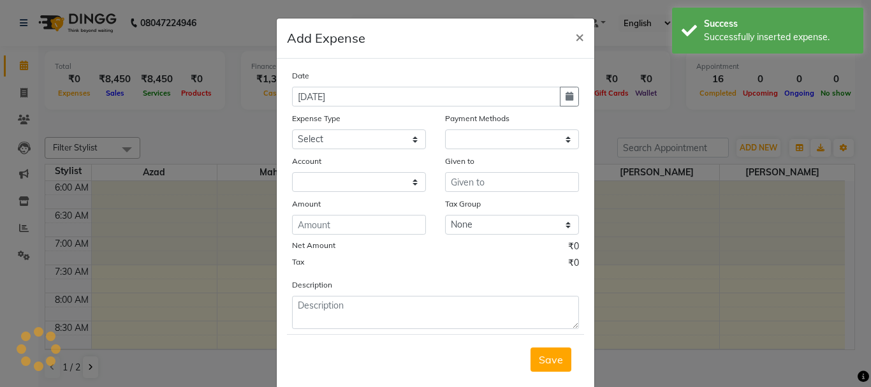
select select "1"
select select "1711"
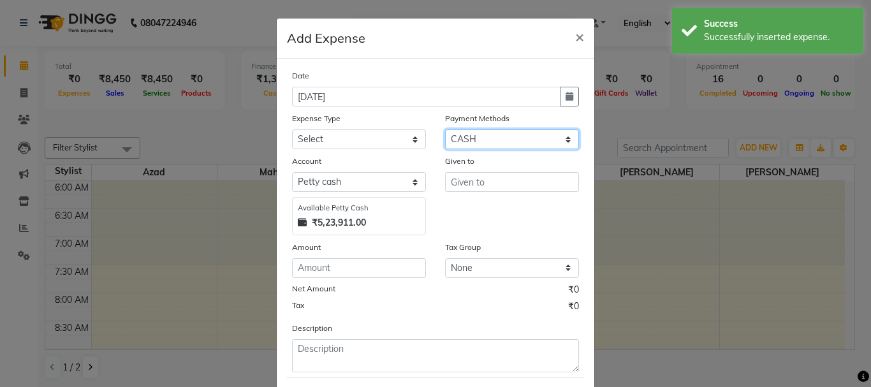
drag, startPoint x: 516, startPoint y: 138, endPoint x: 515, endPoint y: 145, distance: 7.8
click at [516, 142] on select "Select CASH ONLINE CARD" at bounding box center [512, 139] width 134 height 20
click at [445, 129] on select "Select CASH ONLINE CARD" at bounding box center [512, 139] width 134 height 20
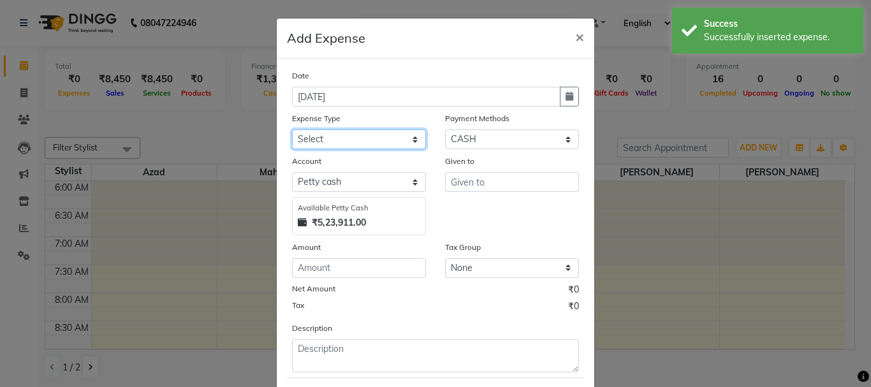
click at [363, 145] on select "Select Advance salary Advance salary ajaj Bank charges Car maintenance Cash tra…" at bounding box center [359, 139] width 134 height 20
select select "18043"
click at [292, 129] on select "Select Advance salary Advance salary ajaj Bank charges Car maintenance Cash tra…" at bounding box center [359, 139] width 134 height 20
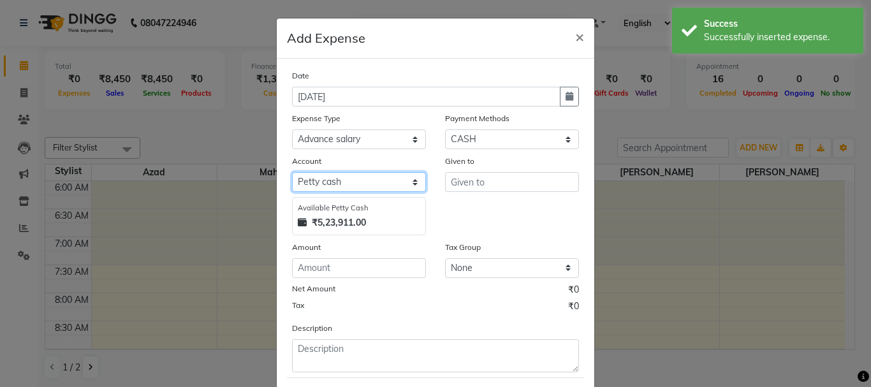
drag, startPoint x: 354, startPoint y: 182, endPoint x: 352, endPoint y: 191, distance: 8.5
click at [354, 185] on select "Select Default account Petty cash" at bounding box center [359, 182] width 134 height 20
select select "492"
click at [292, 172] on select "Select Default account Petty cash" at bounding box center [359, 182] width 134 height 20
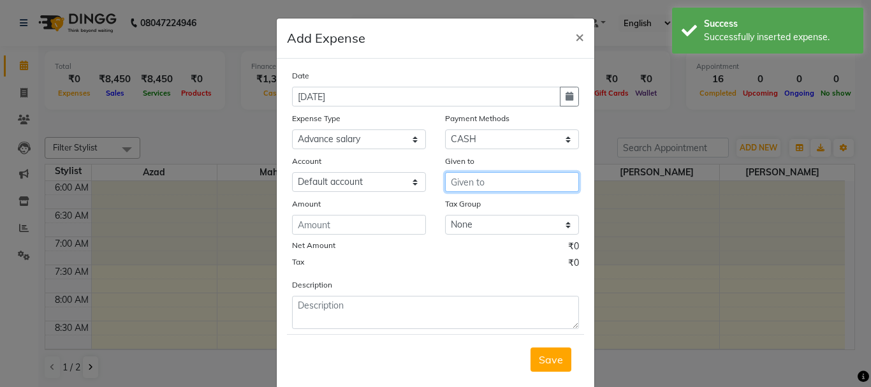
click at [498, 190] on input "text" at bounding box center [512, 182] width 134 height 20
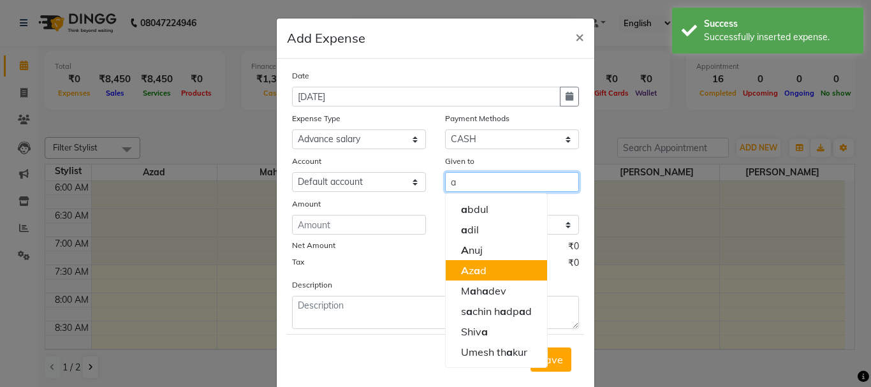
drag, startPoint x: 498, startPoint y: 268, endPoint x: 434, endPoint y: 237, distance: 70.7
click at [494, 268] on button "A z a d" at bounding box center [495, 270] width 101 height 20
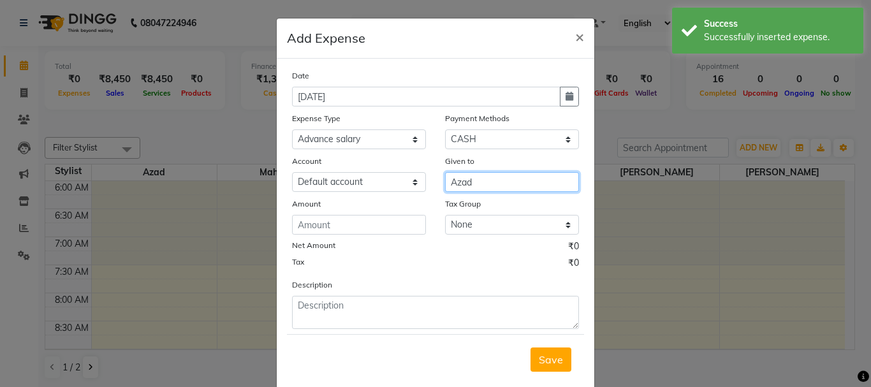
type input "Azad"
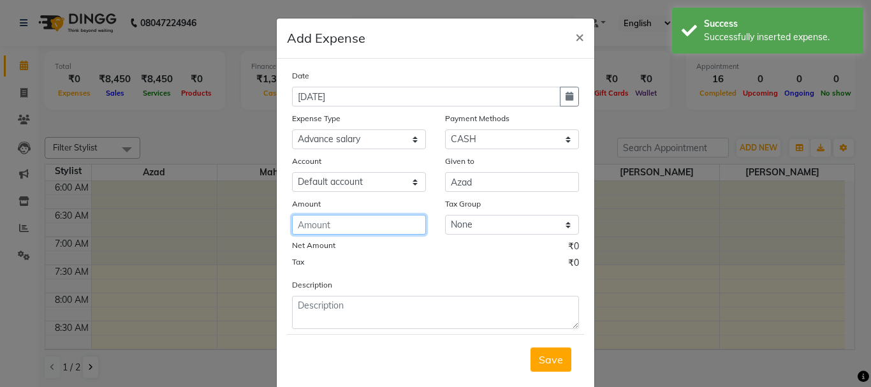
click at [391, 226] on input "number" at bounding box center [359, 225] width 134 height 20
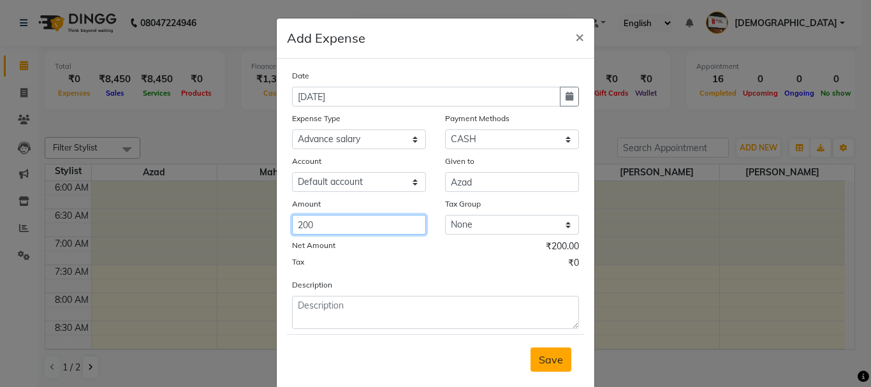
type input "200"
click at [541, 361] on span "Save" at bounding box center [550, 359] width 24 height 13
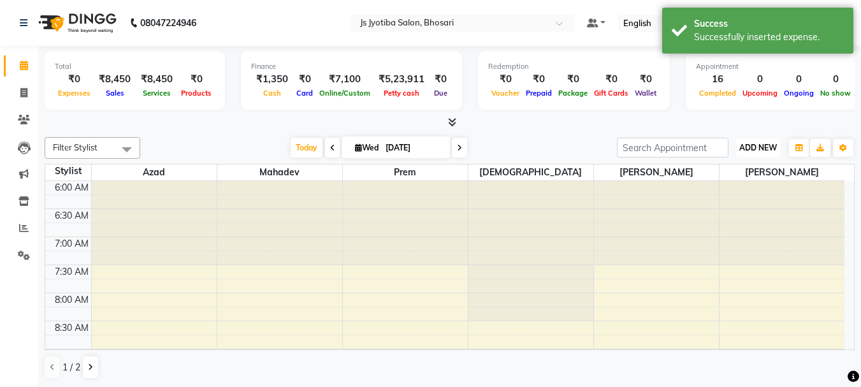
click at [745, 145] on span "ADD NEW" at bounding box center [758, 148] width 38 height 10
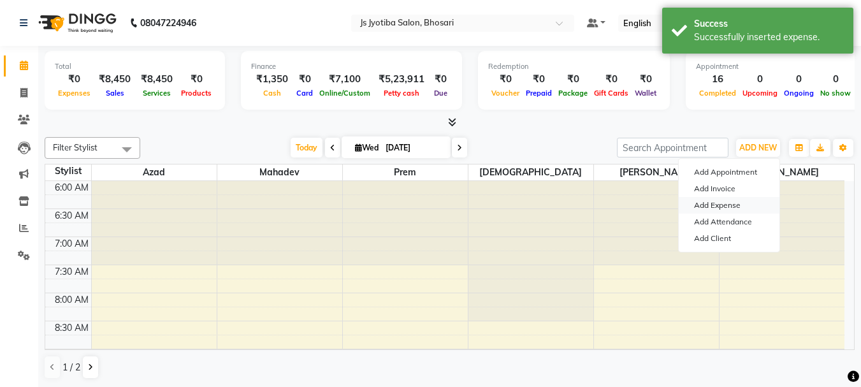
click at [713, 202] on link "Add Expense" at bounding box center [729, 205] width 101 height 17
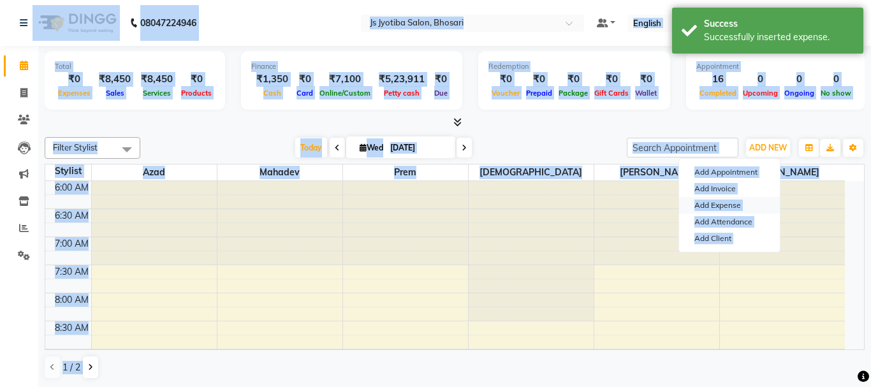
select select "1"
select select "1711"
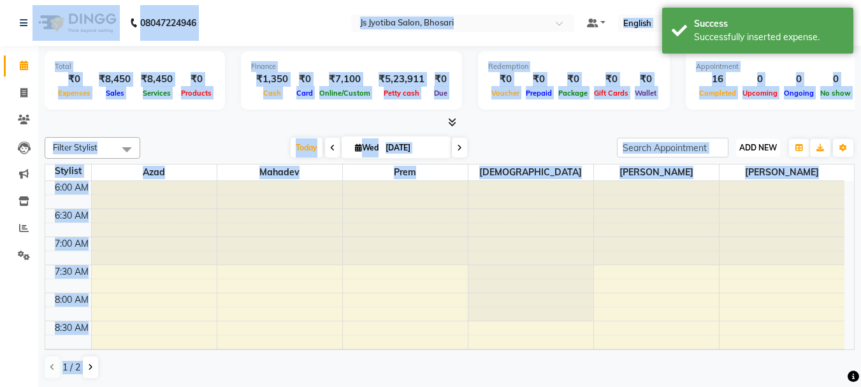
click at [744, 145] on span "ADD NEW" at bounding box center [758, 148] width 38 height 10
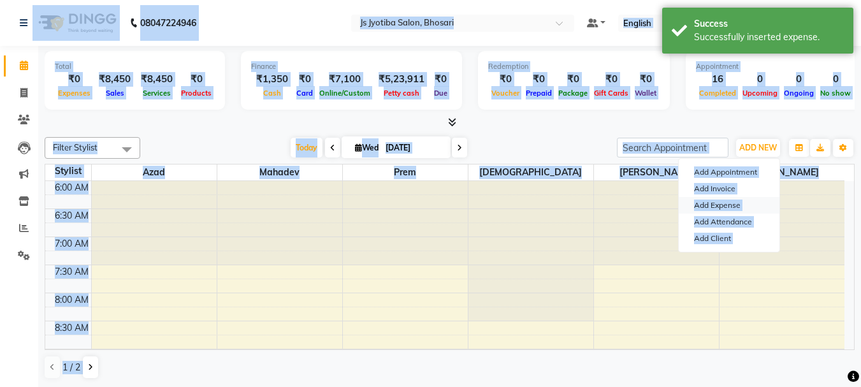
click at [713, 202] on link "Add Expense" at bounding box center [729, 205] width 101 height 17
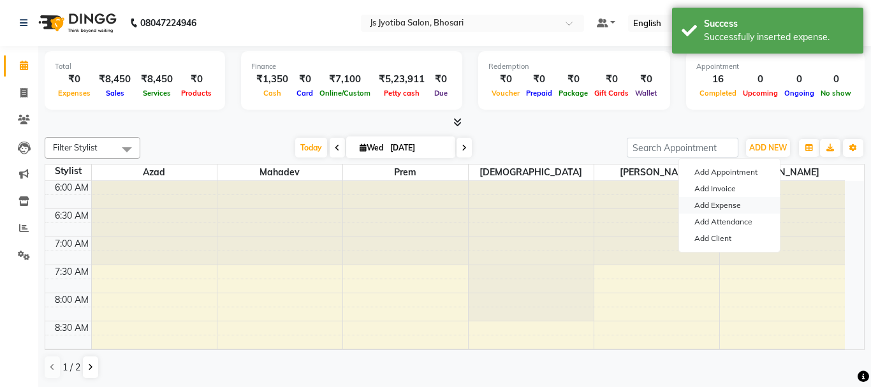
select select "1"
select select "1711"
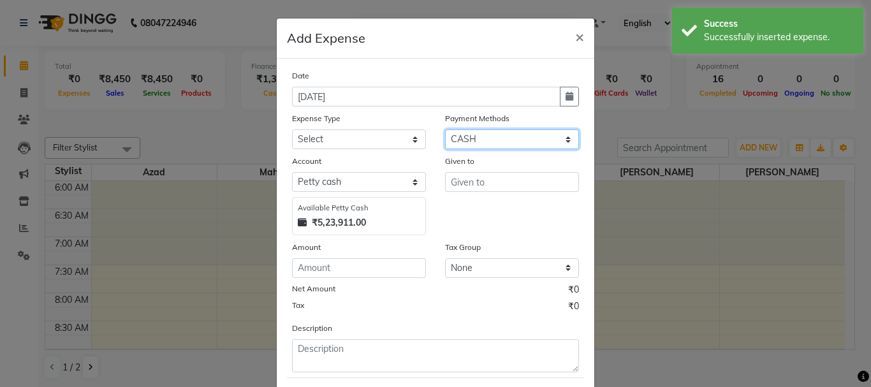
click at [484, 144] on select "Select CASH ONLINE CARD" at bounding box center [512, 139] width 134 height 20
drag, startPoint x: 485, startPoint y: 145, endPoint x: 488, endPoint y: 151, distance: 6.9
click at [486, 146] on select "Select CASH ONLINE CARD" at bounding box center [512, 139] width 134 height 20
drag, startPoint x: 503, startPoint y: 136, endPoint x: 498, endPoint y: 148, distance: 12.9
click at [503, 136] on select "Select CASH ONLINE CARD" at bounding box center [512, 139] width 134 height 20
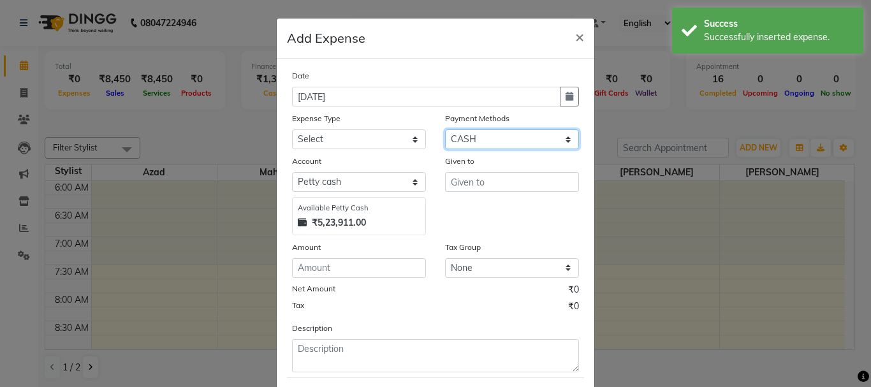
click at [503, 136] on select "Select CASH ONLINE CARD" at bounding box center [512, 139] width 134 height 20
click at [503, 143] on select "Select CASH ONLINE CARD" at bounding box center [512, 139] width 134 height 20
click at [445, 129] on select "Select CASH ONLINE CARD" at bounding box center [512, 139] width 134 height 20
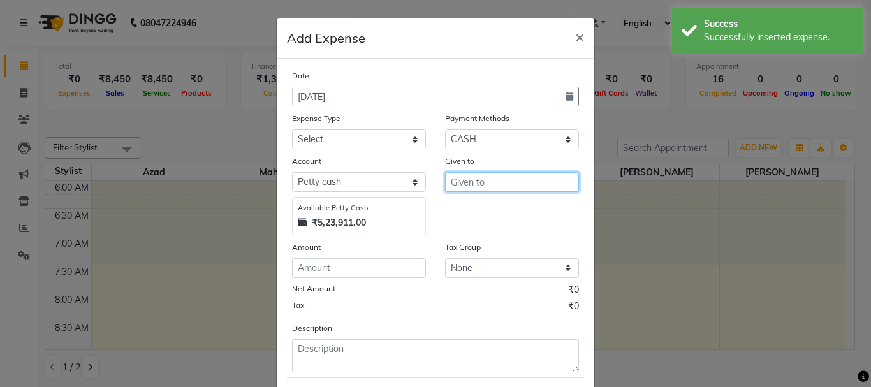
drag, startPoint x: 490, startPoint y: 177, endPoint x: 423, endPoint y: 140, distance: 76.1
click at [490, 176] on input "text" at bounding box center [512, 182] width 134 height 20
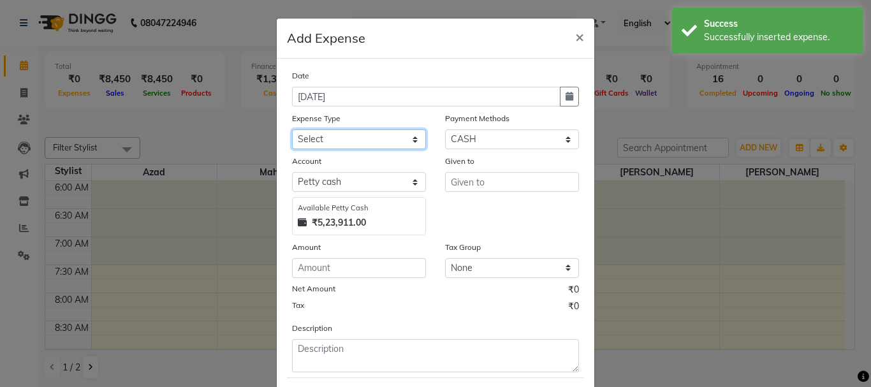
click at [359, 134] on select "Select Advance salary Advance salary ajaj Bank charges Car maintenance Cash tra…" at bounding box center [359, 139] width 134 height 20
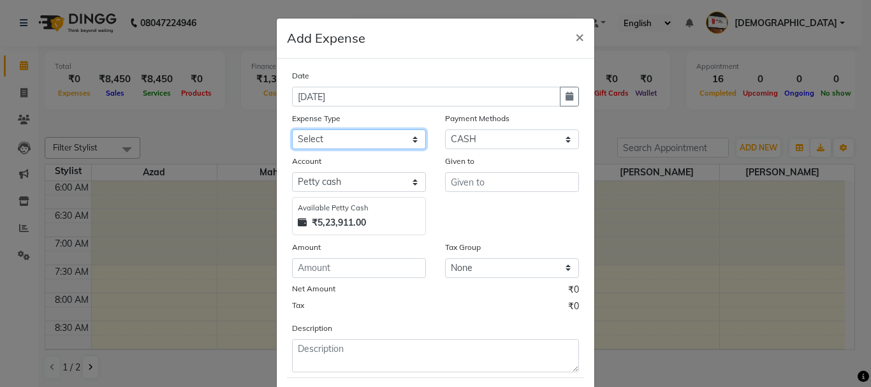
select select "18043"
click at [292, 129] on select "Select Advance salary Advance salary ajaj Bank charges Car maintenance Cash tra…" at bounding box center [359, 139] width 134 height 20
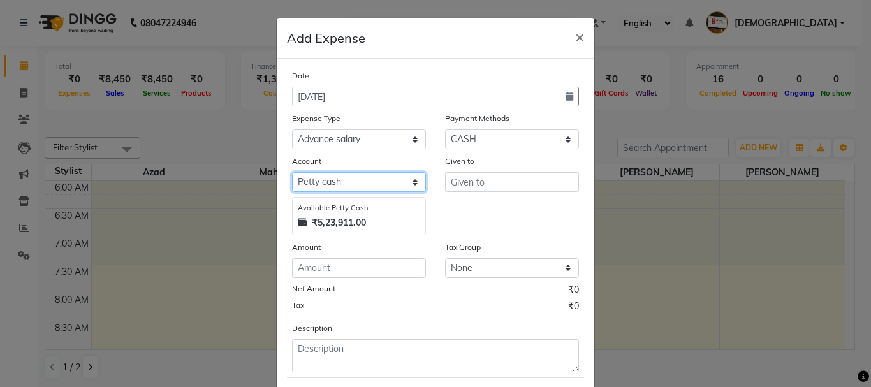
drag, startPoint x: 361, startPoint y: 179, endPoint x: 361, endPoint y: 191, distance: 12.1
click at [361, 179] on select "Select Default account Petty cash" at bounding box center [359, 182] width 134 height 20
click at [292, 172] on select "Select Default account Petty cash" at bounding box center [359, 182] width 134 height 20
click at [357, 182] on select "Select Default account Petty cash" at bounding box center [359, 182] width 134 height 20
select select "492"
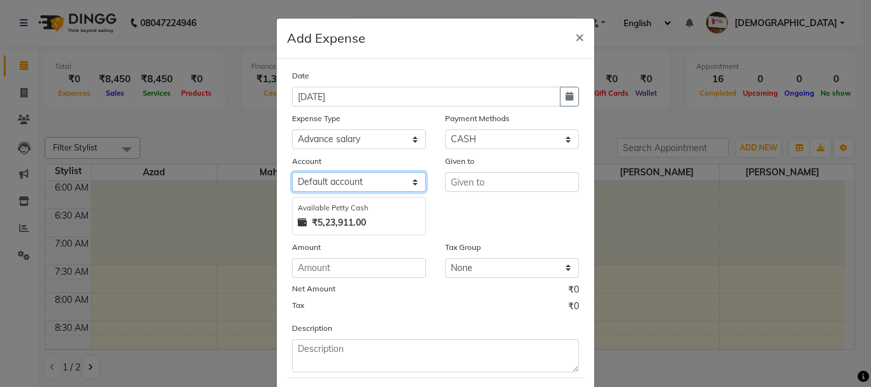
click at [292, 172] on select "Select Default account Petty cash" at bounding box center [359, 182] width 134 height 20
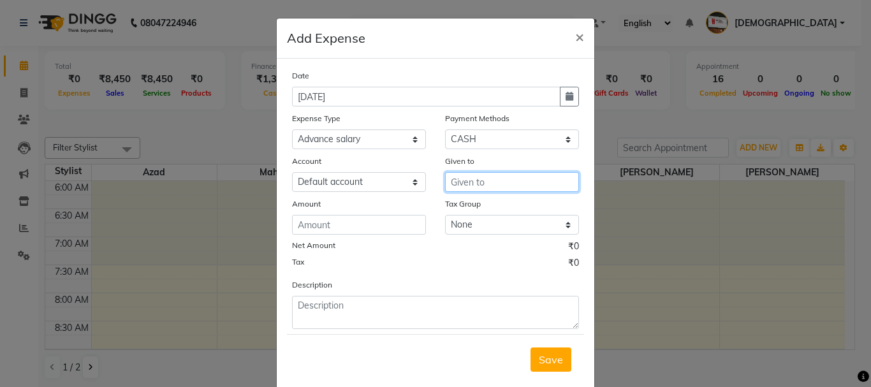
click at [490, 189] on input "text" at bounding box center [512, 182] width 134 height 20
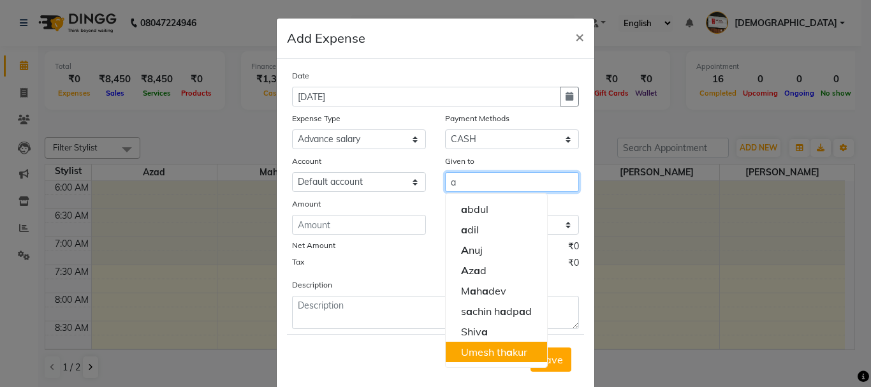
click at [471, 343] on button "Umesh th a kur" at bounding box center [495, 352] width 101 height 20
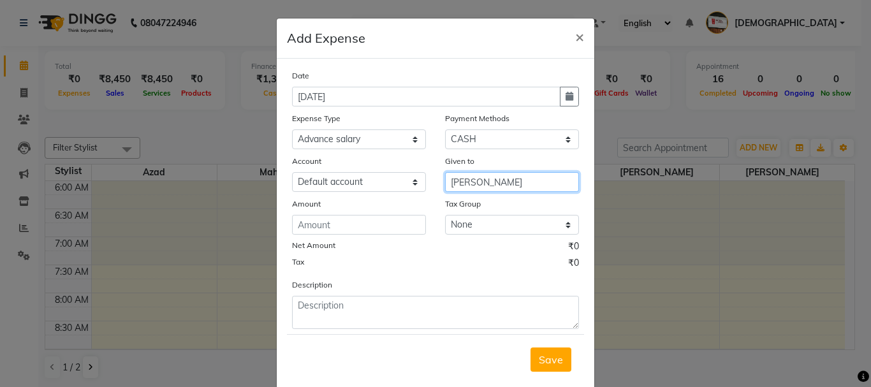
type input "[PERSON_NAME]"
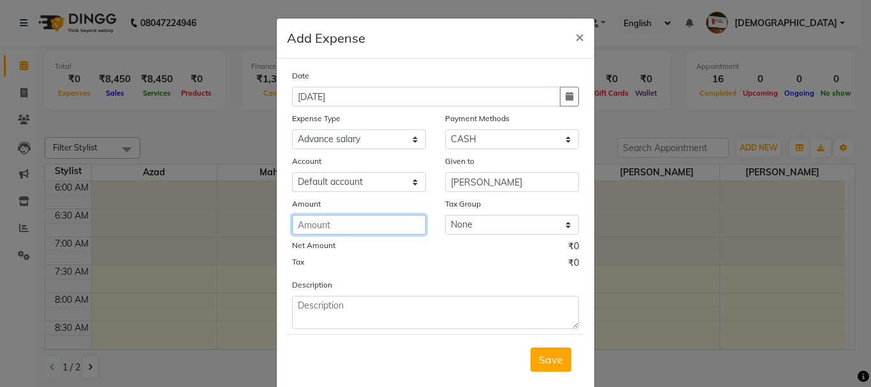
click at [372, 225] on input "number" at bounding box center [359, 225] width 134 height 20
type input "150"
click at [564, 364] on button "Save" at bounding box center [550, 359] width 41 height 24
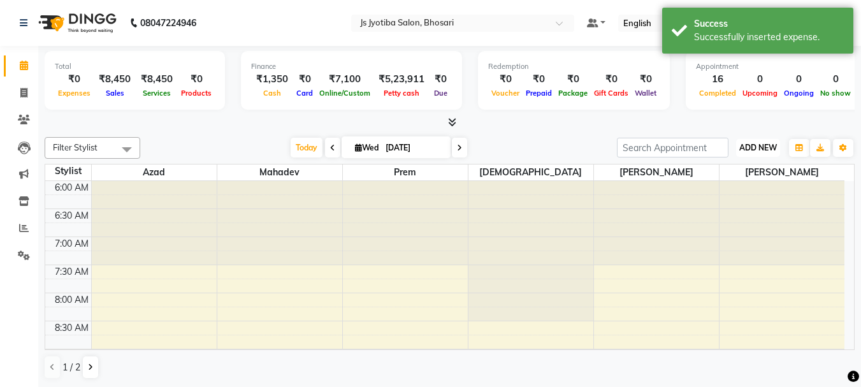
click at [749, 145] on span "ADD NEW" at bounding box center [758, 148] width 38 height 10
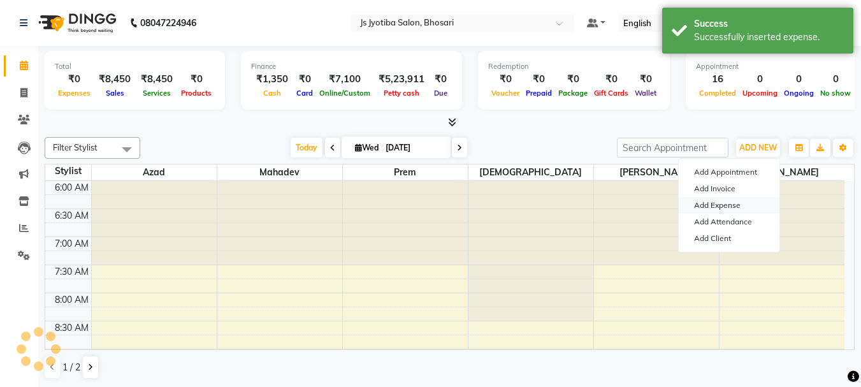
click at [730, 206] on link "Add Expense" at bounding box center [729, 205] width 101 height 17
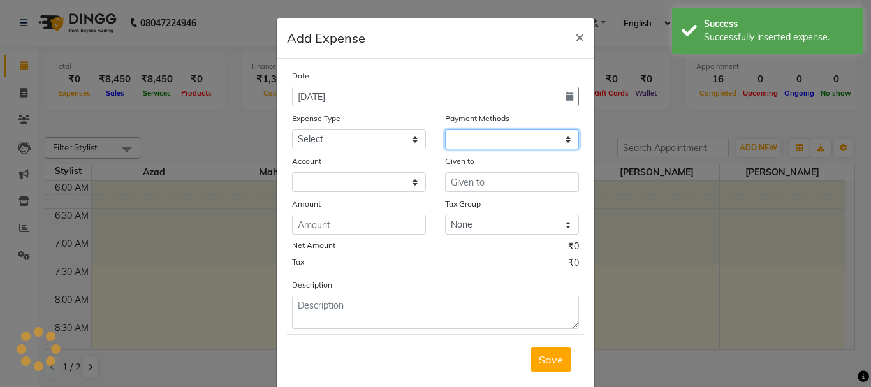
drag, startPoint x: 510, startPoint y: 139, endPoint x: 508, endPoint y: 148, distance: 9.3
click at [510, 139] on select at bounding box center [512, 139] width 134 height 20
select select
click at [507, 147] on select at bounding box center [512, 139] width 134 height 20
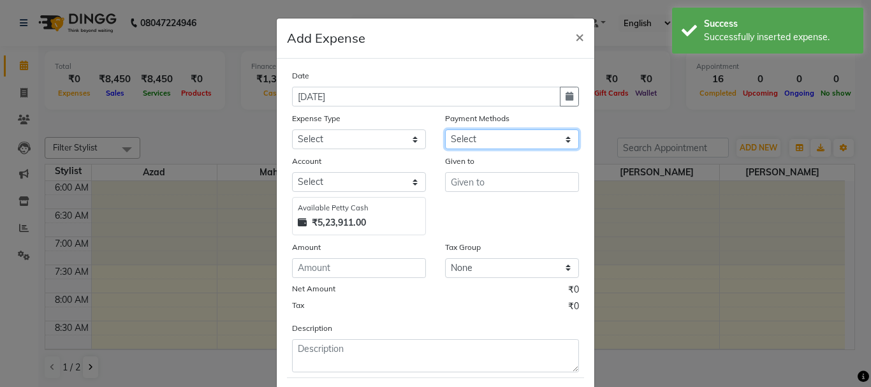
select select "1"
select select "1711"
click at [507, 147] on select "Select CASH ONLINE CARD" at bounding box center [512, 139] width 134 height 20
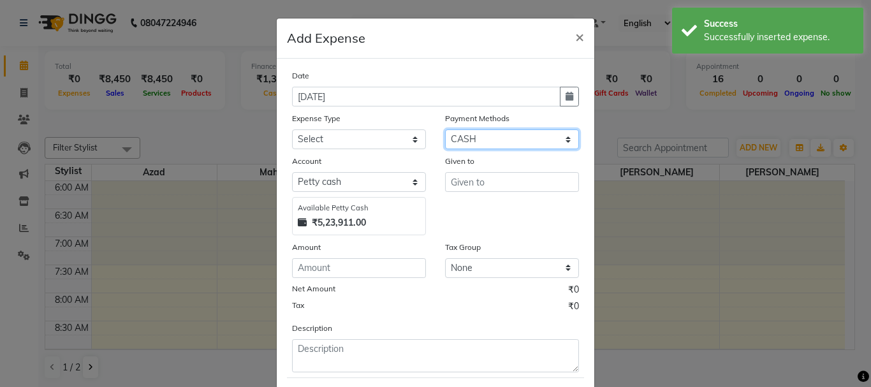
click at [445, 129] on select "Select CASH ONLINE CARD" at bounding box center [512, 139] width 134 height 20
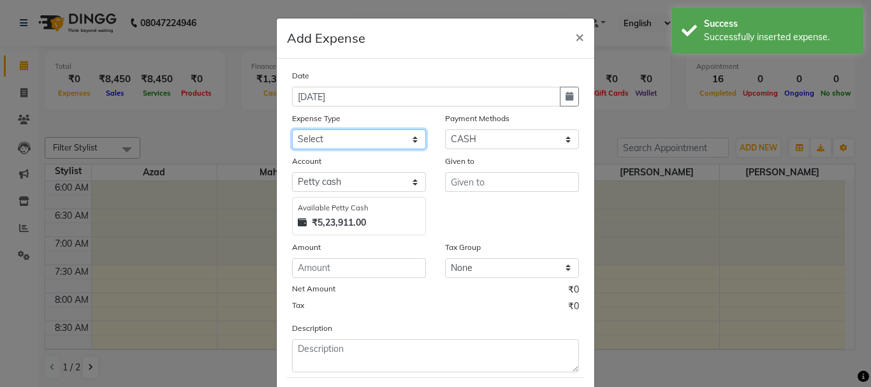
click at [356, 143] on select "Select Advance salary Advance salary ajaj Bank charges Car maintenance Cash tra…" at bounding box center [359, 139] width 134 height 20
select select "18043"
click at [292, 129] on select "Select Advance salary Advance salary ajaj Bank charges Car maintenance Cash tra…" at bounding box center [359, 139] width 134 height 20
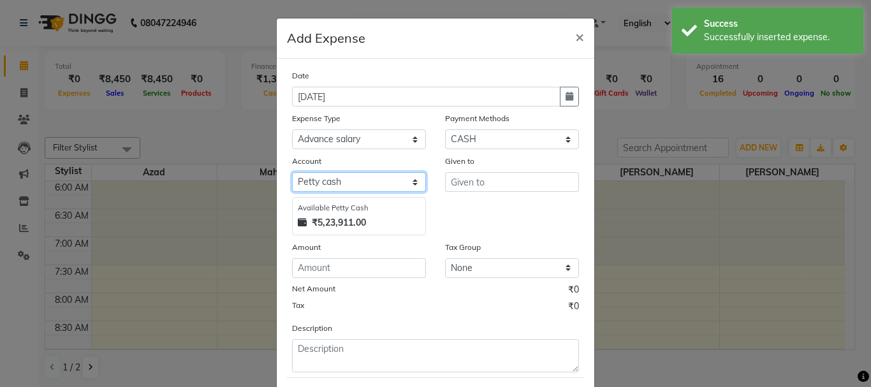
click at [354, 191] on select "Select Default account Petty cash" at bounding box center [359, 182] width 134 height 20
select select "492"
click at [292, 172] on select "Select Default account Petty cash" at bounding box center [359, 182] width 134 height 20
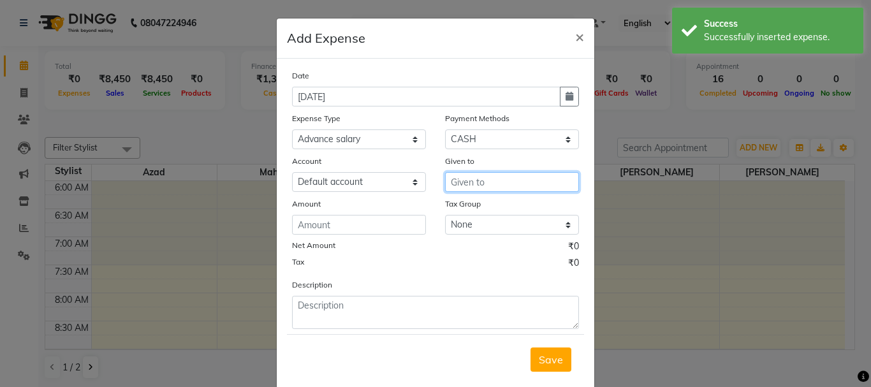
click at [490, 180] on input "text" at bounding box center [512, 182] width 134 height 20
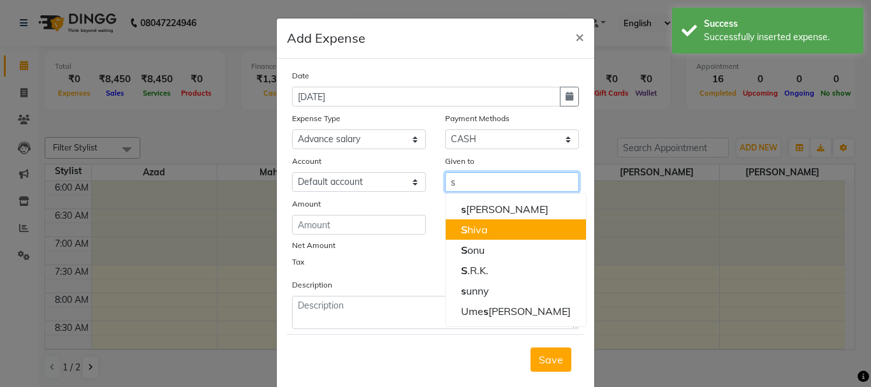
drag, startPoint x: 492, startPoint y: 228, endPoint x: 415, endPoint y: 218, distance: 77.1
click at [491, 228] on button "S hiva" at bounding box center [515, 229] width 140 height 20
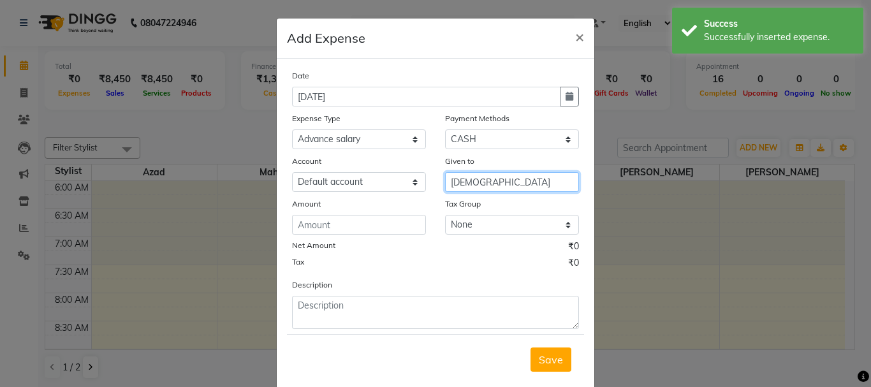
type input "[DEMOGRAPHIC_DATA]"
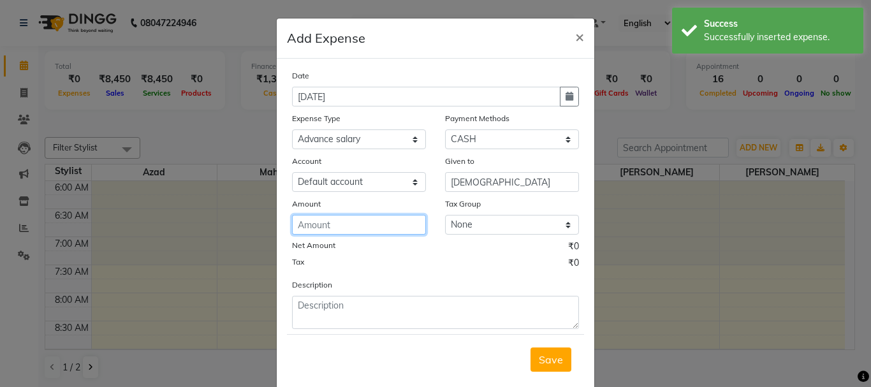
click at [380, 220] on input "number" at bounding box center [359, 225] width 134 height 20
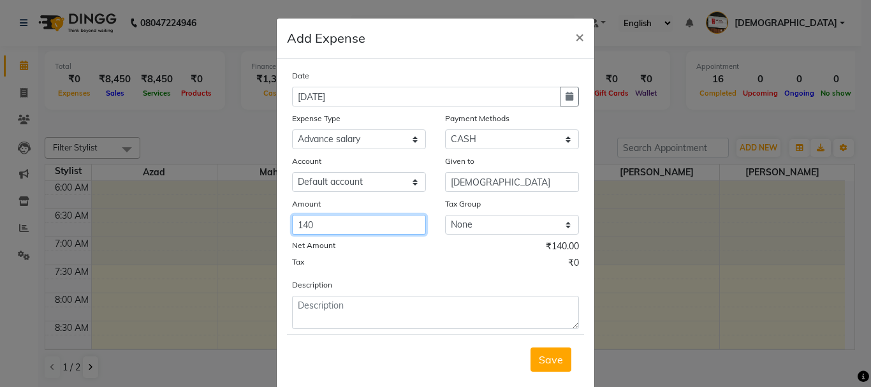
type input "140"
click at [539, 359] on span "Save" at bounding box center [550, 359] width 24 height 13
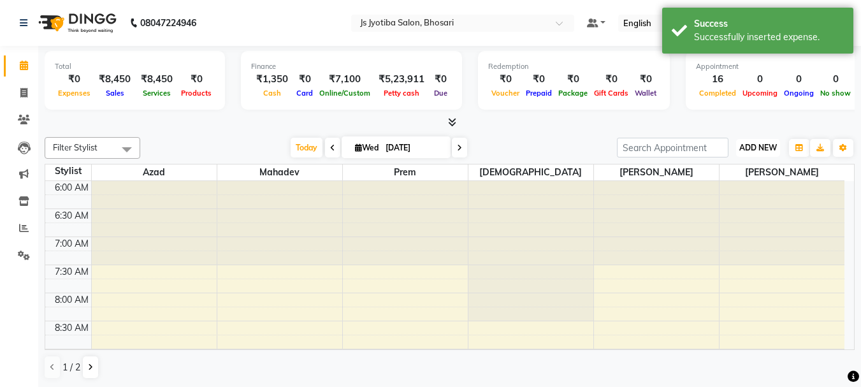
click at [752, 152] on button "ADD NEW Toggle Dropdown" at bounding box center [758, 148] width 44 height 18
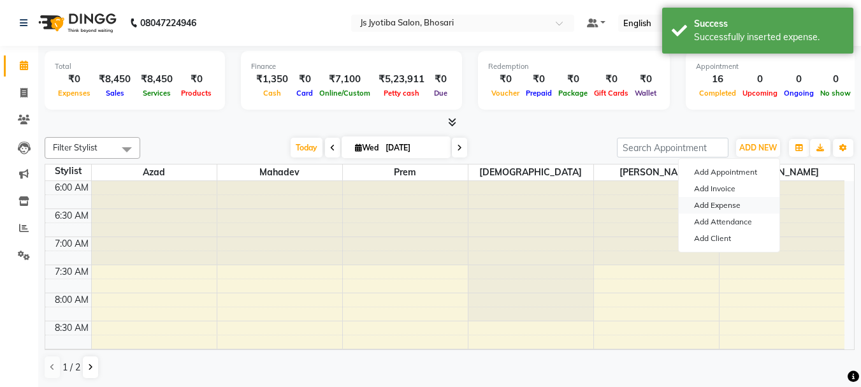
click at [704, 201] on link "Add Expense" at bounding box center [729, 205] width 101 height 17
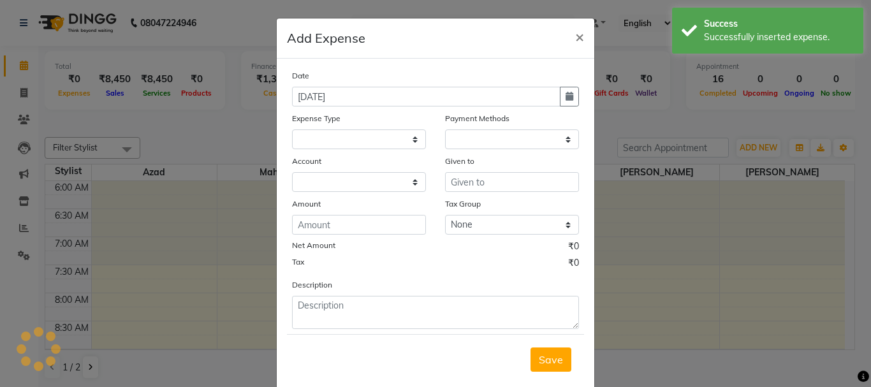
select select
click at [514, 140] on select at bounding box center [512, 139] width 134 height 20
select select "1"
select select "1711"
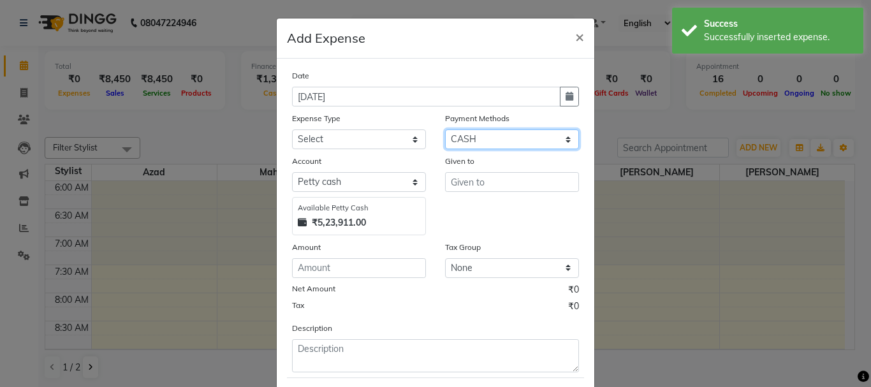
click at [506, 148] on select "Select CASH ONLINE CARD" at bounding box center [512, 139] width 134 height 20
click at [505, 138] on select "Select CASH ONLINE CARD" at bounding box center [512, 139] width 134 height 20
click at [445, 129] on select "Select CASH ONLINE CARD" at bounding box center [512, 139] width 134 height 20
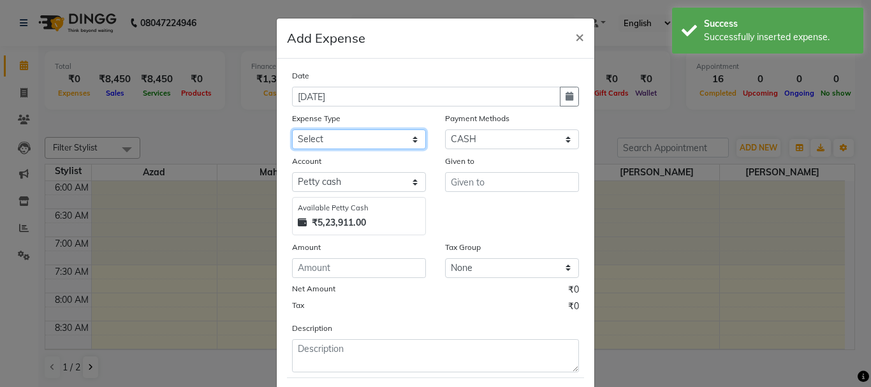
click at [353, 146] on select "Select Advance salary Advance salary ajaj Bank charges Car maintenance Cash tra…" at bounding box center [359, 139] width 134 height 20
select select "18043"
click at [292, 129] on select "Select Advance salary Advance salary ajaj Bank charges Car maintenance Cash tra…" at bounding box center [359, 139] width 134 height 20
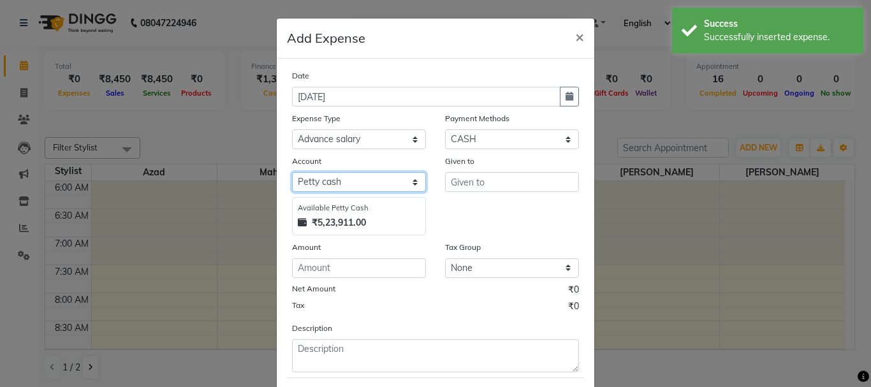
click at [359, 188] on select "Select Default account Petty cash" at bounding box center [359, 182] width 134 height 20
select select "492"
click at [292, 172] on select "Select Default account Petty cash" at bounding box center [359, 182] width 134 height 20
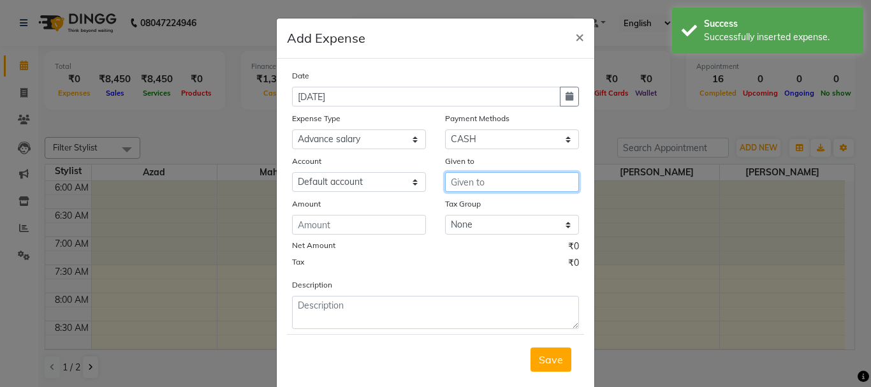
click at [489, 183] on input "text" at bounding box center [512, 182] width 134 height 20
type input "a"
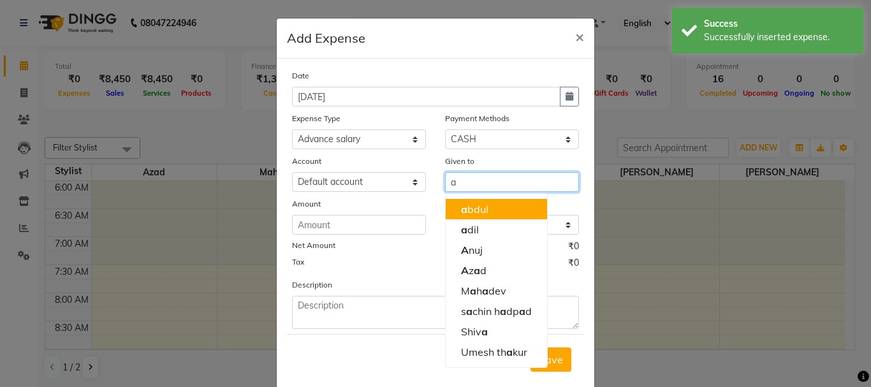
click at [497, 188] on input "a" at bounding box center [512, 182] width 134 height 20
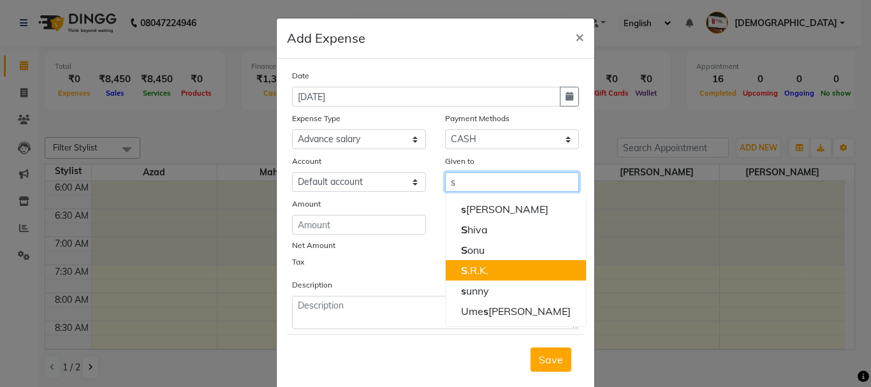
click at [502, 278] on button "S .R.K." at bounding box center [515, 270] width 140 height 20
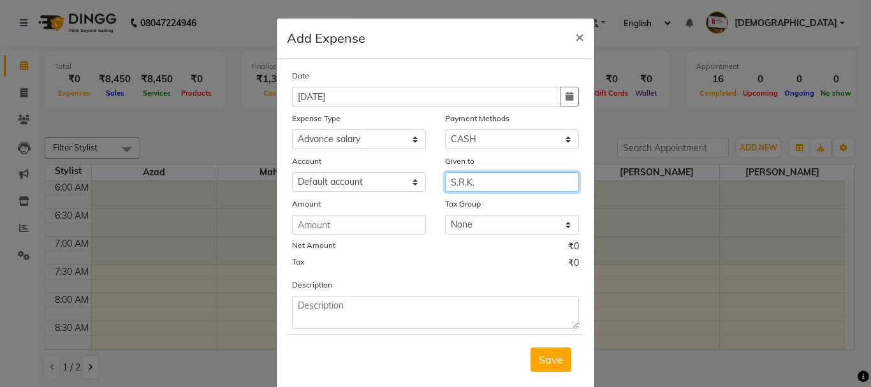
click at [498, 188] on input "S.R.K." at bounding box center [512, 182] width 134 height 20
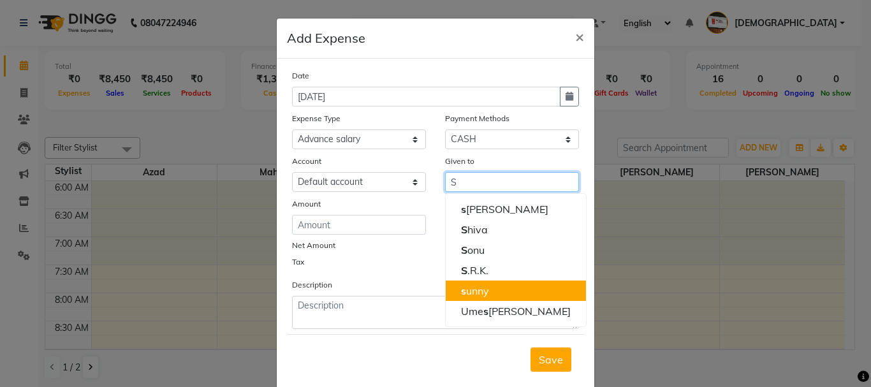
click at [482, 290] on button "s unny" at bounding box center [515, 290] width 140 height 20
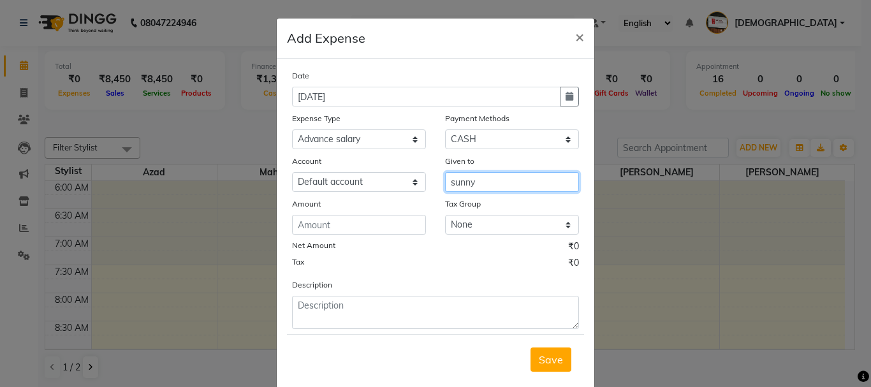
type input "sunny"
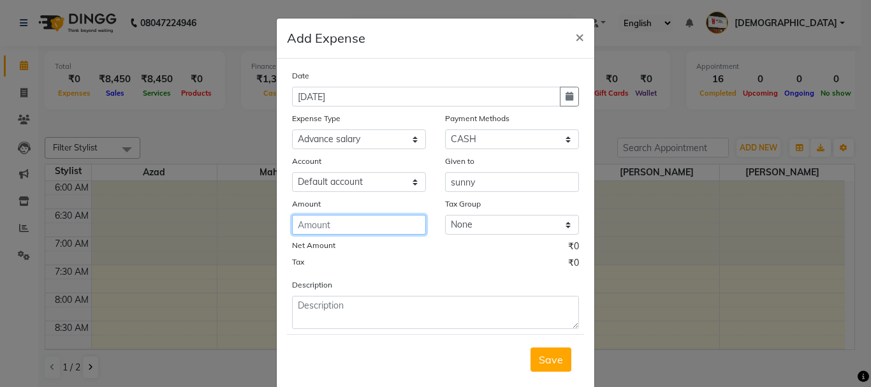
click at [375, 231] on input "number" at bounding box center [359, 225] width 134 height 20
type input "150"
click at [554, 361] on span "Save" at bounding box center [550, 359] width 24 height 13
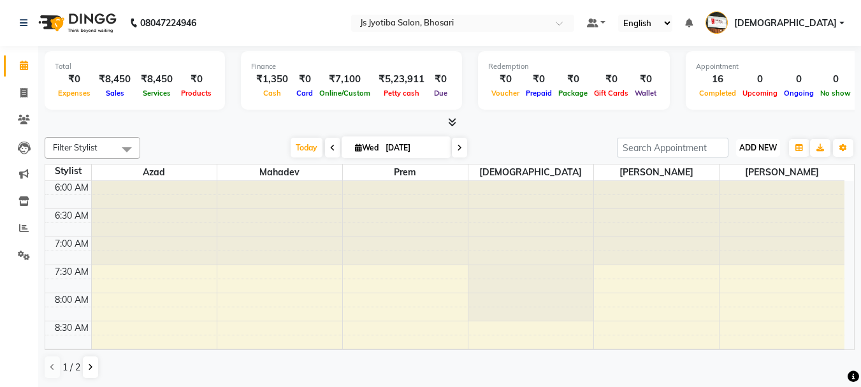
click at [749, 152] on span "ADD NEW" at bounding box center [758, 148] width 38 height 10
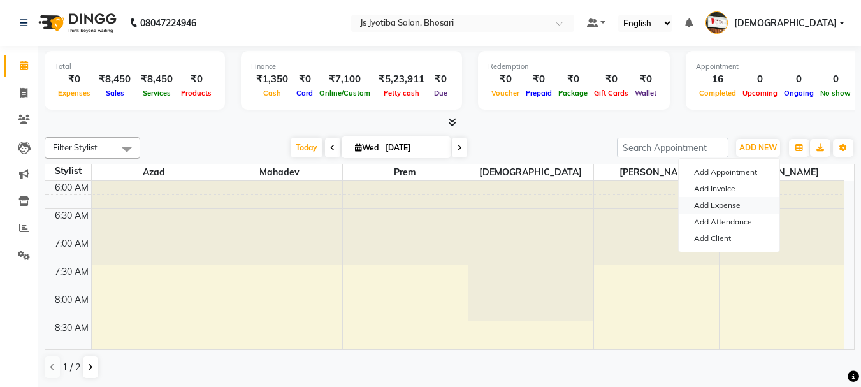
click at [722, 201] on link "Add Expense" at bounding box center [729, 205] width 101 height 17
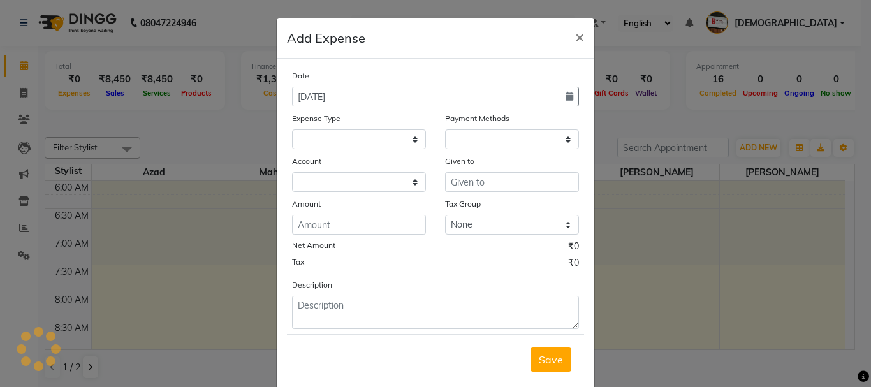
select select "492"
select select "1"
select select "1711"
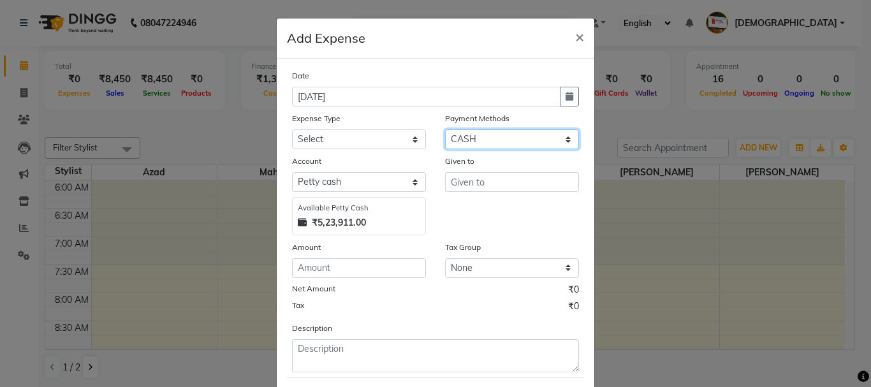
click at [514, 145] on select "Select CASH ONLINE CARD" at bounding box center [512, 139] width 134 height 20
click at [445, 129] on select "Select CASH ONLINE CARD" at bounding box center [512, 139] width 134 height 20
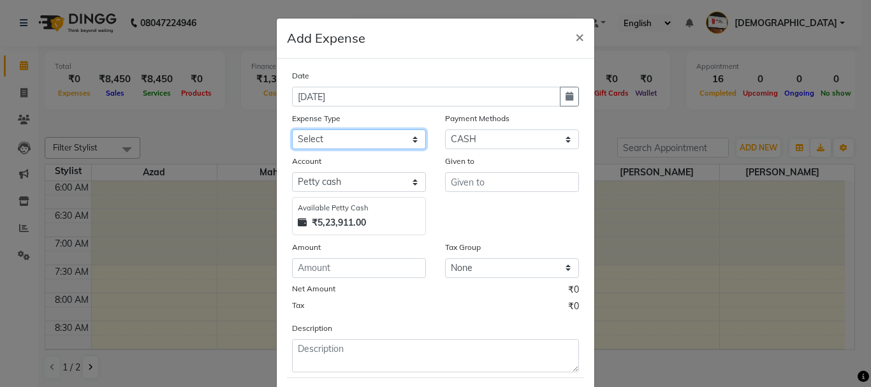
click at [368, 143] on select "Select Advance salary Advance salary ajaj Bank charges Car maintenance Cash tra…" at bounding box center [359, 139] width 134 height 20
select select "18043"
click at [292, 129] on select "Select Advance salary Advance salary ajaj Bank charges Car maintenance Cash tra…" at bounding box center [359, 139] width 134 height 20
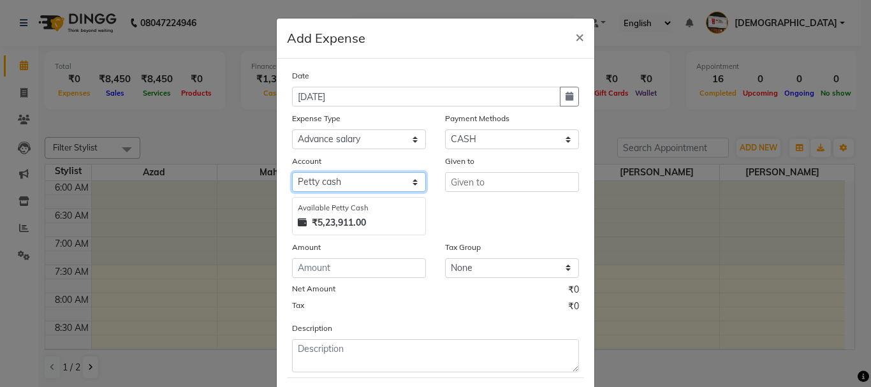
click at [377, 187] on select "Select Default account Petty cash" at bounding box center [359, 182] width 134 height 20
select select "492"
click at [292, 172] on select "Select Default account Petty cash" at bounding box center [359, 182] width 134 height 20
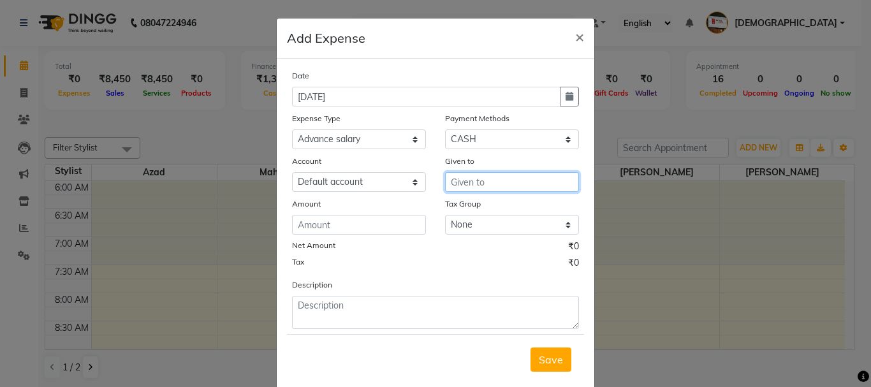
click at [480, 187] on input "text" at bounding box center [512, 182] width 134 height 20
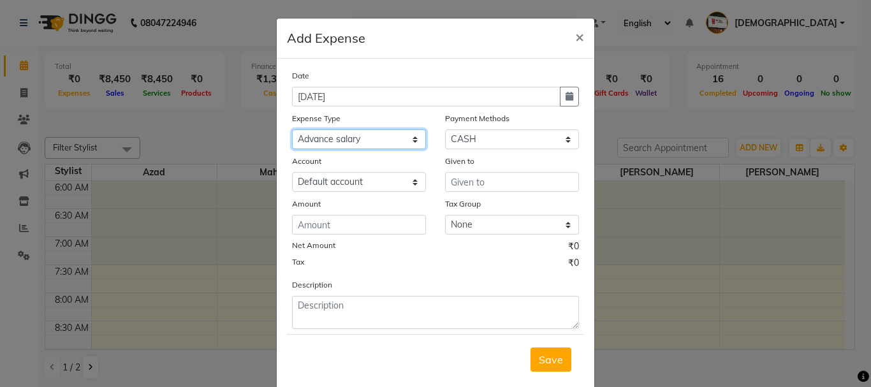
drag, startPoint x: 370, startPoint y: 138, endPoint x: 371, endPoint y: 147, distance: 8.9
click at [370, 138] on select "Select Advance salary Advance salary ajaj Bank charges Car maintenance Cash tra…" at bounding box center [359, 139] width 134 height 20
select select "6014"
click at [292, 129] on select "Select Advance salary Advance salary ajaj Bank charges Car maintenance Cash tra…" at bounding box center [359, 139] width 134 height 20
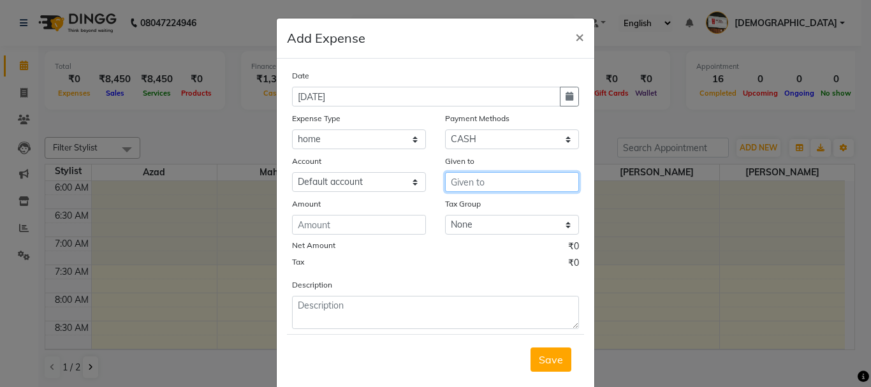
click at [501, 184] on input "text" at bounding box center [512, 182] width 134 height 20
type input "home"
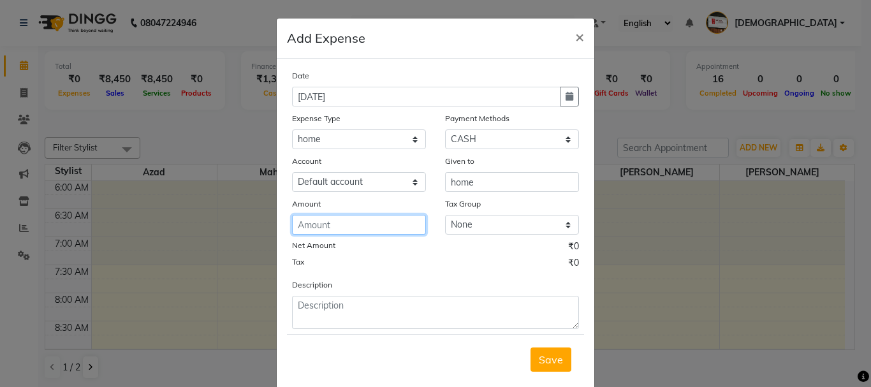
click at [365, 229] on input "number" at bounding box center [359, 225] width 134 height 20
type input "80"
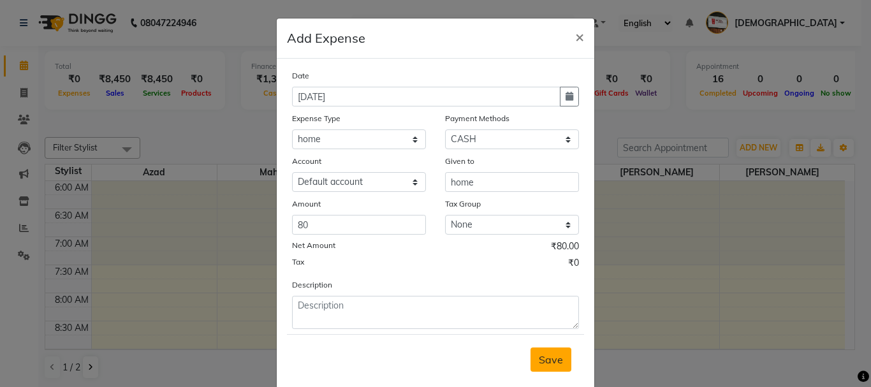
click at [544, 358] on span "Save" at bounding box center [550, 359] width 24 height 13
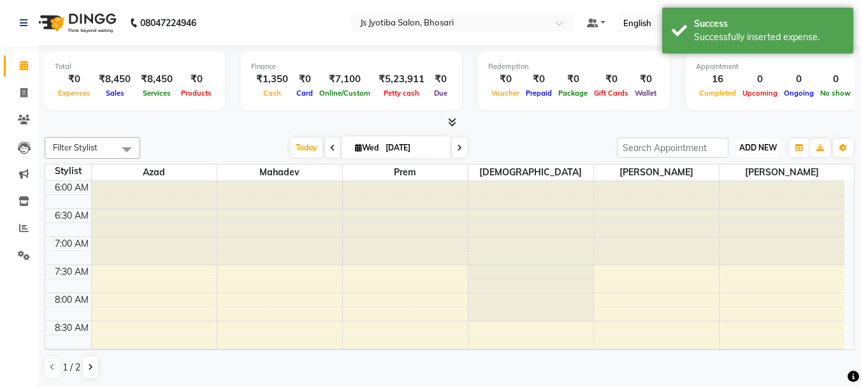
click at [746, 150] on span "ADD NEW" at bounding box center [758, 148] width 38 height 10
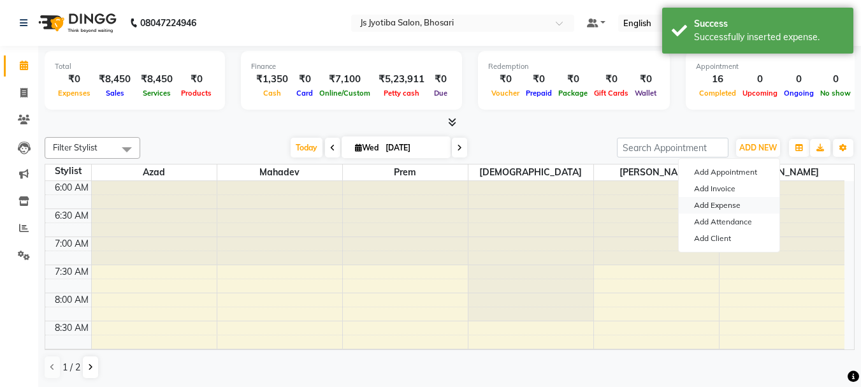
click at [727, 199] on link "Add Expense" at bounding box center [729, 205] width 101 height 17
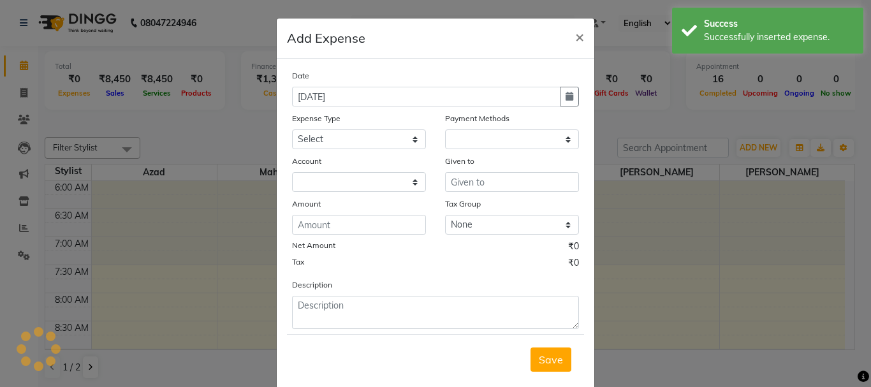
select select "1"
select select "1711"
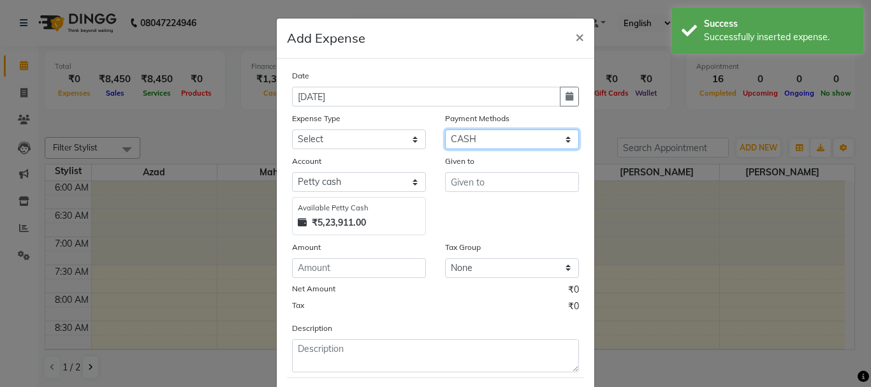
click at [496, 141] on select "Select CASH ONLINE CARD" at bounding box center [512, 139] width 134 height 20
click at [445, 129] on select "Select CASH ONLINE CARD" at bounding box center [512, 139] width 134 height 20
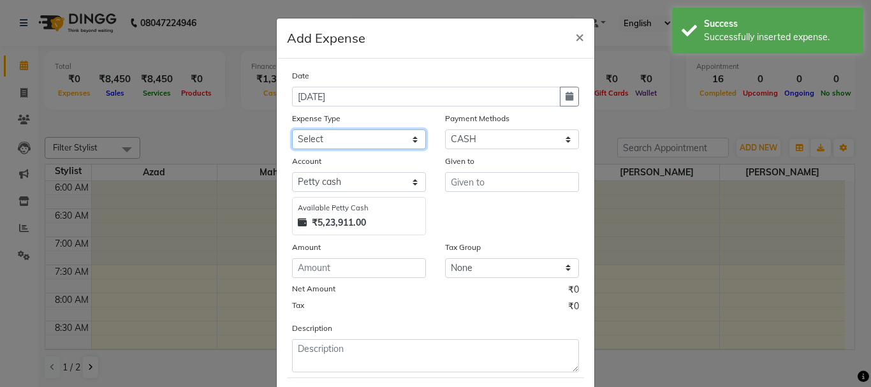
click at [367, 141] on select "Select Advance salary Advance salary ajaj Bank charges Car maintenance Cash tra…" at bounding box center [359, 139] width 134 height 20
select select "18043"
click at [292, 129] on select "Select Advance salary Advance salary ajaj Bank charges Car maintenance Cash tra…" at bounding box center [359, 139] width 134 height 20
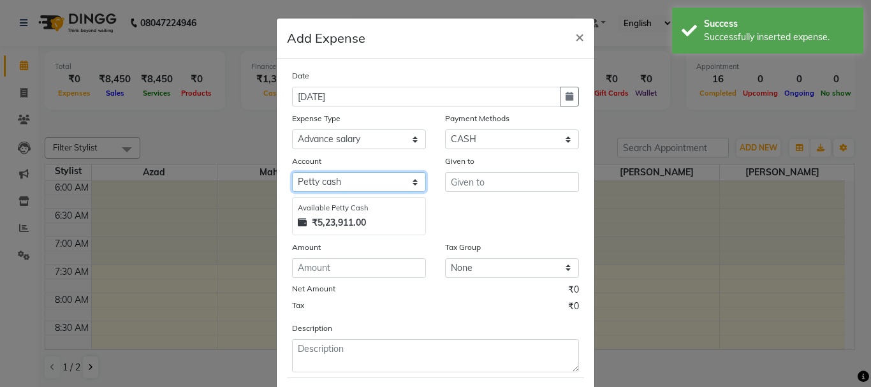
drag, startPoint x: 357, startPoint y: 182, endPoint x: 355, endPoint y: 190, distance: 7.9
click at [357, 183] on select "Select Default account Petty cash" at bounding box center [359, 182] width 134 height 20
select select "492"
click at [292, 172] on select "Select Default account Petty cash" at bounding box center [359, 182] width 134 height 20
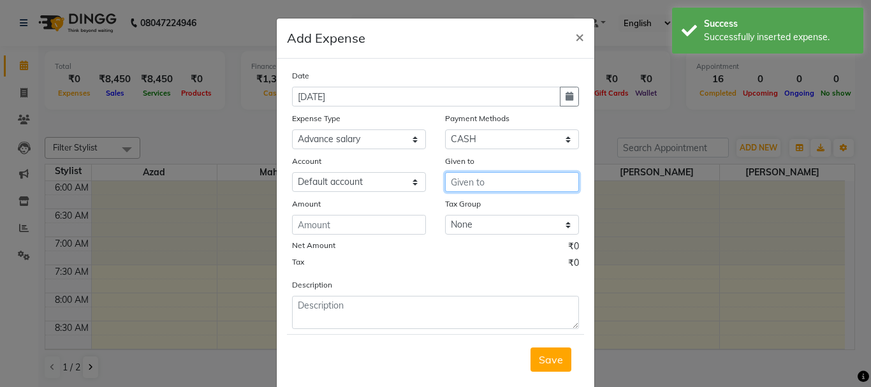
click at [491, 173] on input "text" at bounding box center [512, 182] width 134 height 20
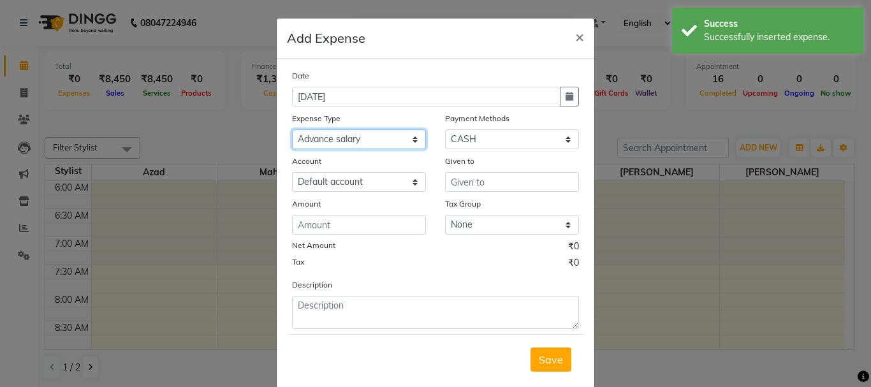
drag, startPoint x: 385, startPoint y: 134, endPoint x: 379, endPoint y: 146, distance: 13.1
click at [384, 134] on select "Select Advance salary Advance salary ajaj Bank charges Car maintenance Cash tra…" at bounding box center [359, 139] width 134 height 20
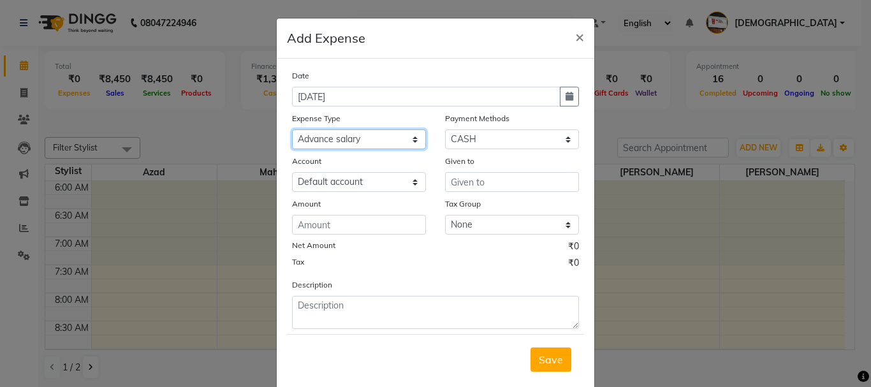
select select "2500"
click at [292, 129] on select "Select Advance salary Advance salary ajaj Bank charges Car maintenance Cash tra…" at bounding box center [359, 139] width 134 height 20
drag, startPoint x: 383, startPoint y: 170, endPoint x: 382, endPoint y: 183, distance: 12.8
click at [383, 174] on div "Account Select Default account Petty cash" at bounding box center [358, 173] width 153 height 38
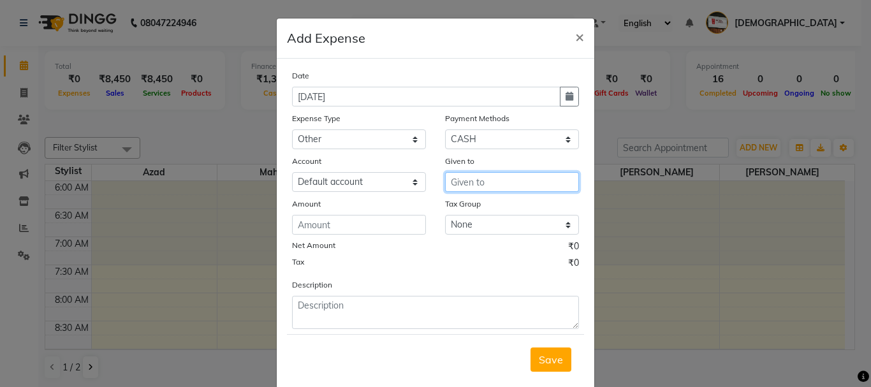
click at [550, 183] on input "text" at bounding box center [512, 182] width 134 height 20
type input "0ther"
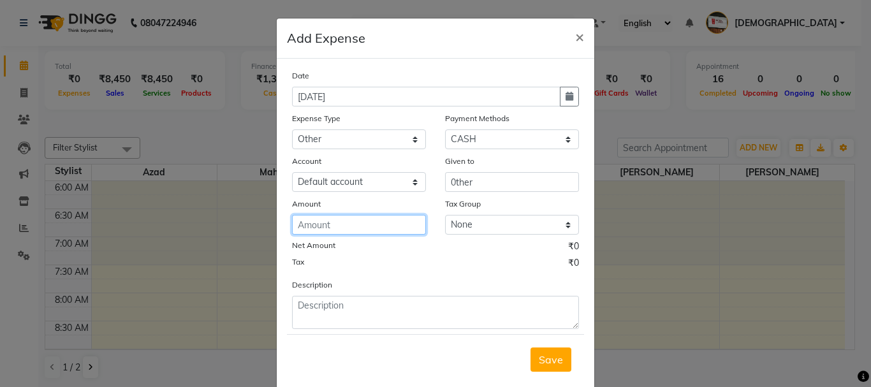
click at [403, 222] on input "number" at bounding box center [359, 225] width 134 height 20
type input "30"
click at [542, 362] on span "Save" at bounding box center [550, 359] width 24 height 13
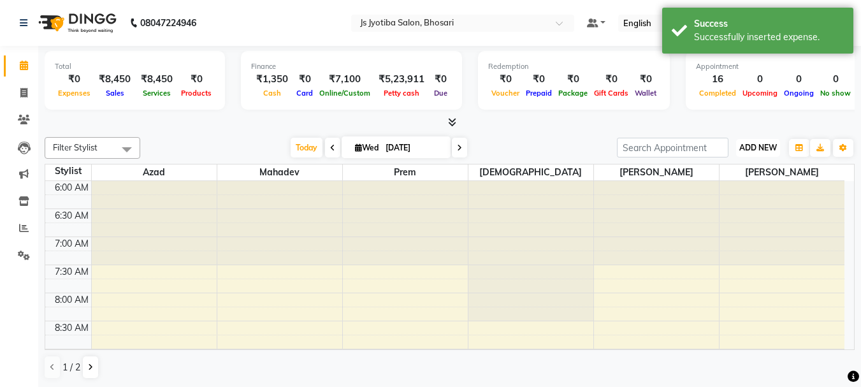
click at [751, 145] on span "ADD NEW" at bounding box center [758, 148] width 38 height 10
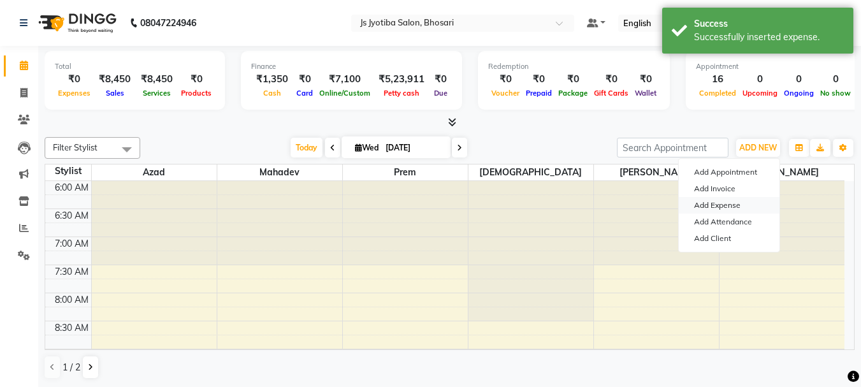
click at [726, 199] on link "Add Expense" at bounding box center [729, 205] width 101 height 17
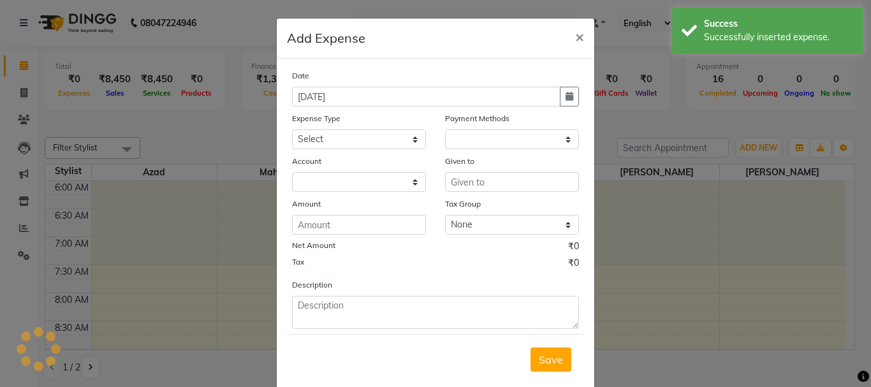
select select "1"
select select "1711"
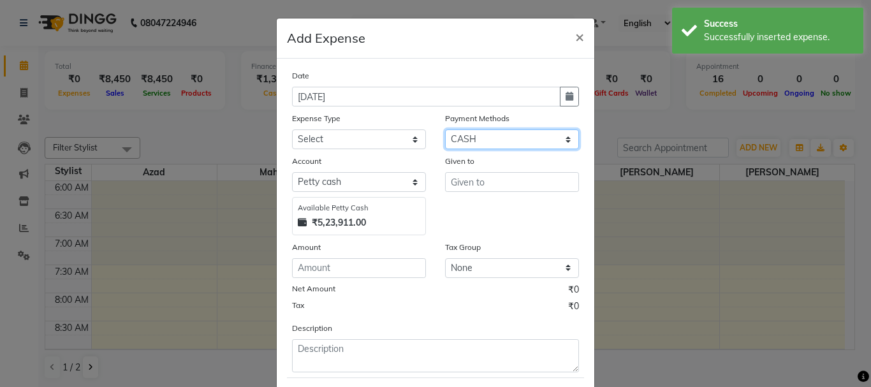
click at [517, 143] on select "Select CASH ONLINE CARD" at bounding box center [512, 139] width 134 height 20
click at [445, 129] on select "Select CASH ONLINE CARD" at bounding box center [512, 139] width 134 height 20
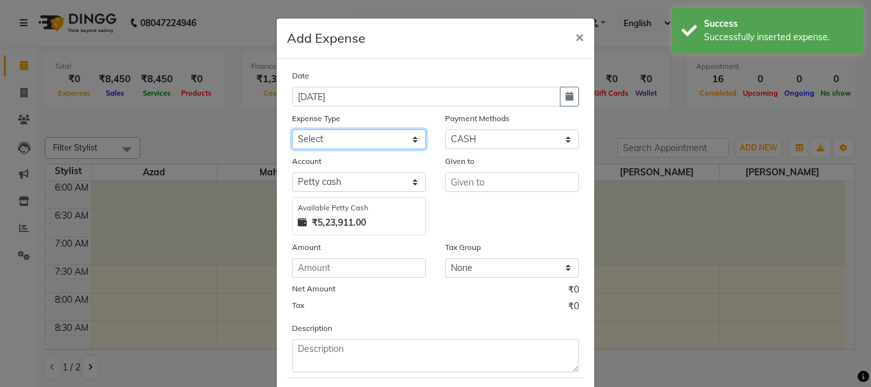
drag, startPoint x: 363, startPoint y: 138, endPoint x: 363, endPoint y: 148, distance: 10.2
click at [363, 145] on select "Select Advance salary Advance salary ajaj Bank charges Car maintenance Cash tra…" at bounding box center [359, 139] width 134 height 20
select select "18043"
click at [292, 129] on select "Select Advance salary Advance salary ajaj Bank charges Car maintenance Cash tra…" at bounding box center [359, 139] width 134 height 20
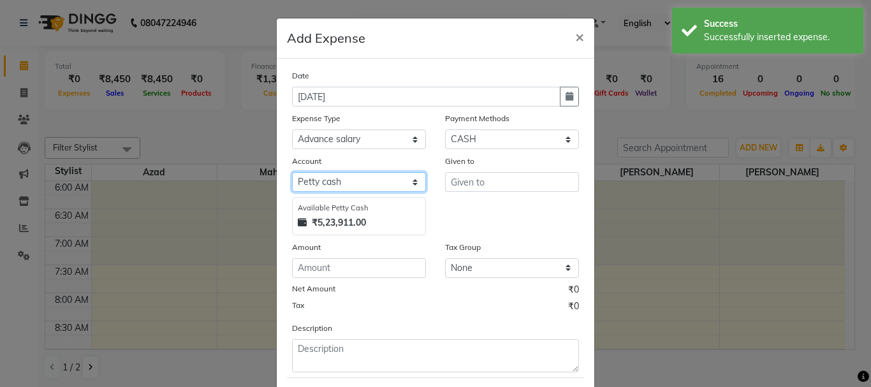
click at [370, 183] on select "Select Default account Petty cash" at bounding box center [359, 182] width 134 height 20
drag, startPoint x: 370, startPoint y: 183, endPoint x: 373, endPoint y: 199, distance: 16.2
click at [370, 183] on select "Select Default account Petty cash" at bounding box center [359, 182] width 134 height 20
click at [380, 182] on select "Select Default account Petty cash" at bounding box center [359, 182] width 134 height 20
select select "492"
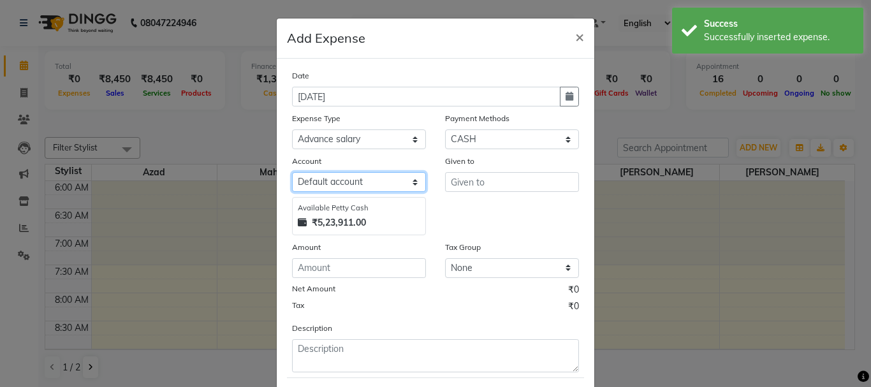
click at [292, 172] on select "Select Default account Petty cash" at bounding box center [359, 182] width 134 height 20
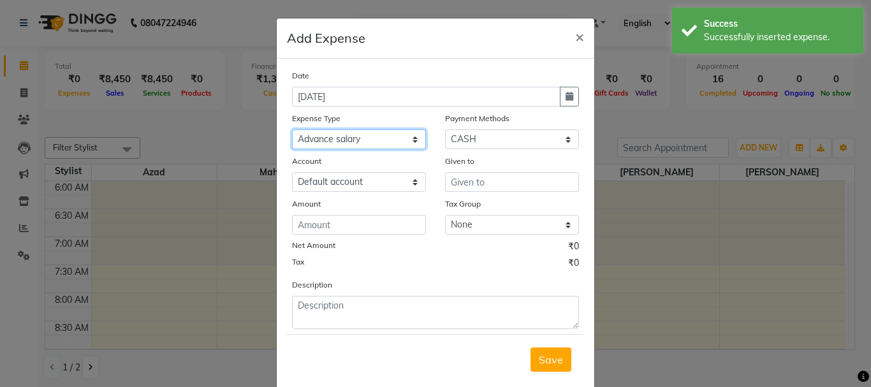
drag, startPoint x: 371, startPoint y: 140, endPoint x: 367, endPoint y: 148, distance: 9.7
click at [371, 143] on select "Select Advance salary Advance salary ajaj Bank charges Car maintenance Cash tra…" at bounding box center [359, 139] width 134 height 20
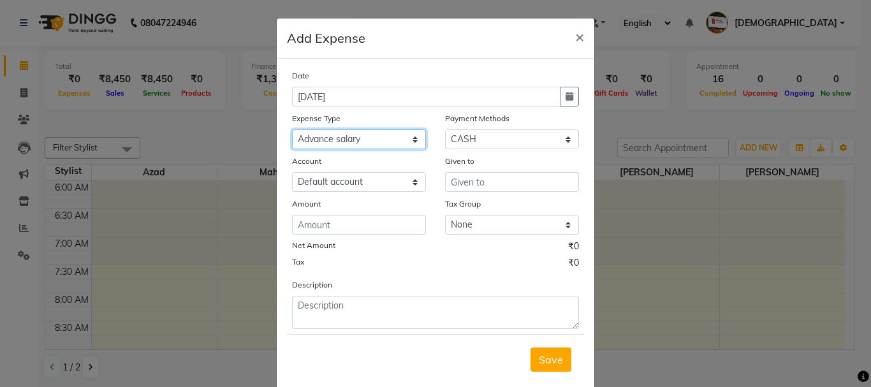
select select "7619"
click at [292, 129] on select "Select Advance salary Advance salary ajaj Bank charges Car maintenance Cash tra…" at bounding box center [359, 139] width 134 height 20
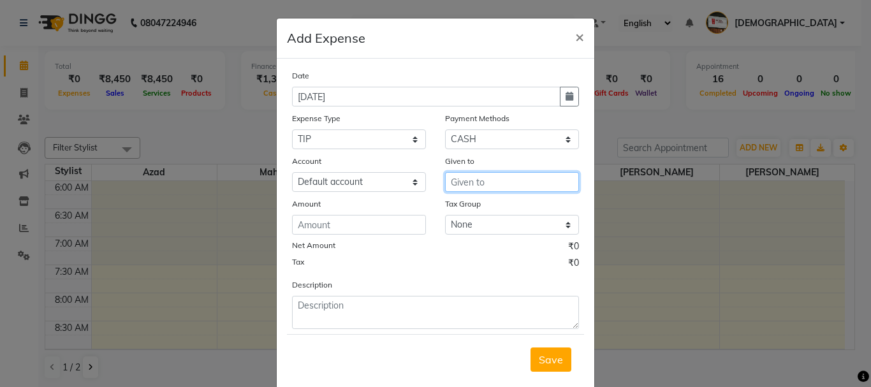
click at [530, 175] on input "text" at bounding box center [512, 182] width 134 height 20
type input "tip"
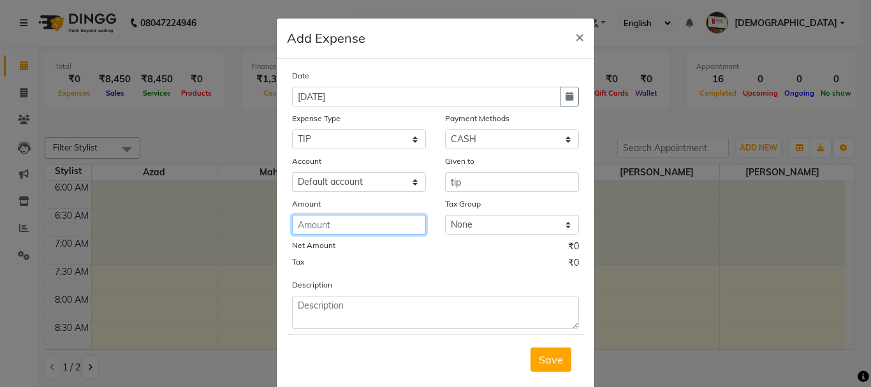
click at [384, 228] on input "number" at bounding box center [359, 225] width 134 height 20
type input "50"
click at [550, 366] on button "Save" at bounding box center [550, 359] width 41 height 24
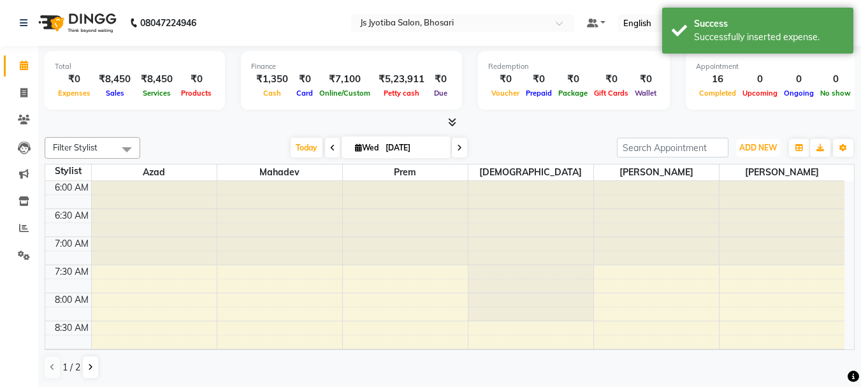
drag, startPoint x: 763, startPoint y: 146, endPoint x: 742, endPoint y: 177, distance: 36.8
click at [763, 152] on span "ADD NEW" at bounding box center [758, 148] width 38 height 10
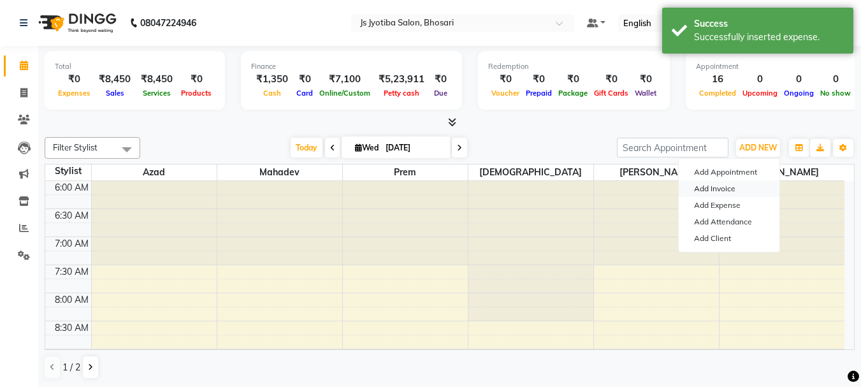
click at [728, 196] on link "Add Invoice" at bounding box center [729, 188] width 101 height 17
select select "service"
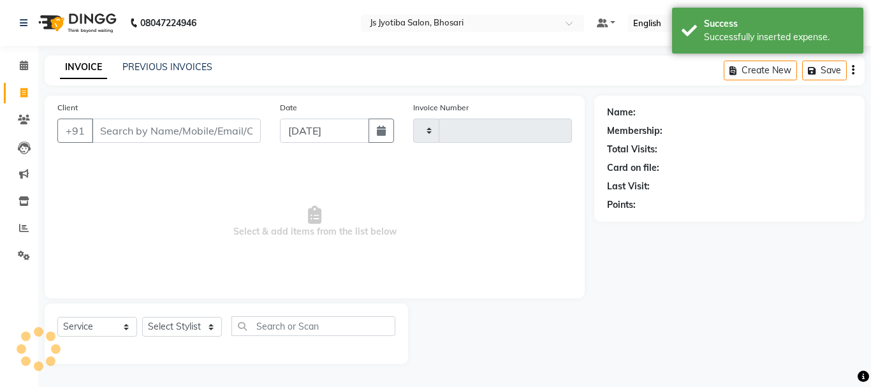
drag, startPoint x: 728, startPoint y: 196, endPoint x: 719, endPoint y: 202, distance: 10.6
click at [723, 202] on div "Points:" at bounding box center [729, 204] width 245 height 13
type input "0527"
select select "554"
click at [22, 66] on icon at bounding box center [24, 66] width 8 height 10
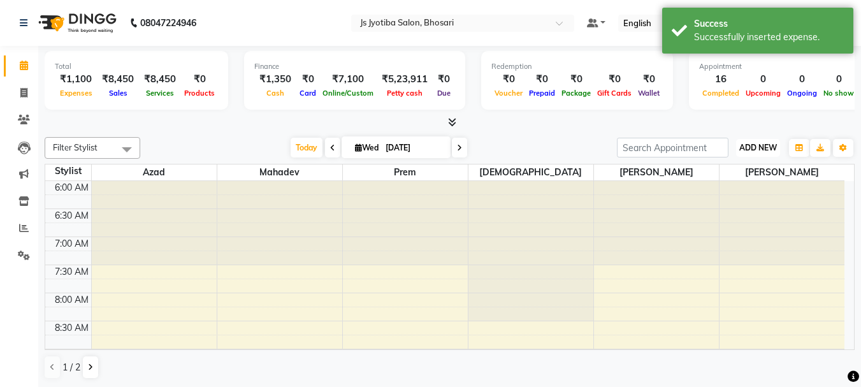
click at [765, 147] on span "ADD NEW" at bounding box center [758, 148] width 38 height 10
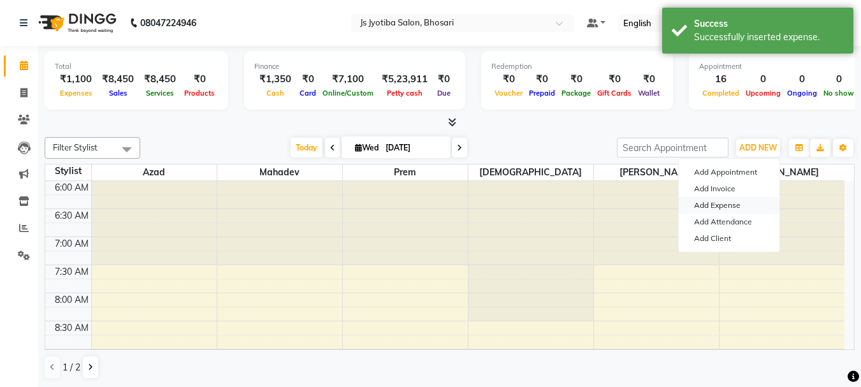
click at [729, 202] on link "Add Expense" at bounding box center [729, 205] width 101 height 17
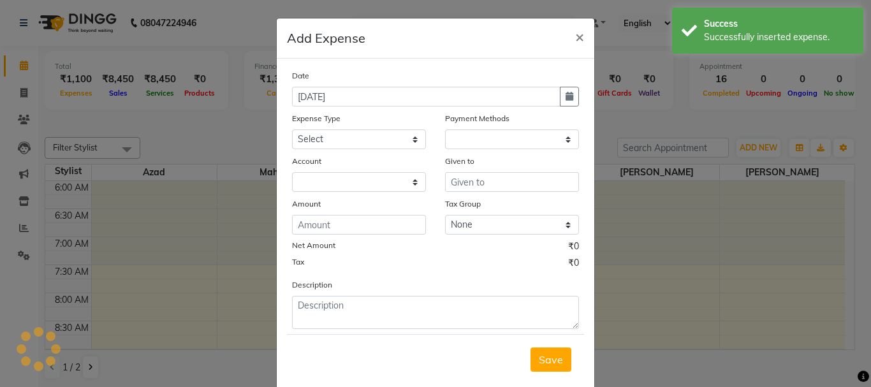
select select "1"
select select "1711"
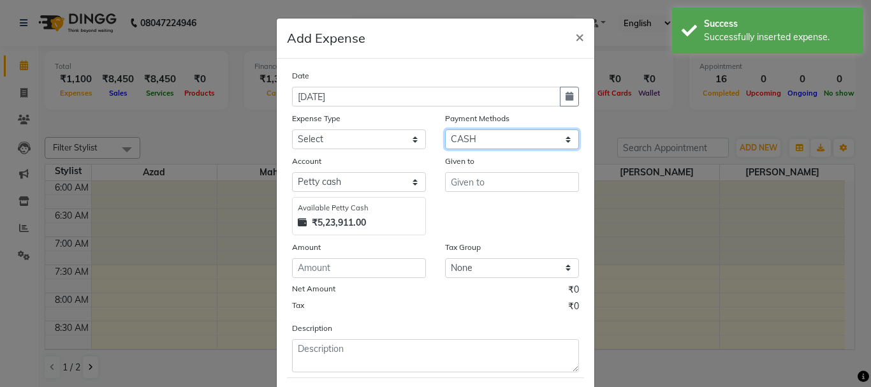
drag, startPoint x: 491, startPoint y: 140, endPoint x: 488, endPoint y: 148, distance: 9.5
click at [489, 139] on select "Select CASH ONLINE CARD" at bounding box center [512, 139] width 134 height 20
click at [445, 129] on select "Select CASH ONLINE CARD" at bounding box center [512, 139] width 134 height 20
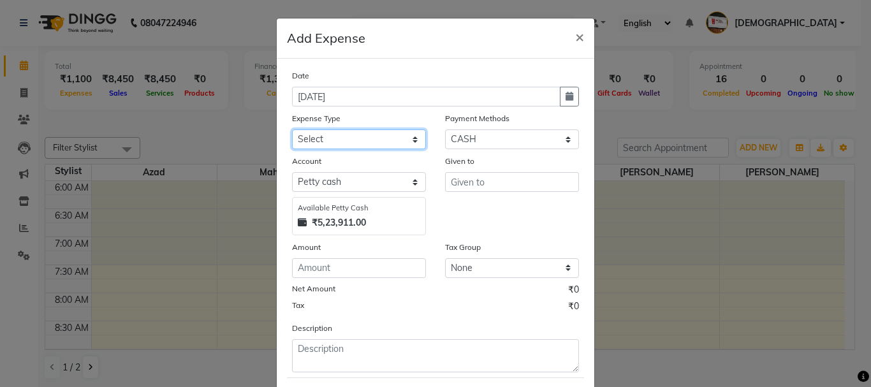
drag, startPoint x: 338, startPoint y: 138, endPoint x: 338, endPoint y: 148, distance: 10.2
click at [338, 138] on select "Select Advance salary Advance salary ajaj Bank charges Car maintenance Cash tra…" at bounding box center [359, 139] width 134 height 20
select select "18043"
click at [292, 129] on select "Select Advance salary Advance salary ajaj Bank charges Car maintenance Cash tra…" at bounding box center [359, 139] width 134 height 20
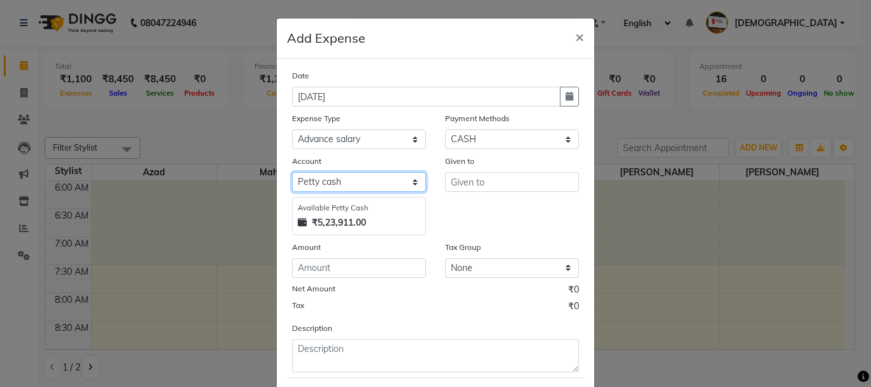
click at [345, 187] on select "Select Default account Petty cash" at bounding box center [359, 182] width 134 height 20
click at [292, 172] on select "Select Default account Petty cash" at bounding box center [359, 182] width 134 height 20
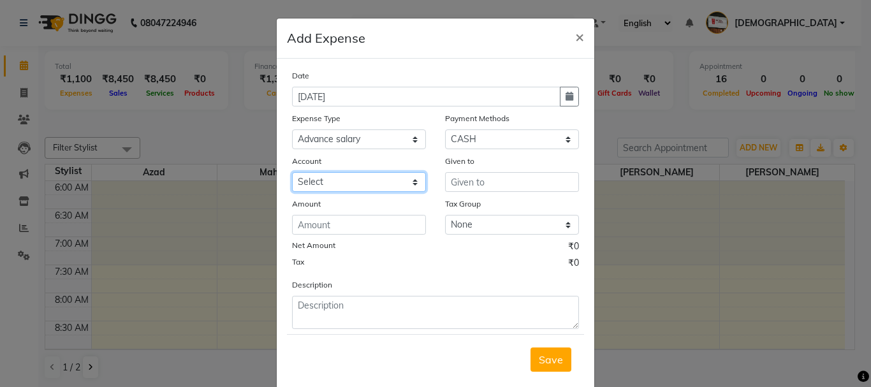
drag, startPoint x: 368, startPoint y: 173, endPoint x: 365, endPoint y: 180, distance: 7.1
click at [368, 173] on select "Select Default account Petty cash" at bounding box center [359, 182] width 134 height 20
select select "492"
click at [292, 172] on select "Select Default account Petty cash" at bounding box center [359, 182] width 134 height 20
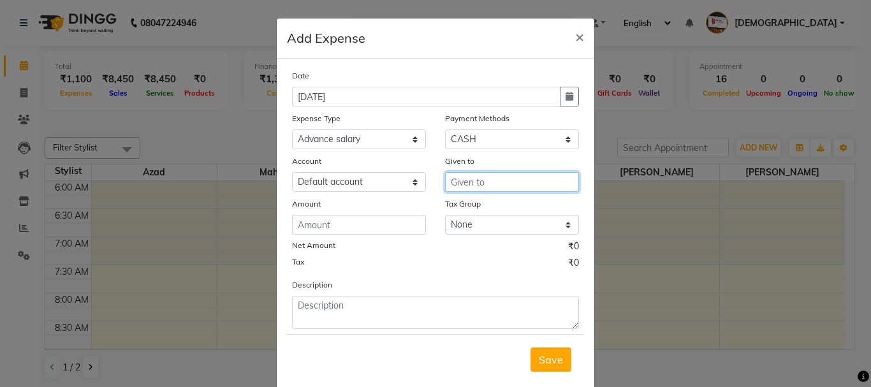
click at [493, 187] on input "text" at bounding box center [512, 182] width 134 height 20
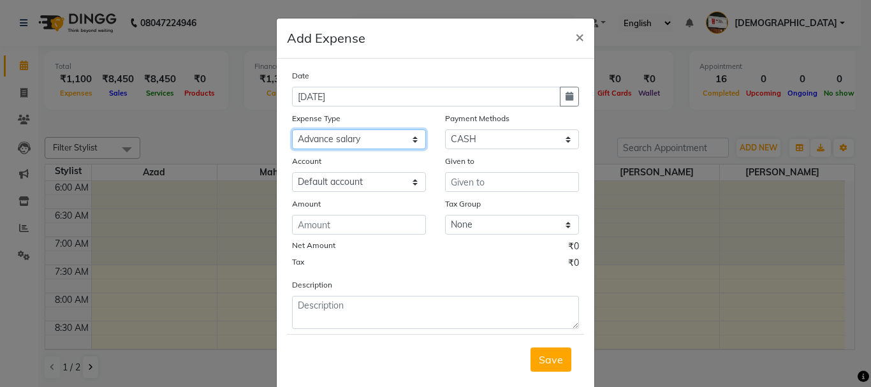
drag, startPoint x: 372, startPoint y: 139, endPoint x: 368, endPoint y: 148, distance: 10.1
click at [370, 142] on select "Select Advance salary Advance salary ajaj Bank charges Car maintenance Cash tra…" at bounding box center [359, 139] width 134 height 20
click at [292, 129] on select "Select Advance salary Advance salary ajaj Bank charges Car maintenance Cash tra…" at bounding box center [359, 139] width 134 height 20
click at [369, 143] on select "Select Advance salary Advance salary ajaj Bank charges Car maintenance Cash tra…" at bounding box center [359, 139] width 134 height 20
click at [380, 137] on select "Select Advance salary Advance salary ajaj Bank charges Car maintenance Cash tra…" at bounding box center [359, 139] width 134 height 20
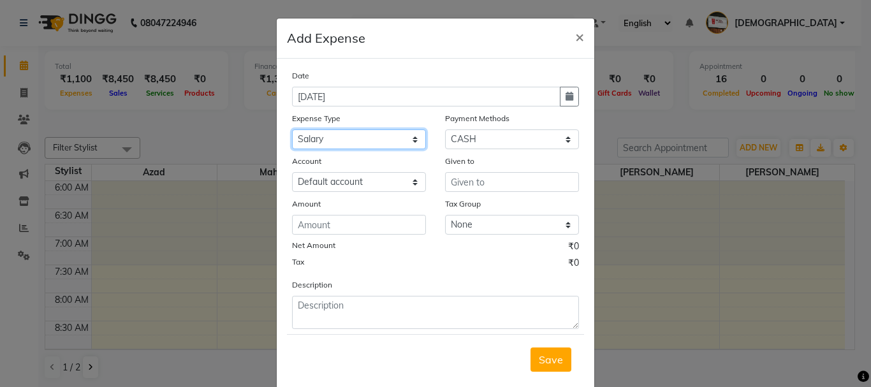
click at [380, 137] on select "Select Advance salary Advance salary ajaj Bank charges Car maintenance Cash tra…" at bounding box center [359, 139] width 134 height 20
select select "21933"
click at [292, 129] on select "Select Advance salary Advance salary ajaj Bank charges Car maintenance Cash tra…" at bounding box center [359, 139] width 134 height 20
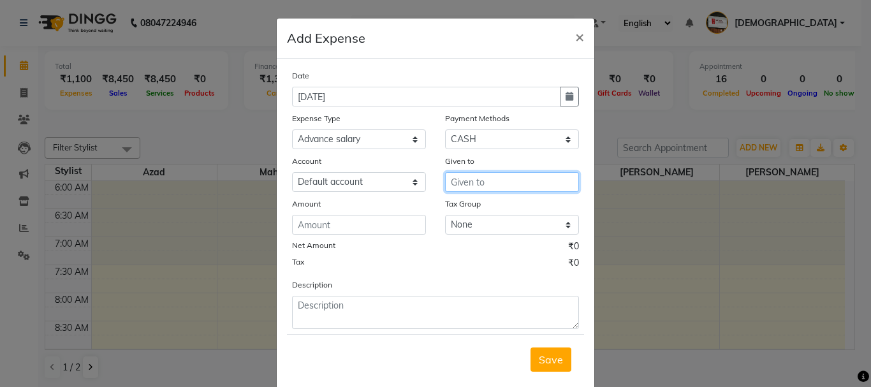
click at [503, 182] on input "text" at bounding box center [512, 182] width 134 height 20
type input "shop"
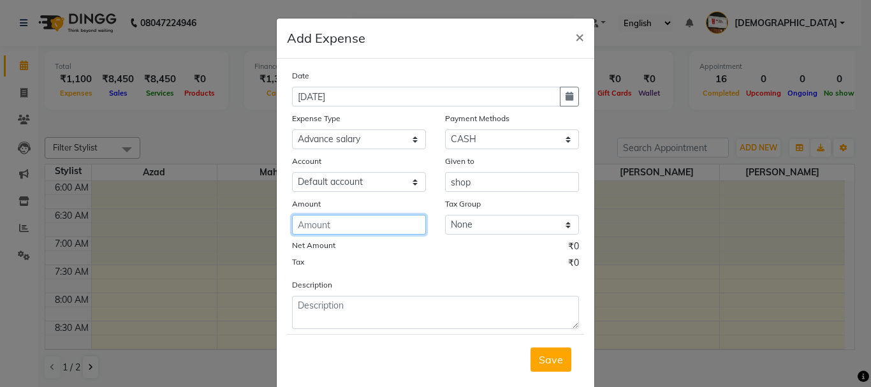
click at [372, 225] on input "number" at bounding box center [359, 225] width 134 height 20
type input "50"
click at [538, 355] on span "Save" at bounding box center [550, 359] width 24 height 13
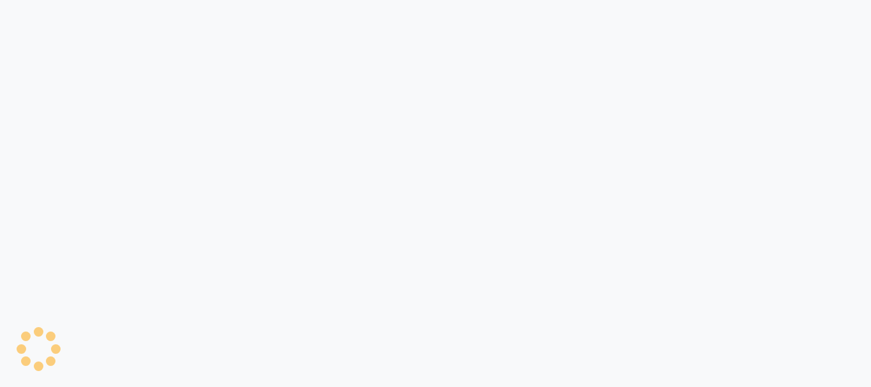
click at [439, 124] on div at bounding box center [435, 193] width 871 height 387
click at [435, 127] on div at bounding box center [435, 193] width 871 height 387
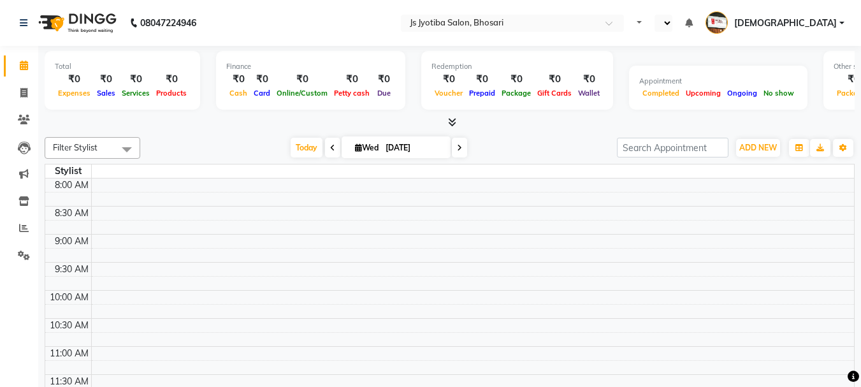
select select "en"
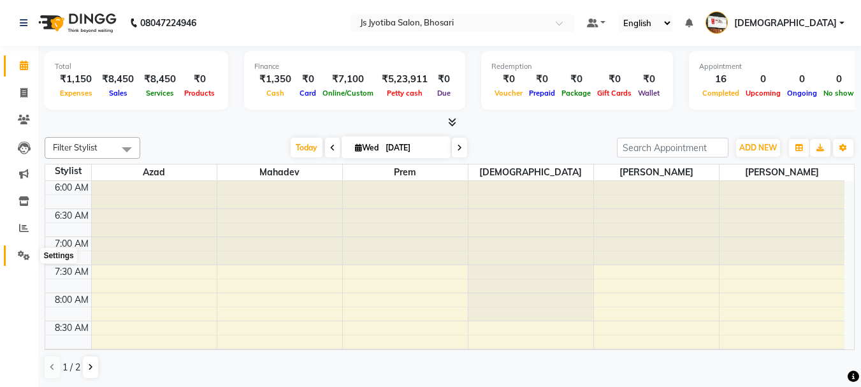
click at [27, 259] on icon at bounding box center [24, 255] width 12 height 10
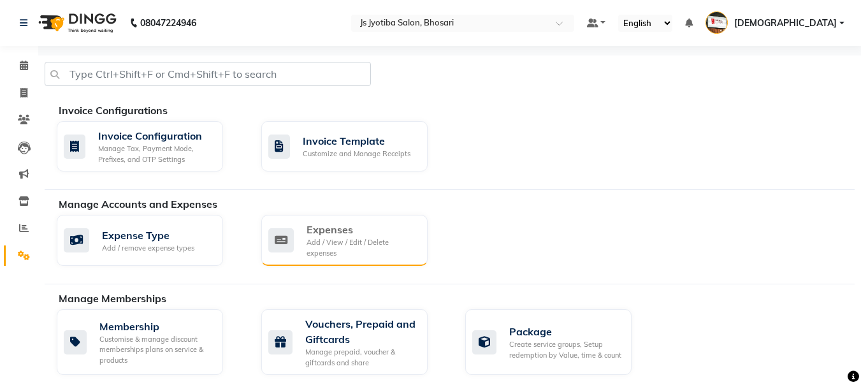
click at [336, 238] on div "Add / View / Edit / Delete expenses" at bounding box center [362, 247] width 111 height 21
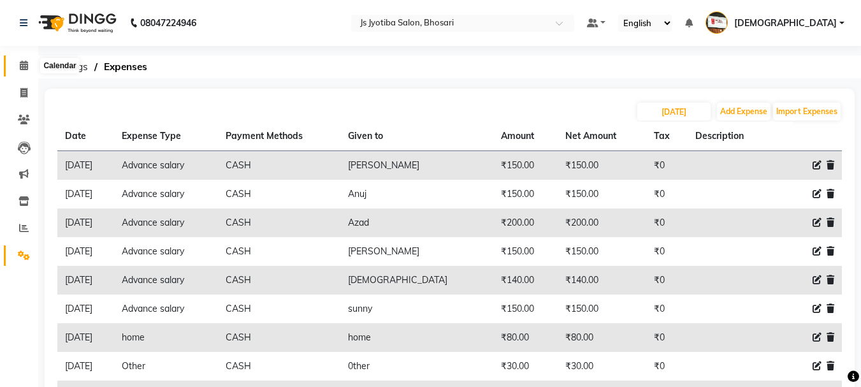
click at [22, 68] on icon at bounding box center [24, 66] width 8 height 10
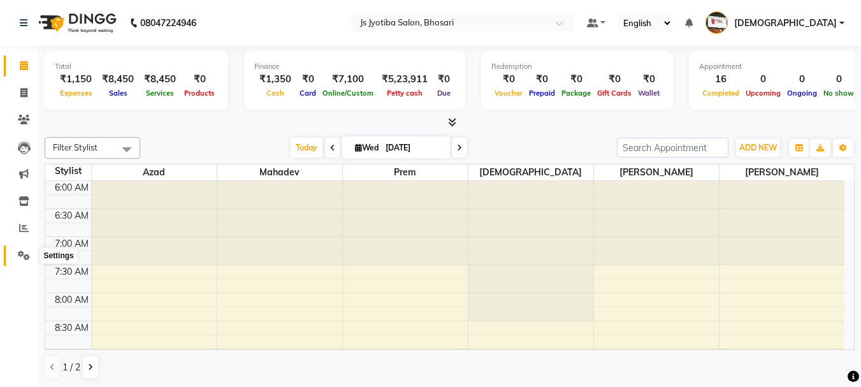
click at [26, 259] on icon at bounding box center [24, 255] width 12 height 10
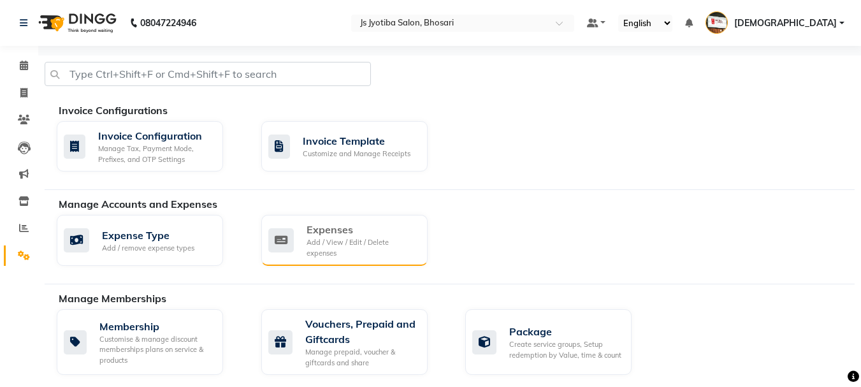
click at [368, 224] on div "Expenses" at bounding box center [362, 229] width 111 height 15
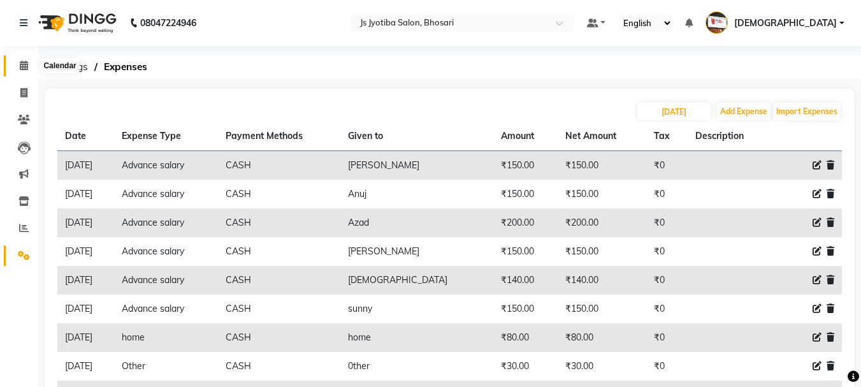
click at [27, 64] on icon at bounding box center [24, 66] width 8 height 10
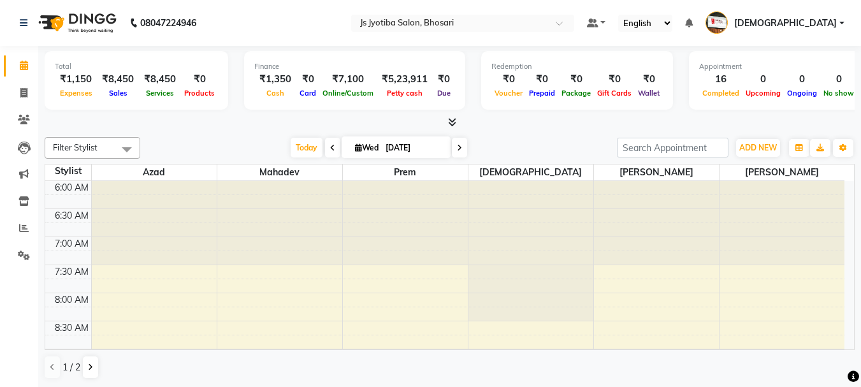
click at [250, 116] on div at bounding box center [450, 122] width 810 height 13
click at [18, 255] on icon at bounding box center [24, 255] width 12 height 10
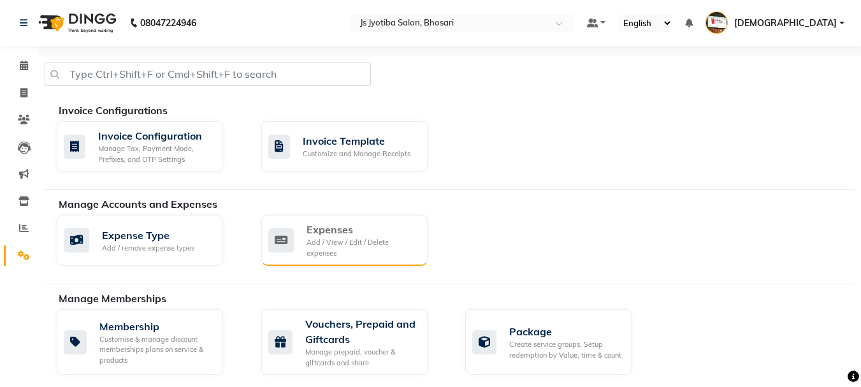
click at [352, 230] on div "Expenses" at bounding box center [362, 229] width 111 height 15
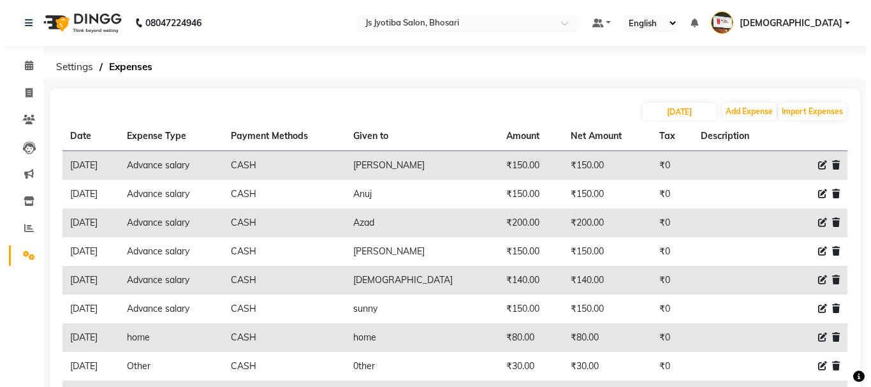
scroll to position [64, 0]
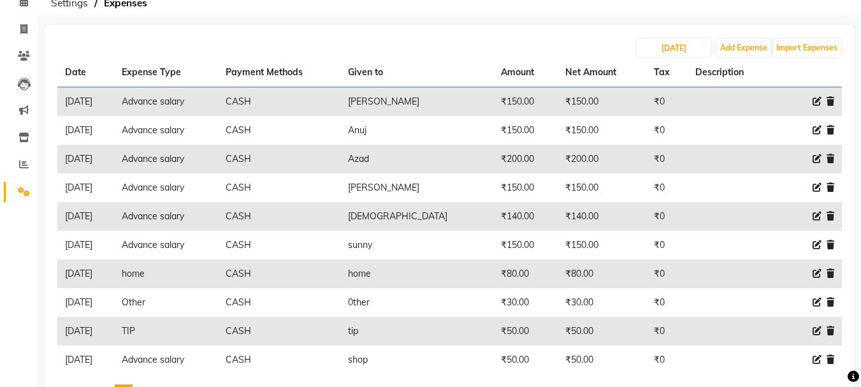
click at [814, 272] on icon at bounding box center [817, 273] width 9 height 9
select select "6014"
select select "1"
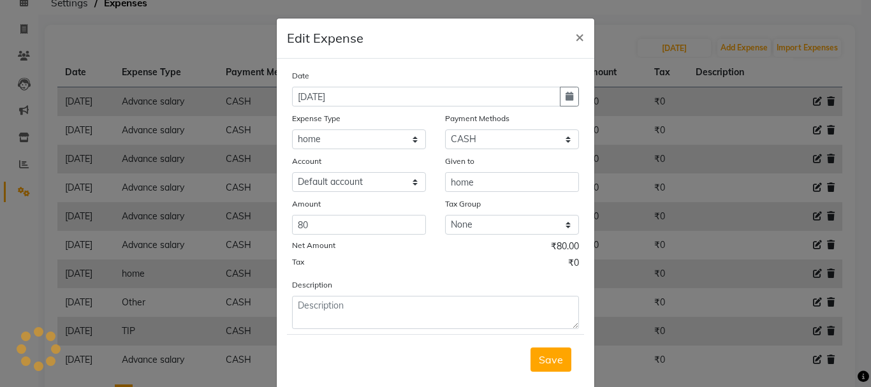
select select "1711"
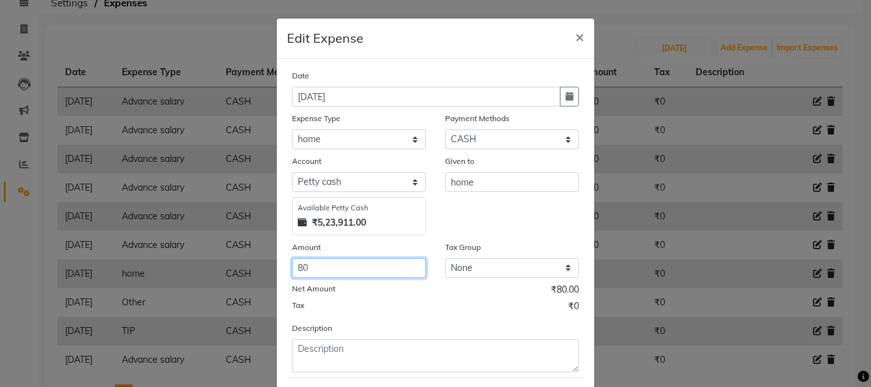
click at [365, 273] on input "80" at bounding box center [359, 268] width 134 height 20
click at [372, 268] on input "80" at bounding box center [359, 268] width 134 height 20
type input "8"
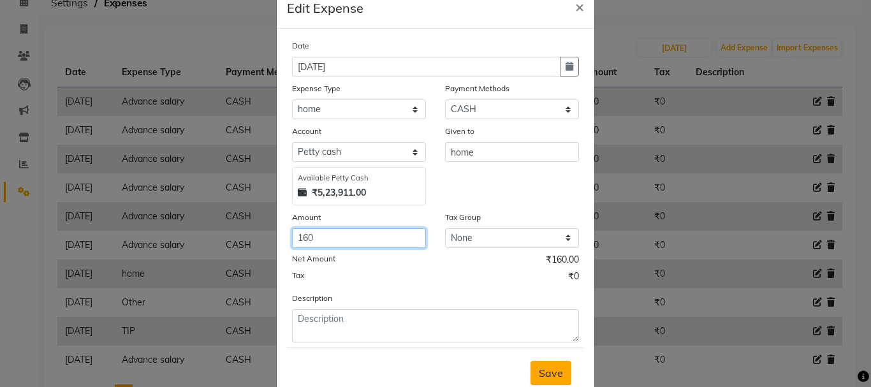
scroll to position [69, 0]
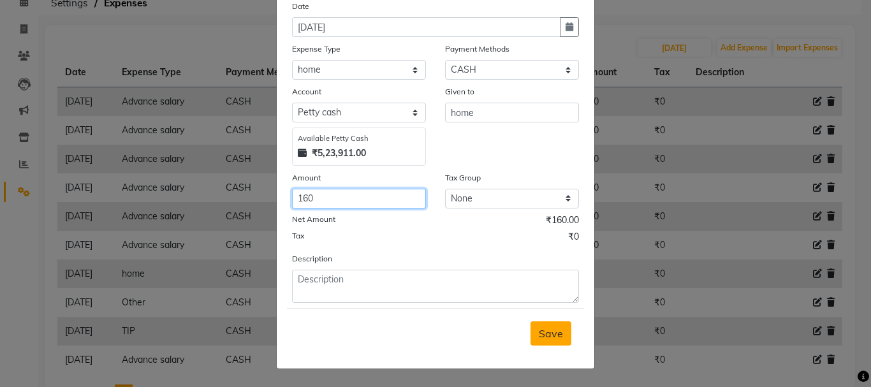
type input "160"
click at [548, 331] on span "Save" at bounding box center [550, 333] width 24 height 13
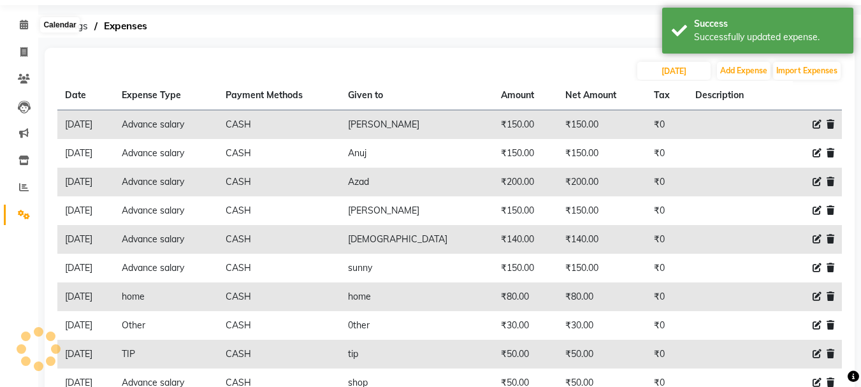
scroll to position [0, 0]
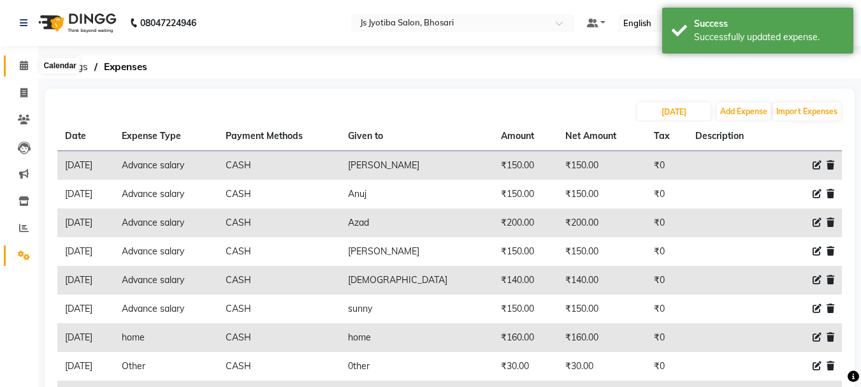
click at [23, 69] on icon at bounding box center [24, 66] width 8 height 10
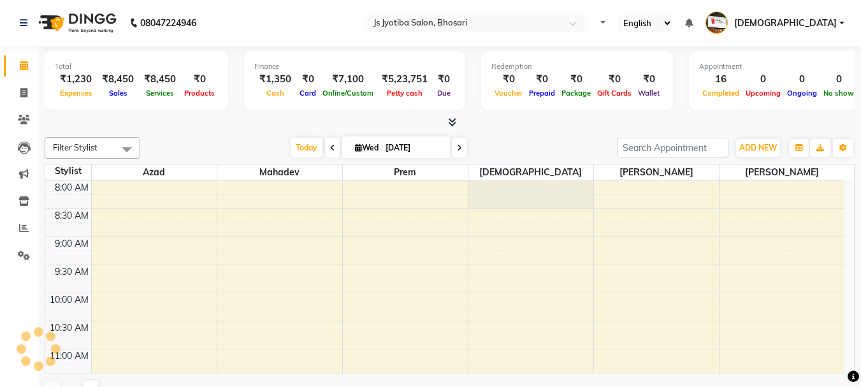
select select "en"
